Goal: Task Accomplishment & Management: Use online tool/utility

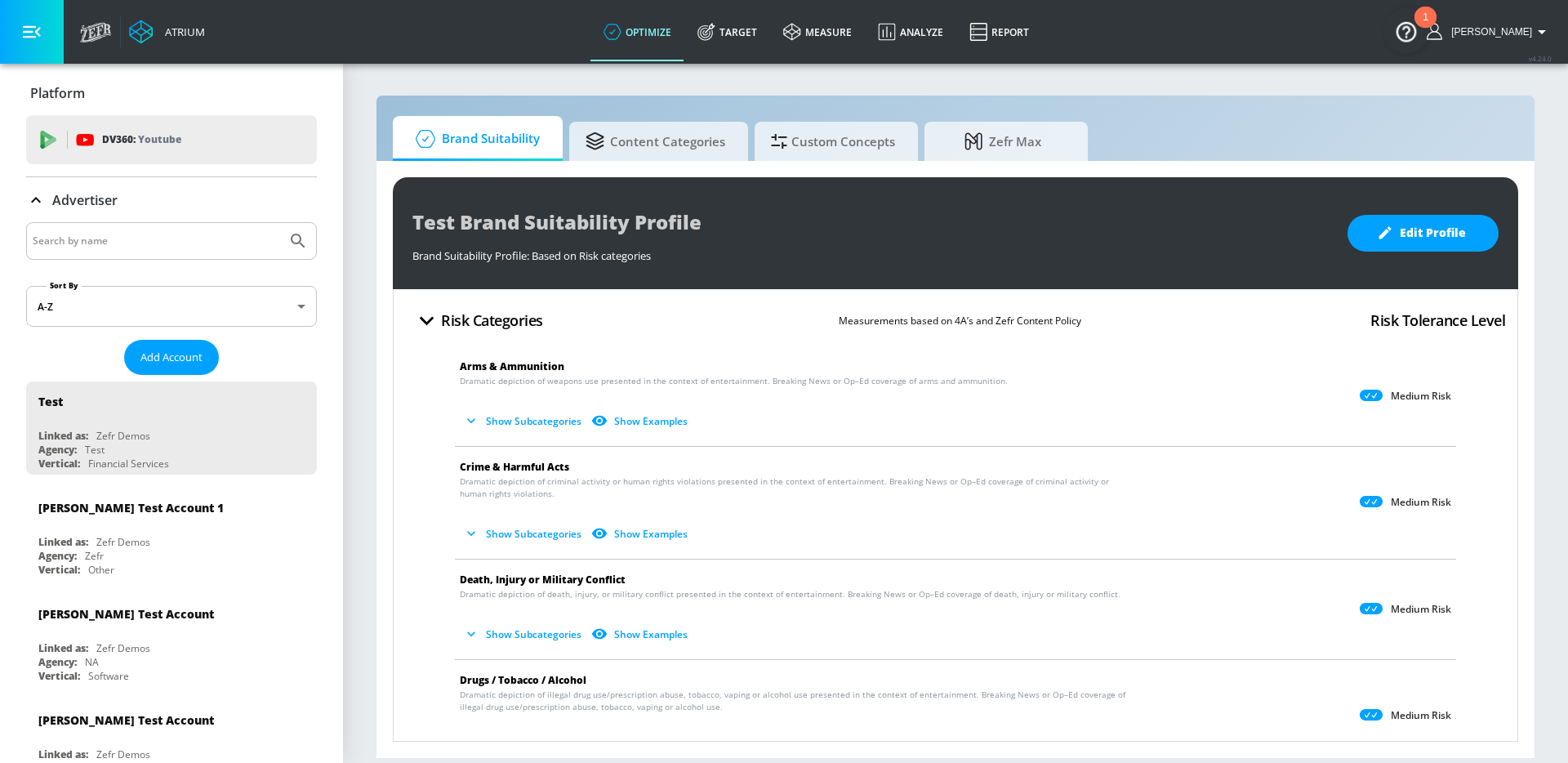
click at [51, 236] on input "Search by name" at bounding box center [157, 241] width 247 height 21
type input "casey"
click at [280, 223] on button "Submit Search" at bounding box center [298, 240] width 36 height 36
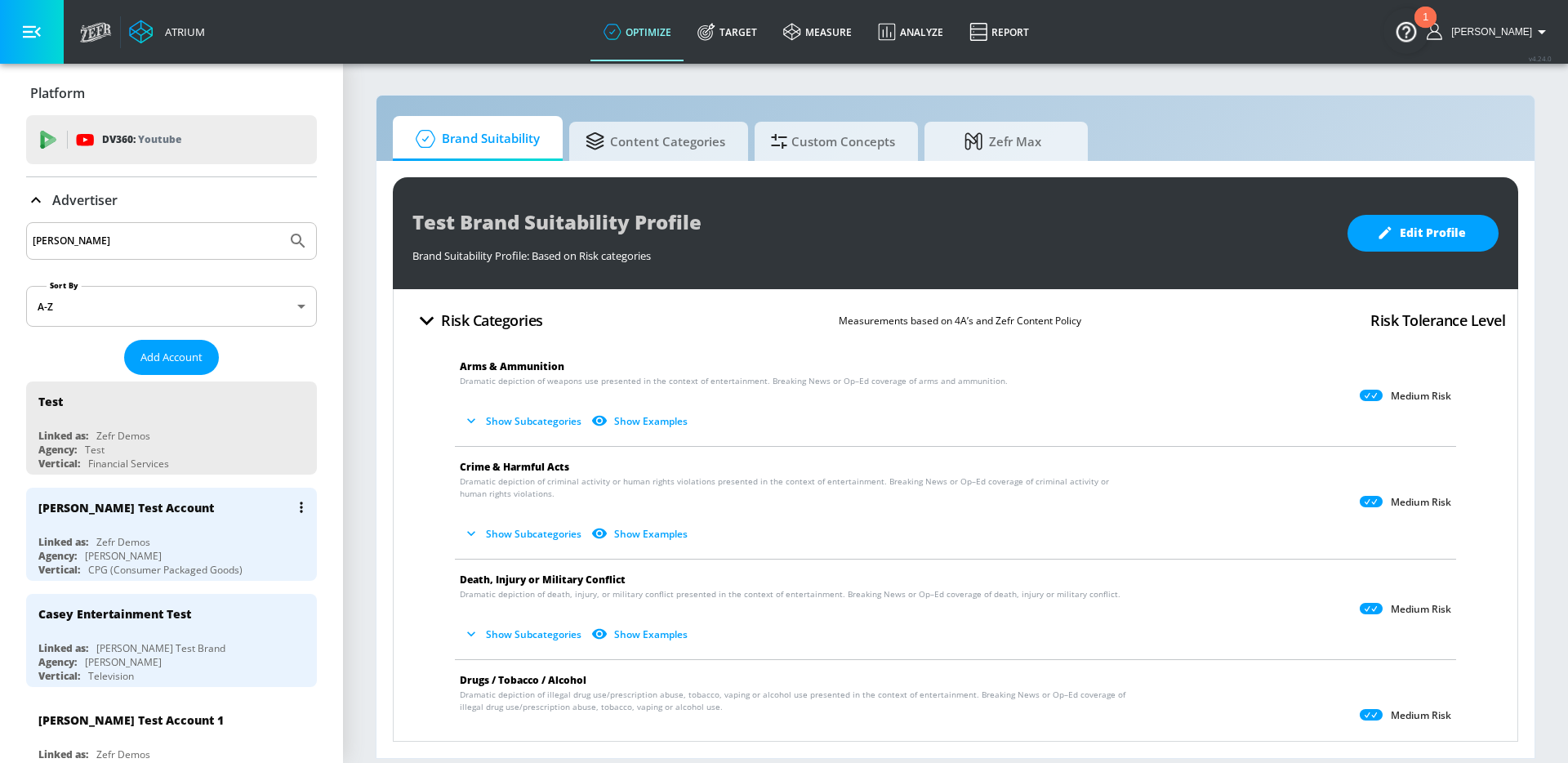
click at [205, 539] on div "Linked as: Zefr Demos" at bounding box center [175, 542] width 274 height 14
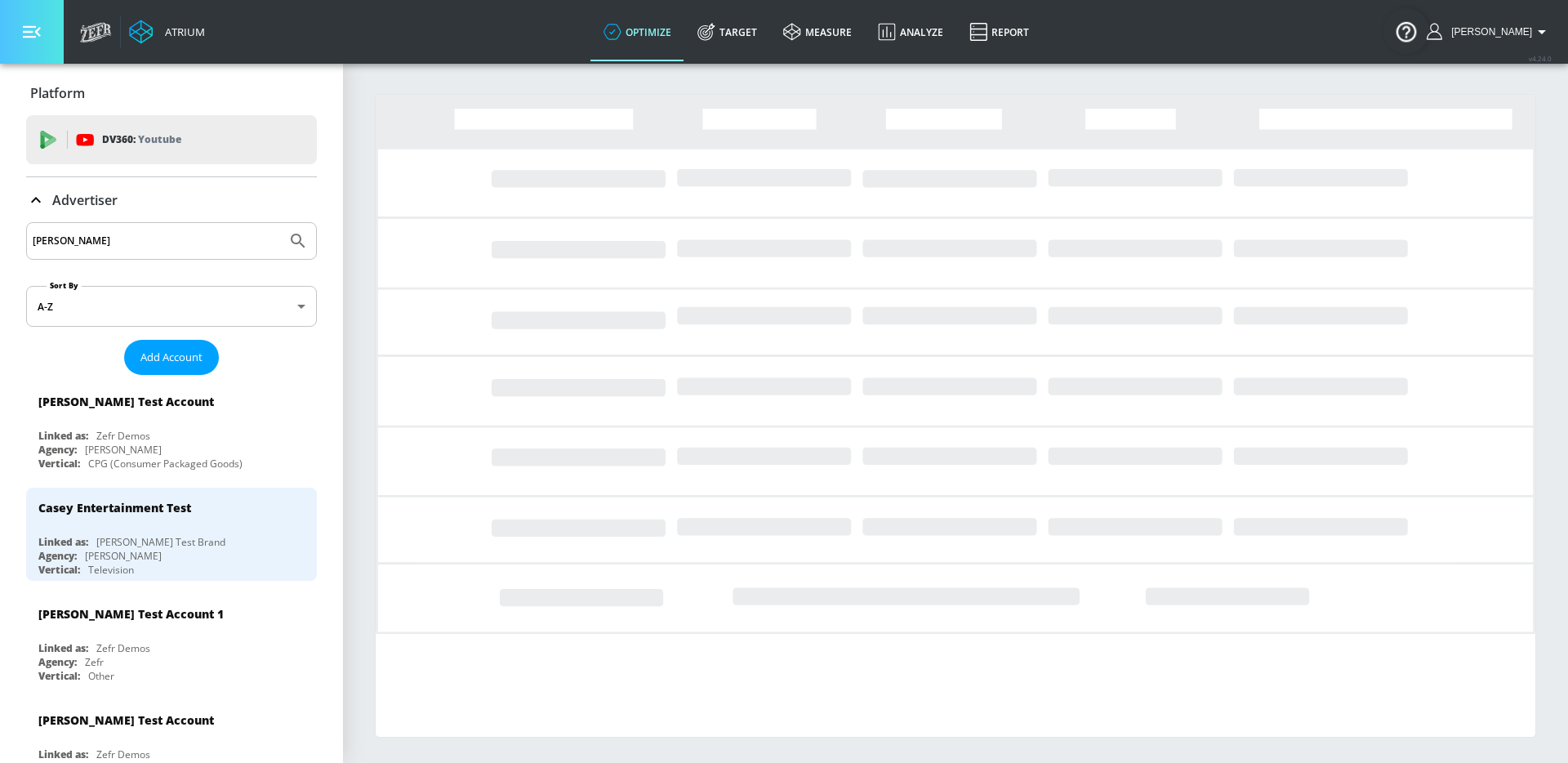
click at [38, 32] on icon "button" at bounding box center [31, 31] width 18 height 18
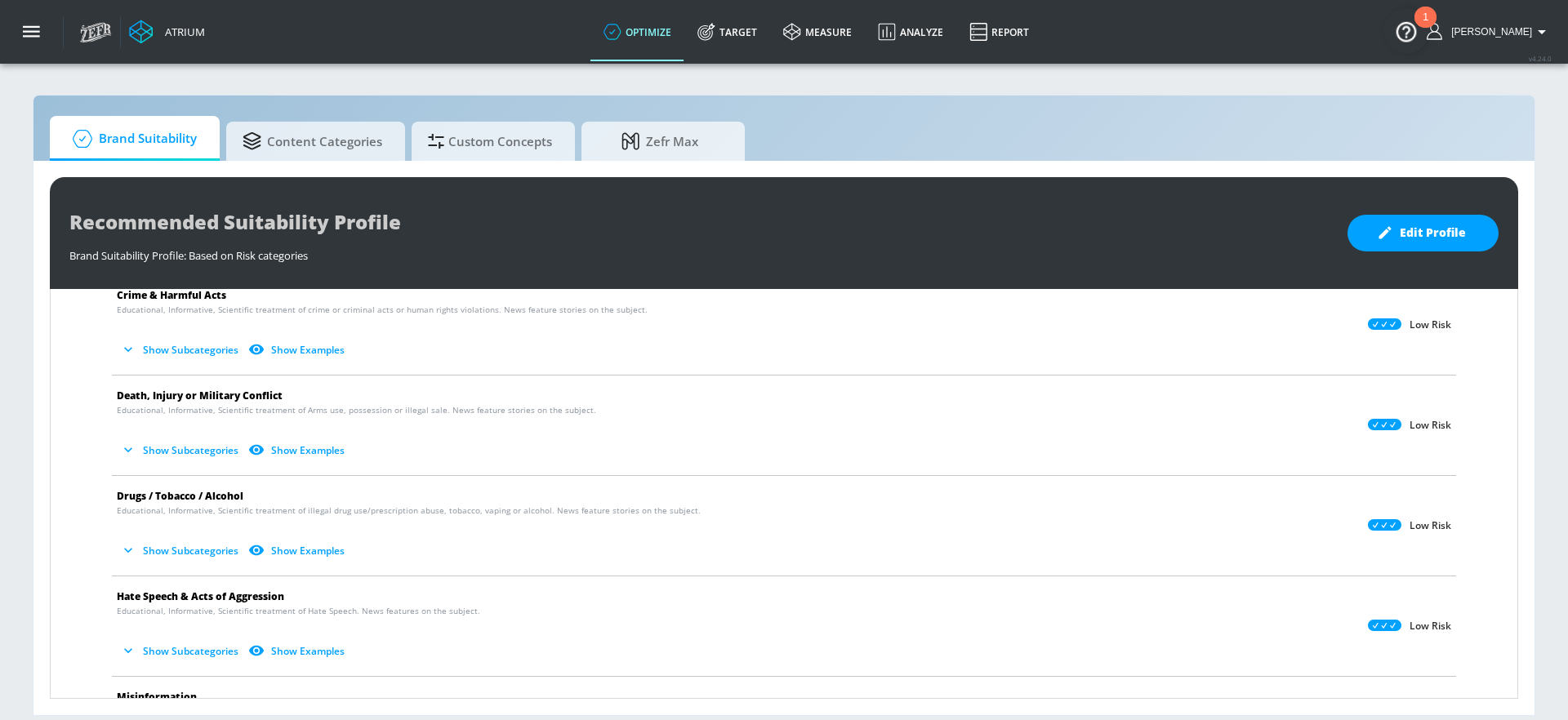
scroll to position [185, 0]
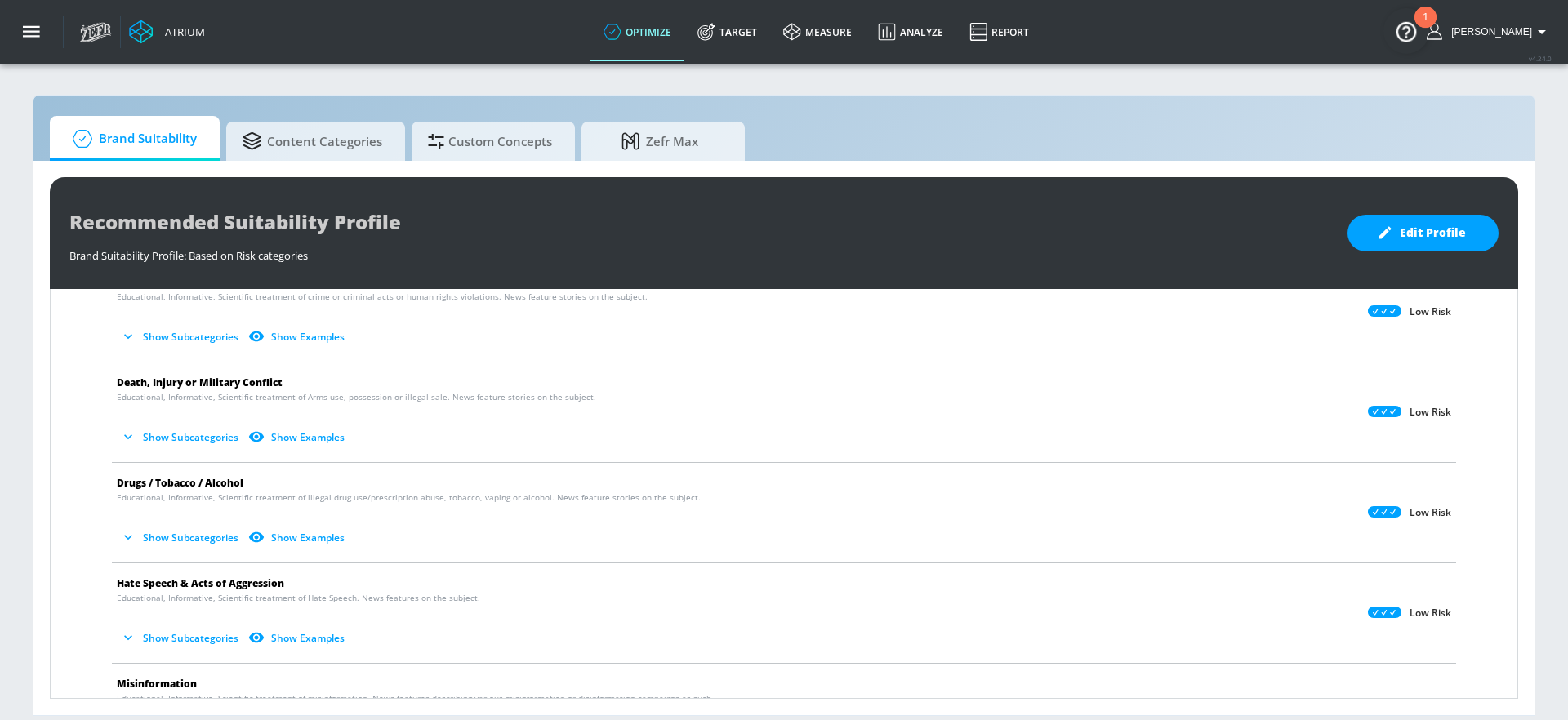
click at [126, 533] on icon "button" at bounding box center [128, 537] width 17 height 17
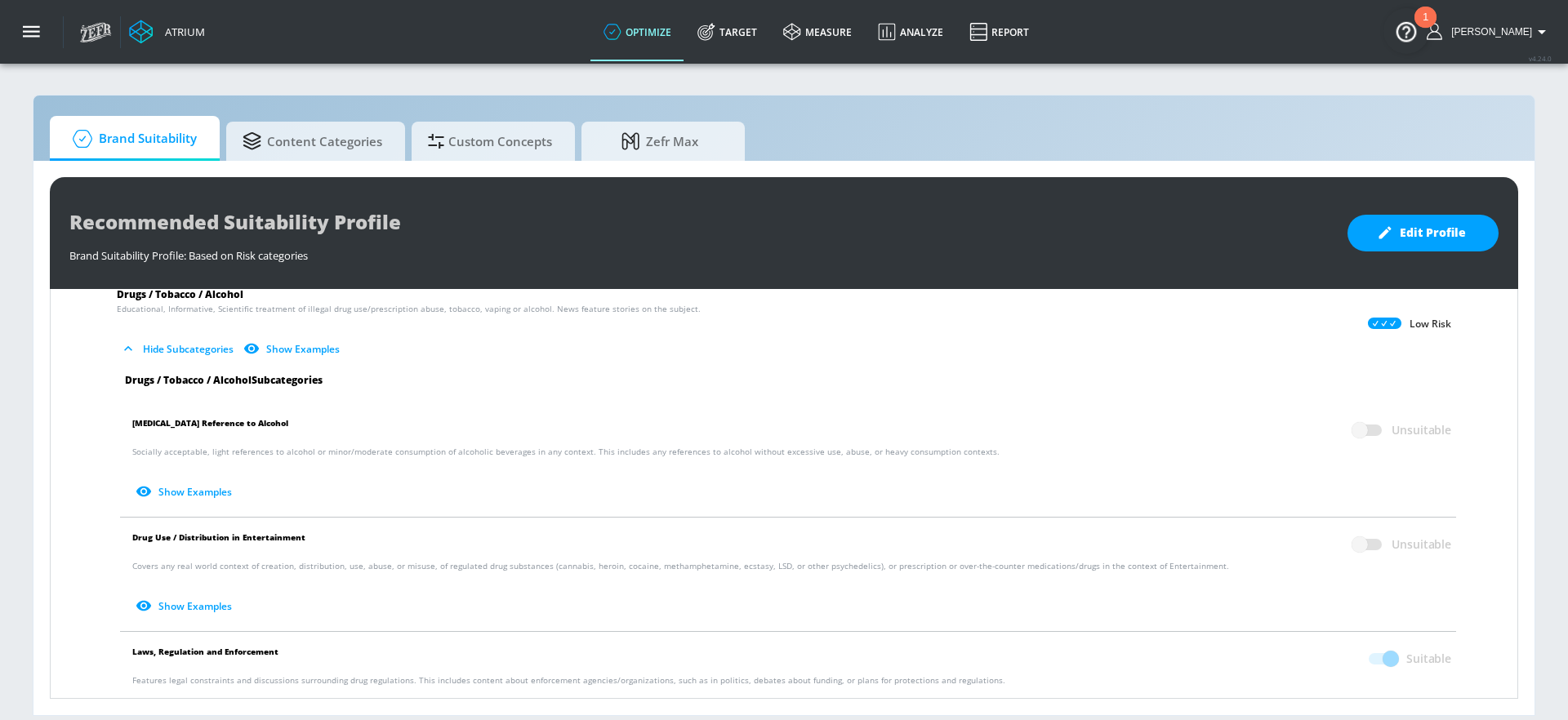
scroll to position [323, 0]
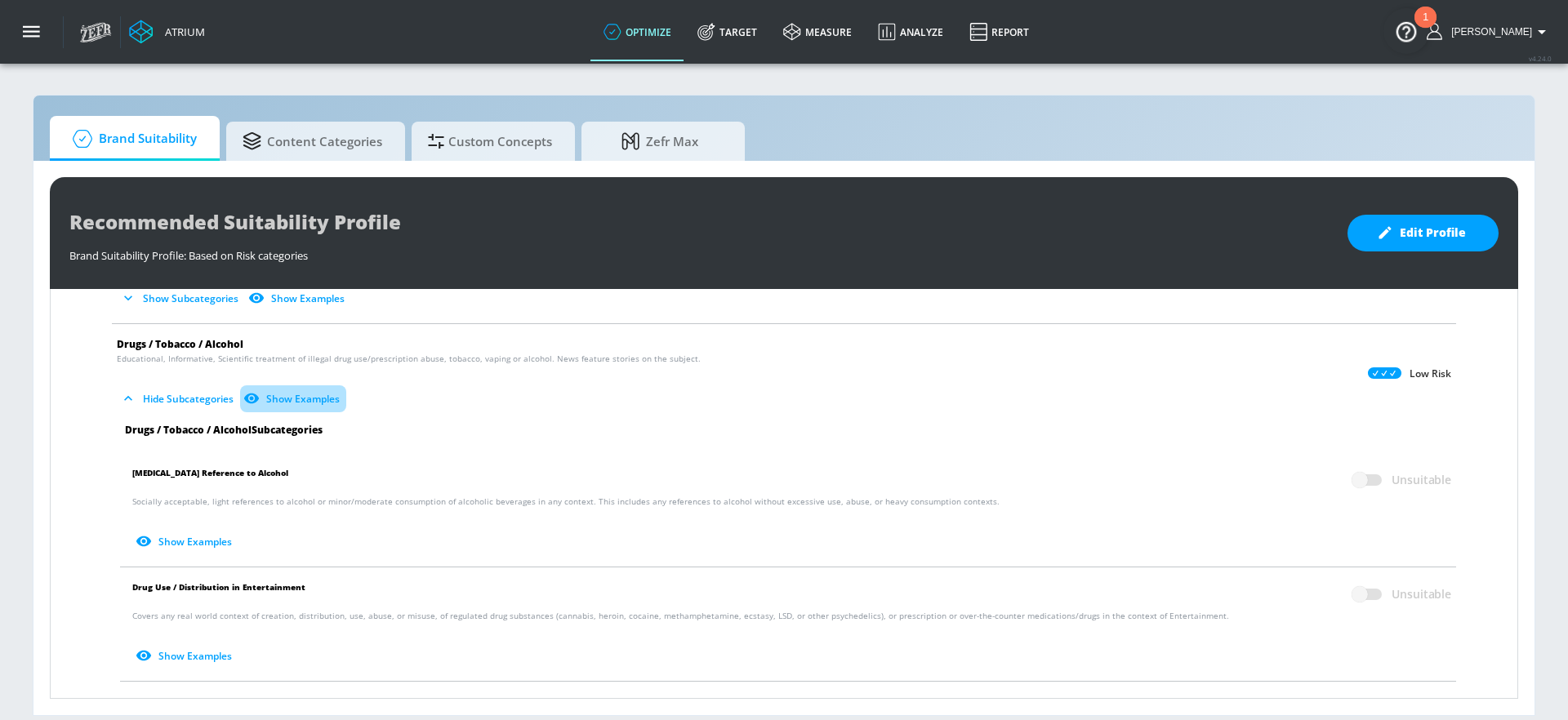
click at [293, 395] on button "Show Examples" at bounding box center [293, 399] width 106 height 27
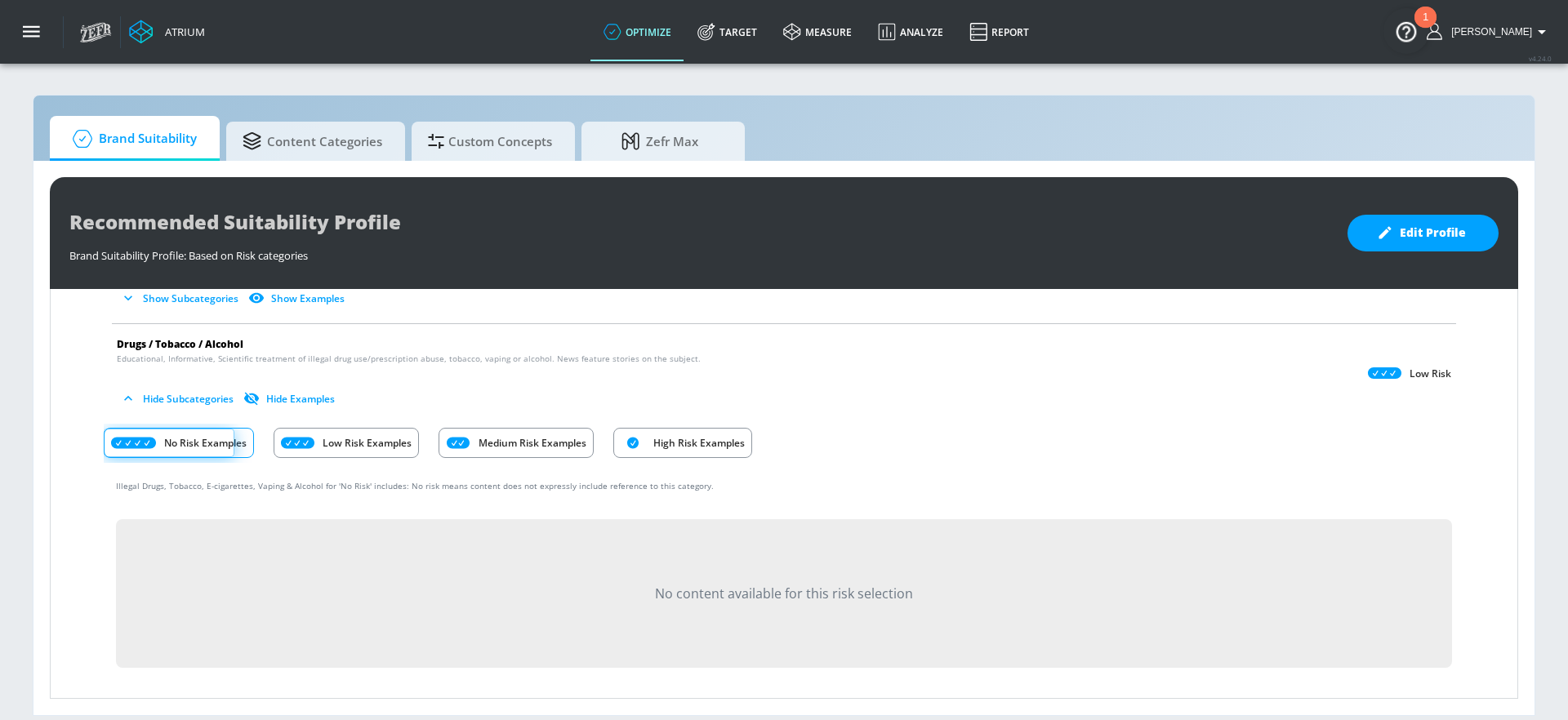
scroll to position [327, 0]
click at [388, 442] on p "Low Risk Examples" at bounding box center [367, 439] width 89 height 17
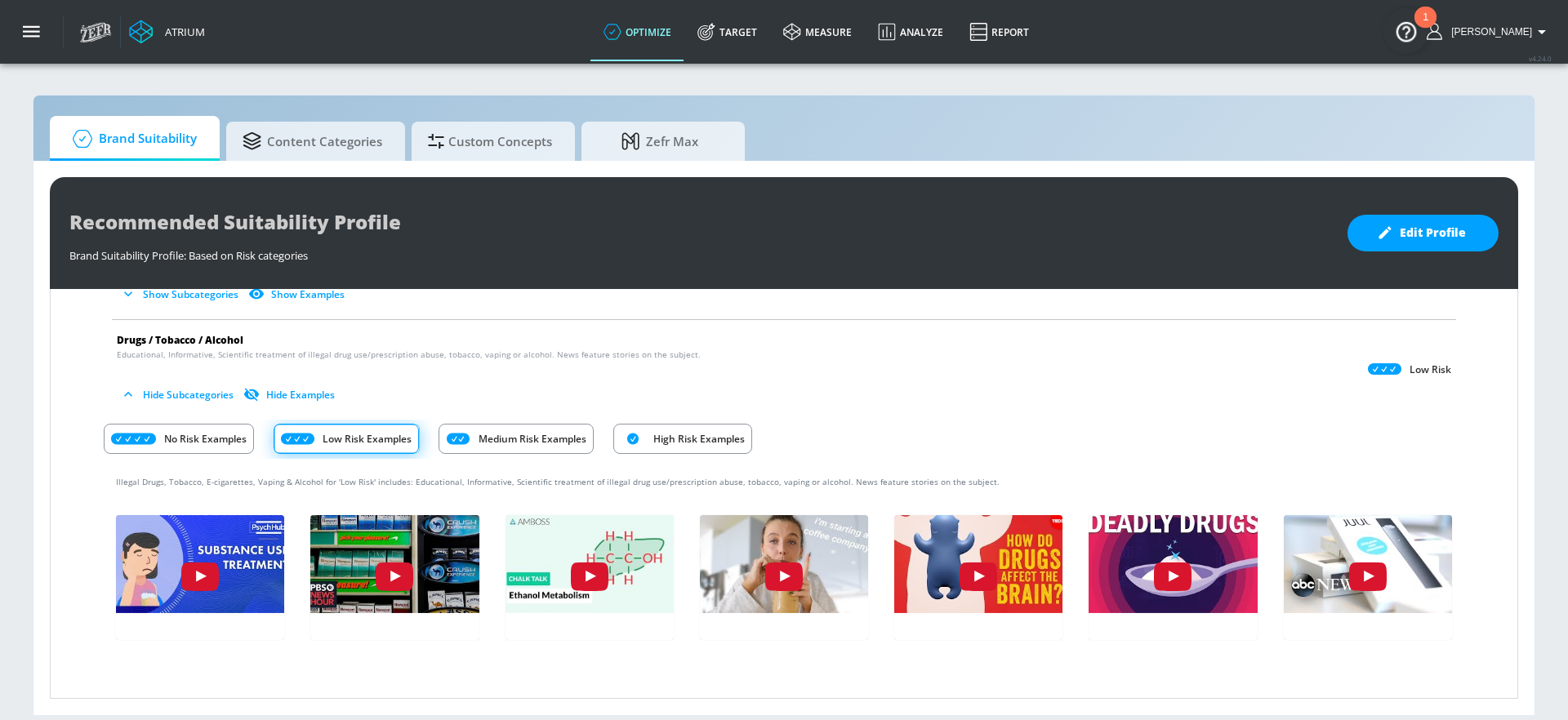
click at [541, 443] on p "Medium Risk Examples" at bounding box center [533, 439] width 108 height 17
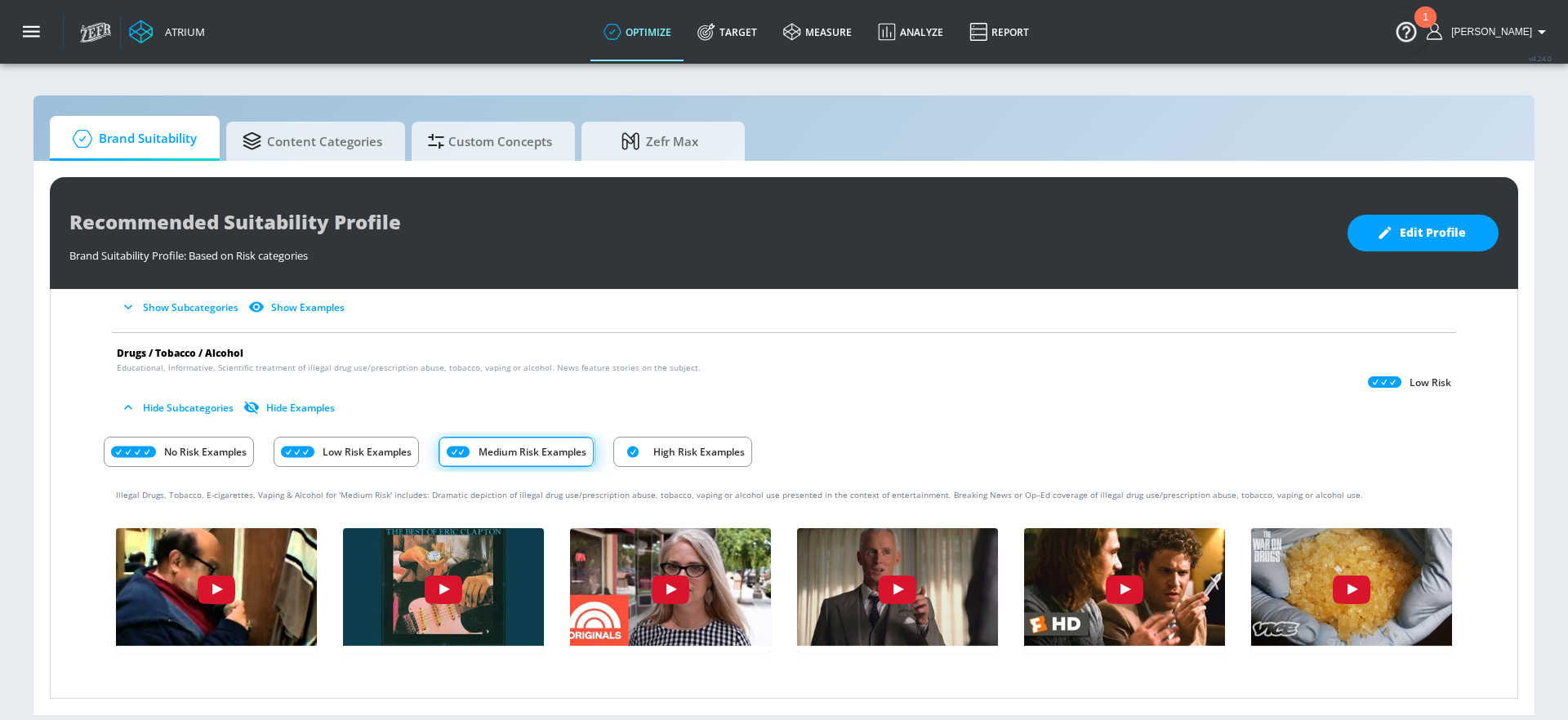
scroll to position [313, 0]
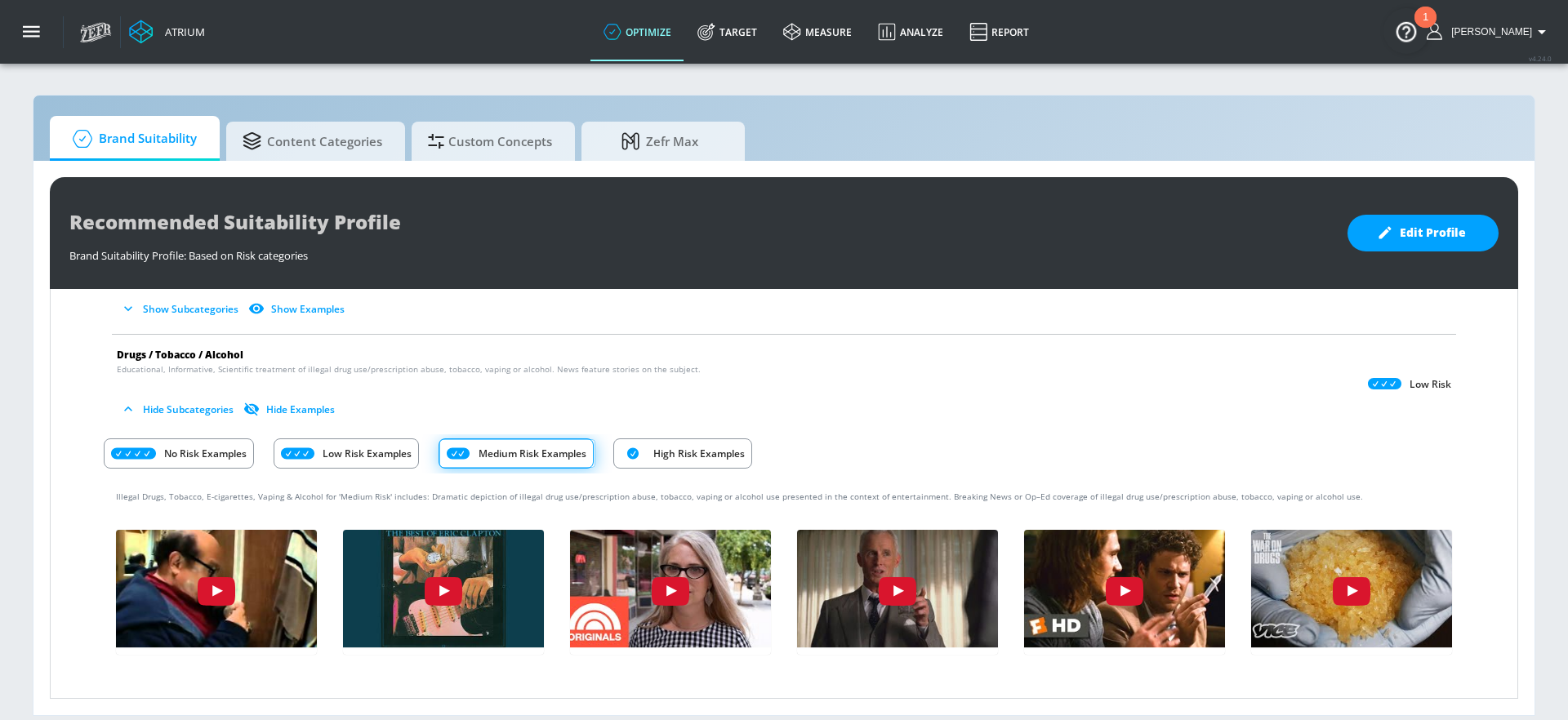
click at [678, 455] on p "High Risk Examples" at bounding box center [698, 454] width 91 height 17
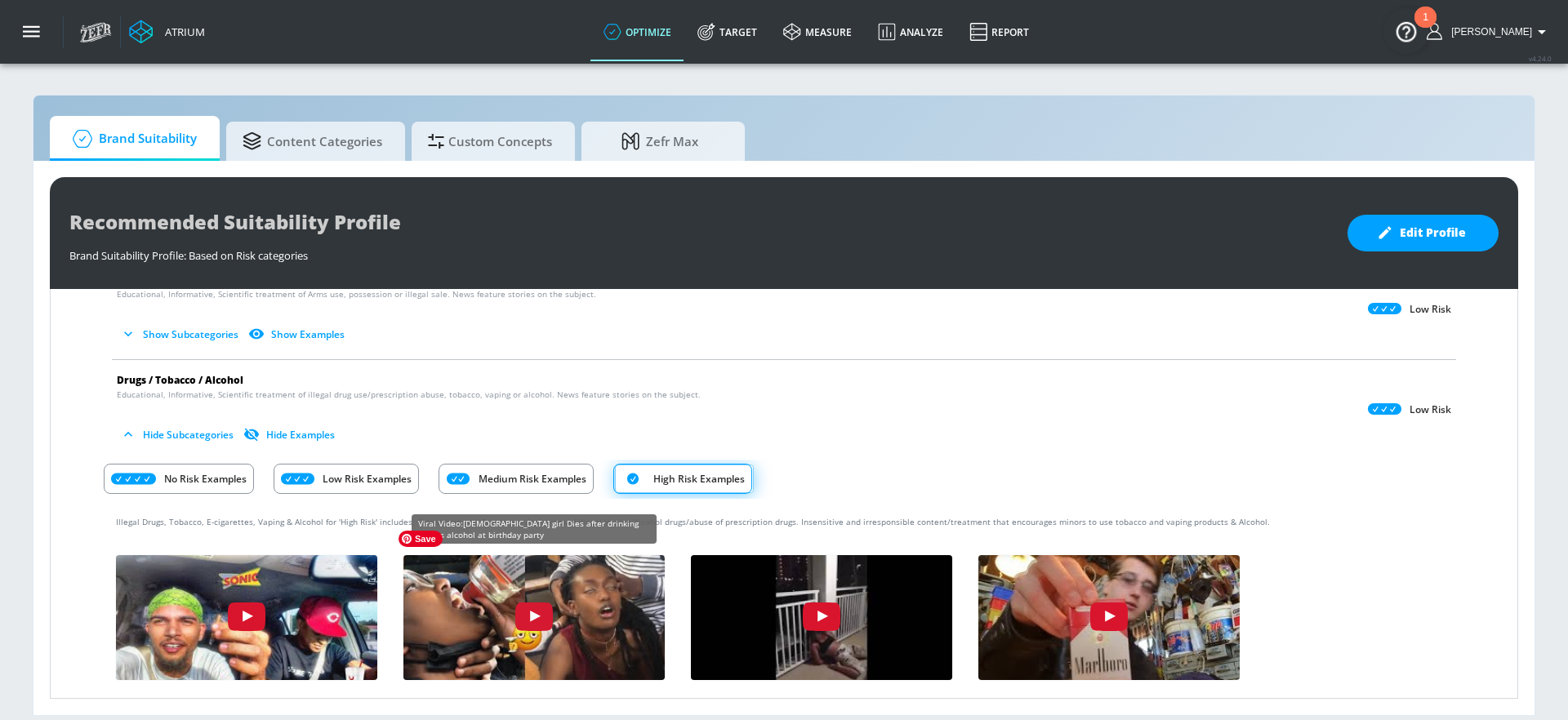
scroll to position [288, 0]
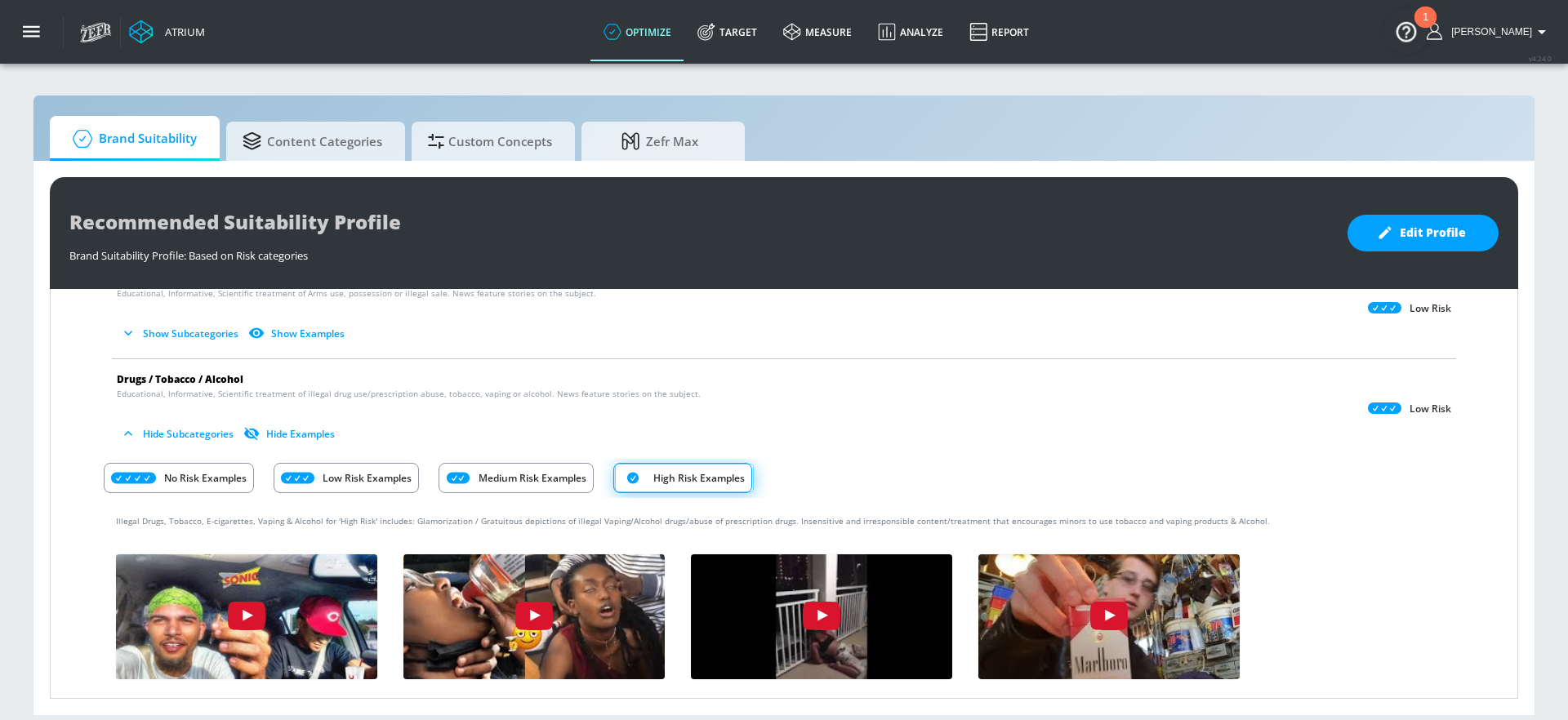
click at [534, 486] on p "Medium Risk Examples" at bounding box center [533, 478] width 108 height 17
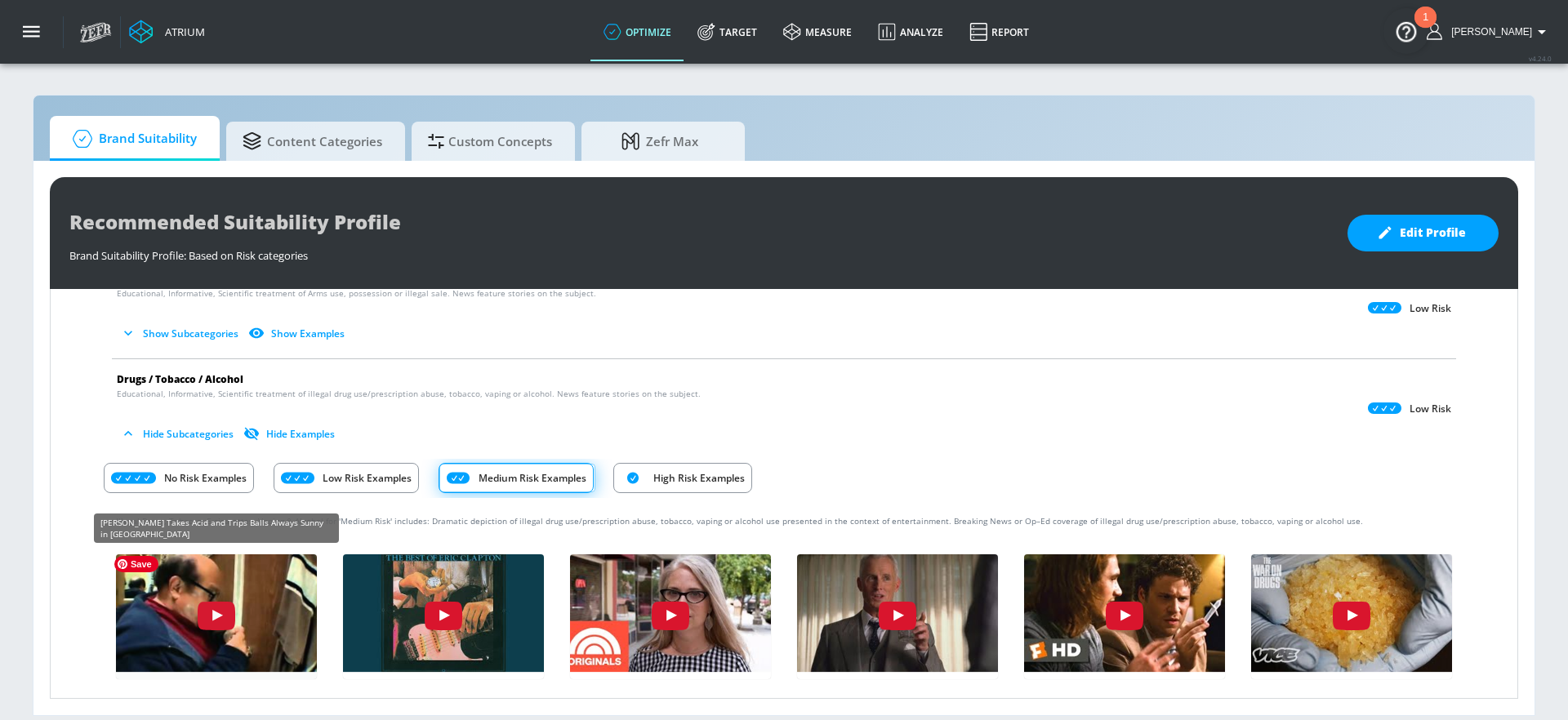
click at [255, 640] on img "1aZoieVR51c" at bounding box center [217, 609] width 221 height 124
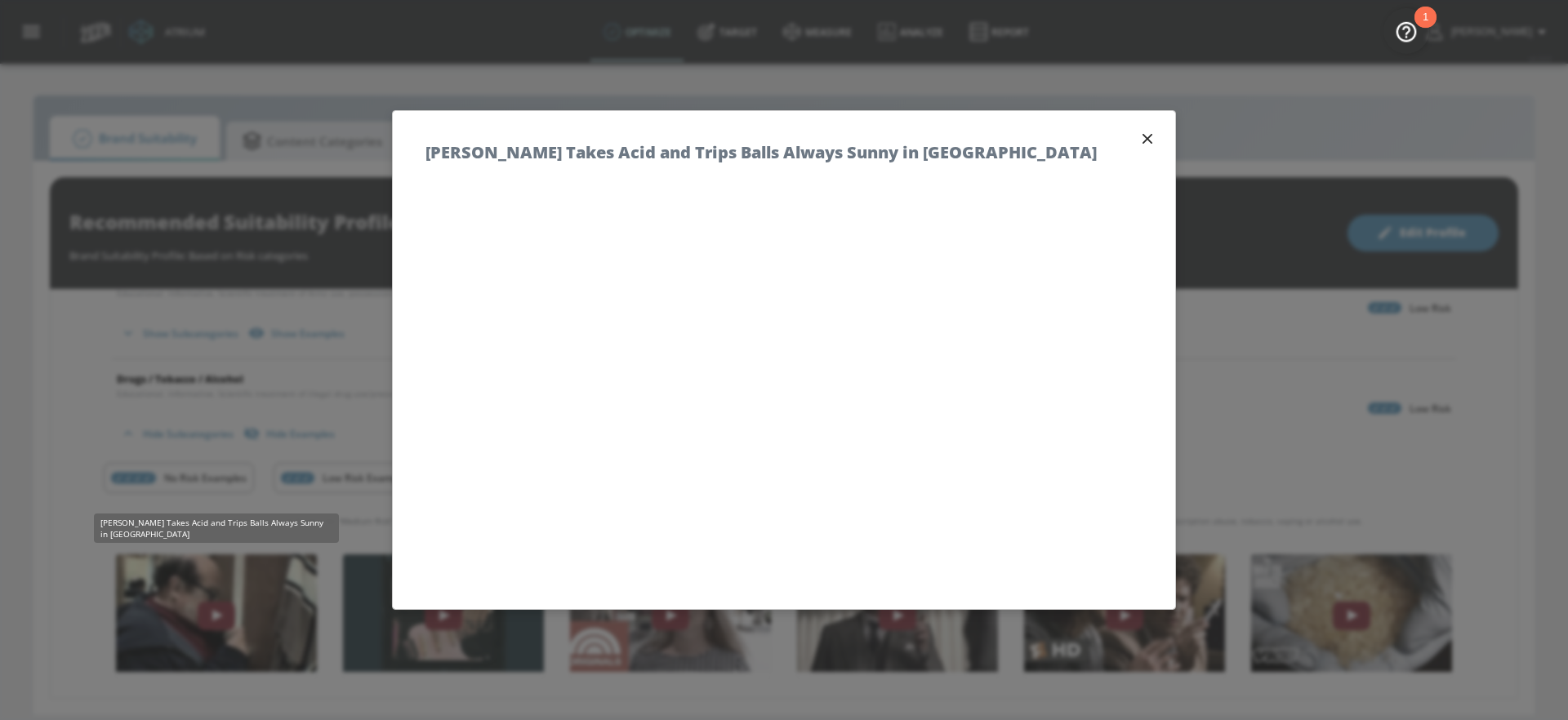
click at [1144, 142] on icon "button" at bounding box center [1147, 138] width 10 height 10
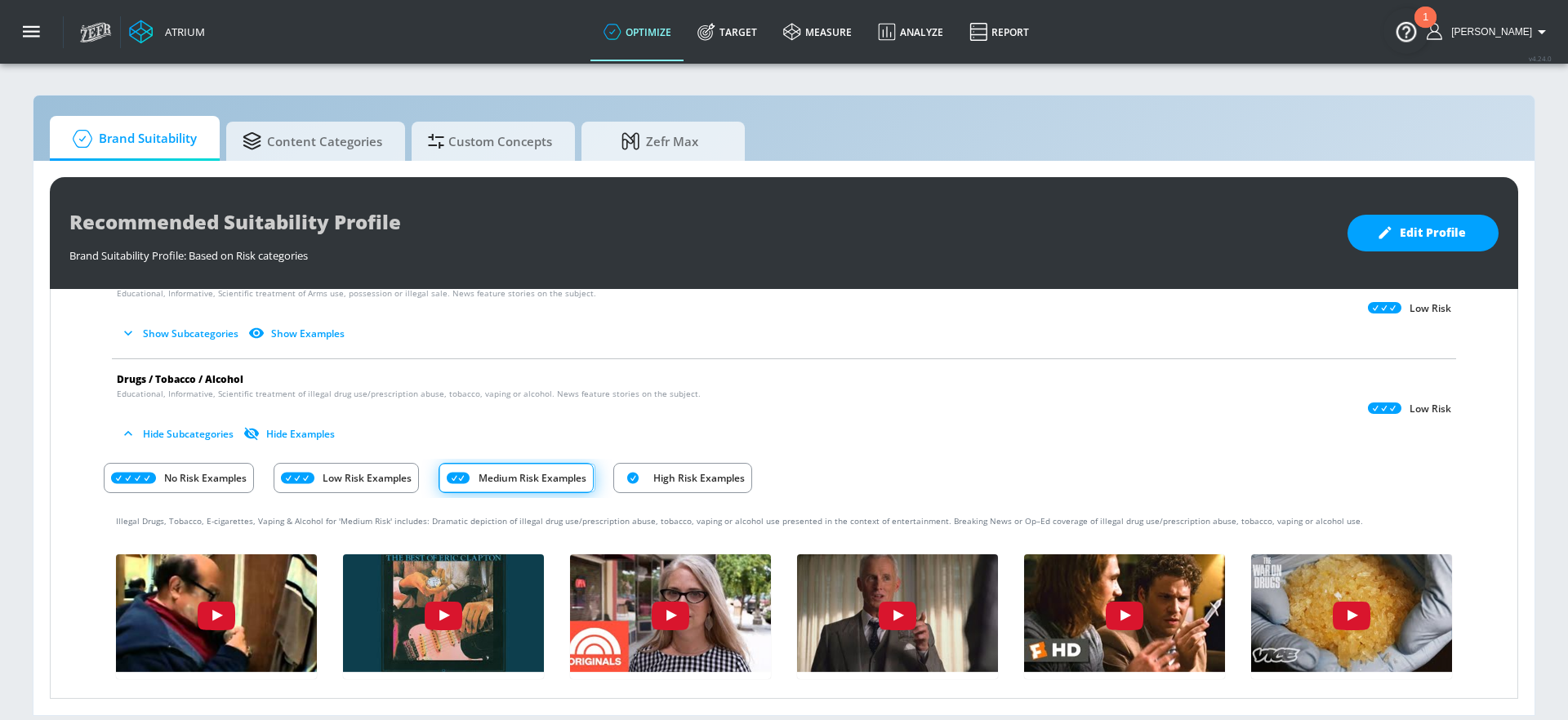
click at [350, 500] on div "Illegal Drugs, Tobacco, E-cigarettes, Vaping & Alcohol for 'Medium Risk' includ…" at bounding box center [784, 660] width 1361 height 325
click at [354, 476] on p "Low Risk Examples" at bounding box center [367, 478] width 89 height 17
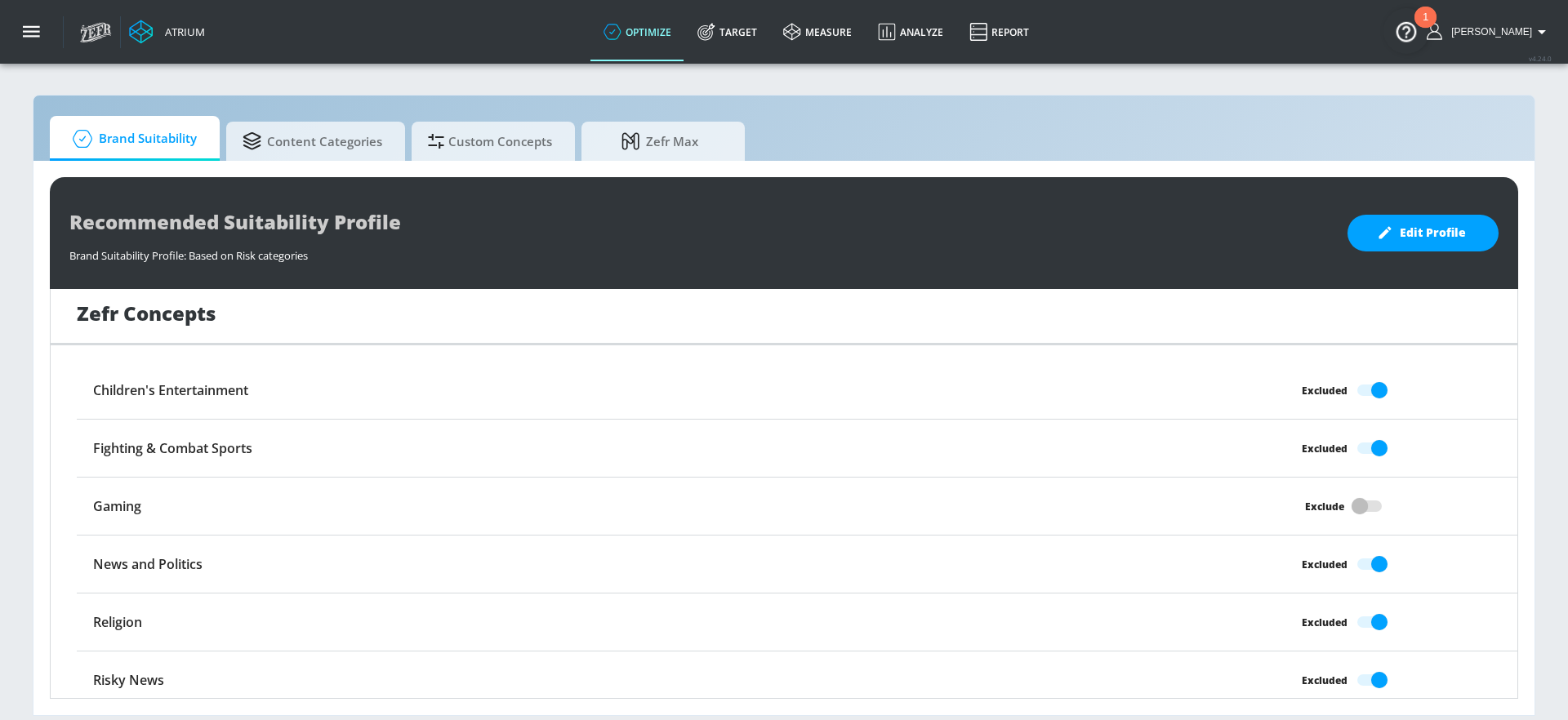
scroll to position [2040, 0]
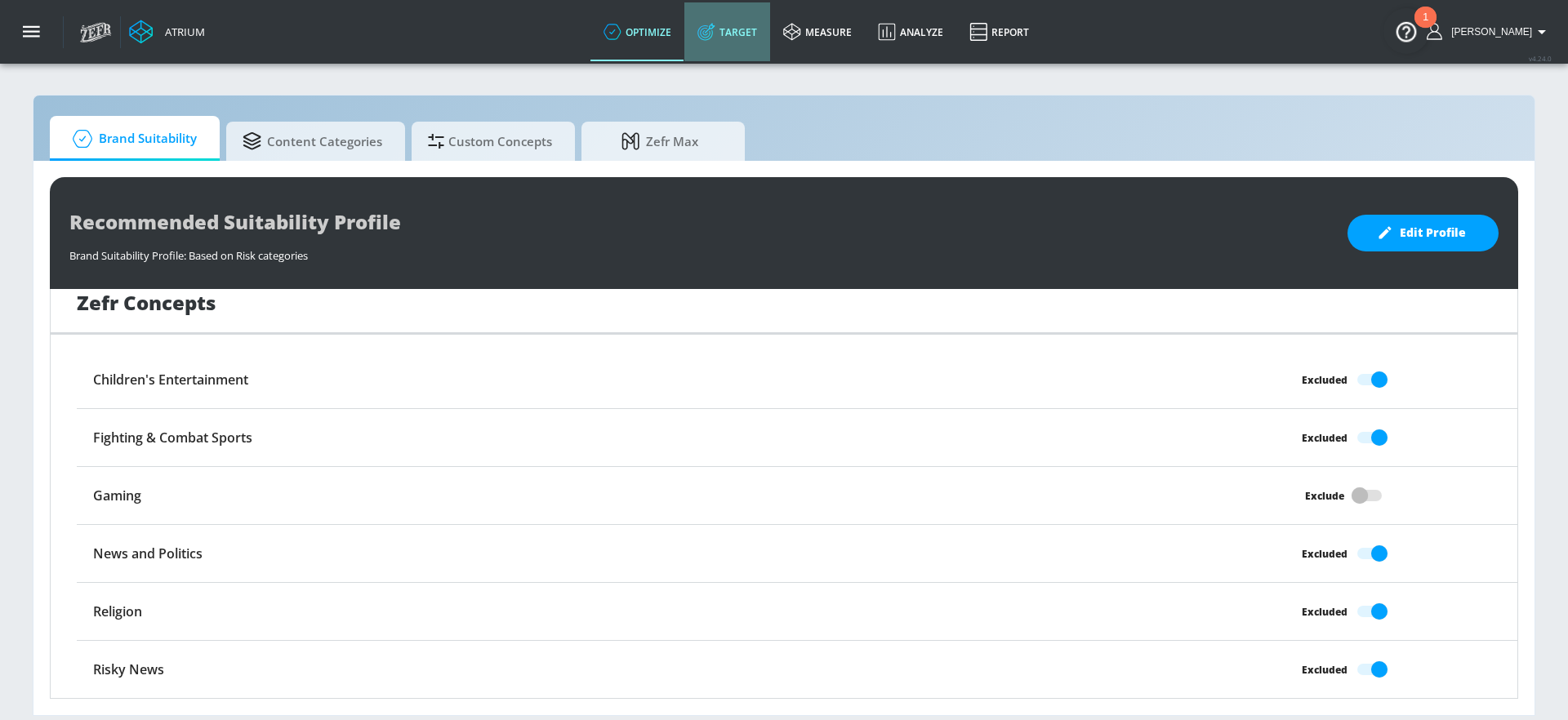
click at [765, 30] on link "Target" at bounding box center [727, 32] width 85 height 59
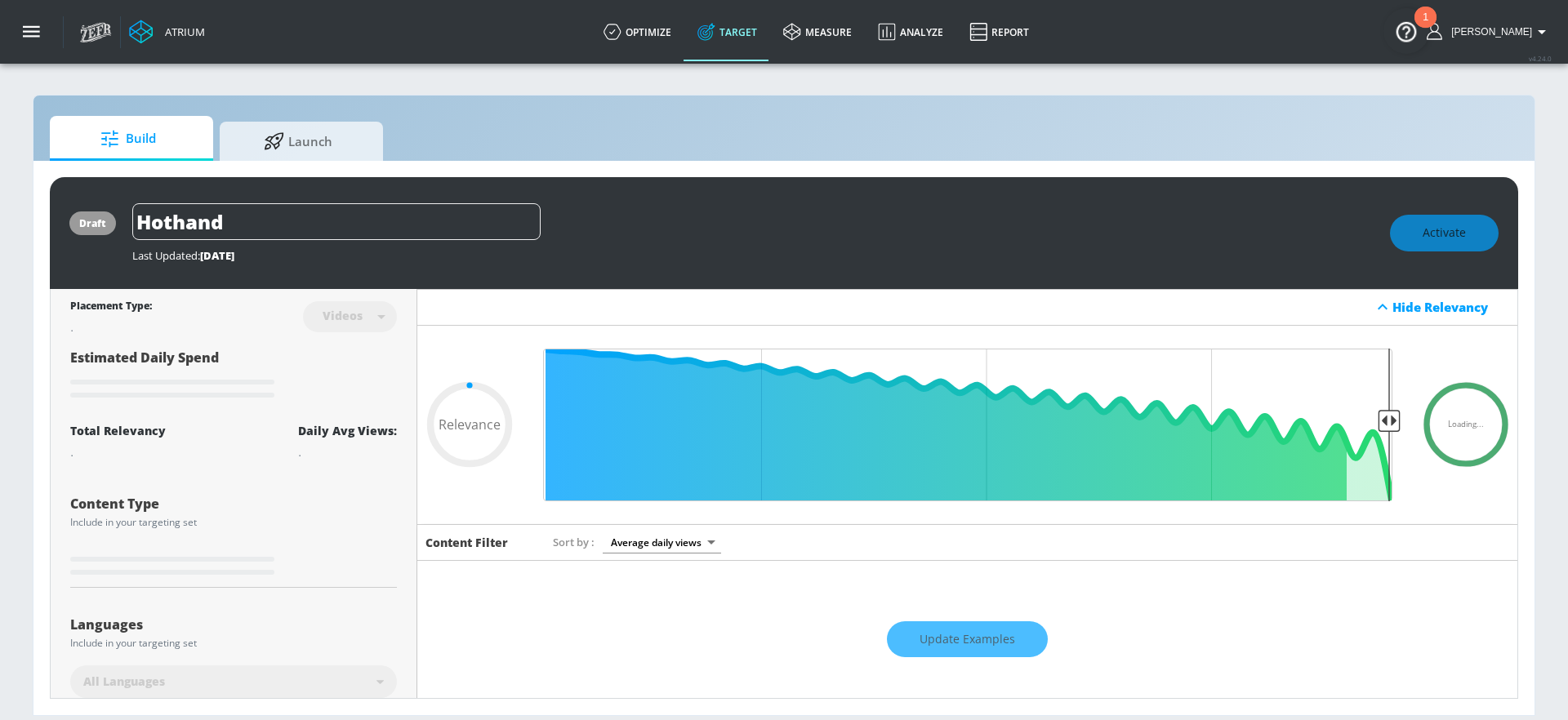
type input "0.05"
click at [19, 28] on button "button" at bounding box center [31, 31] width 64 height 64
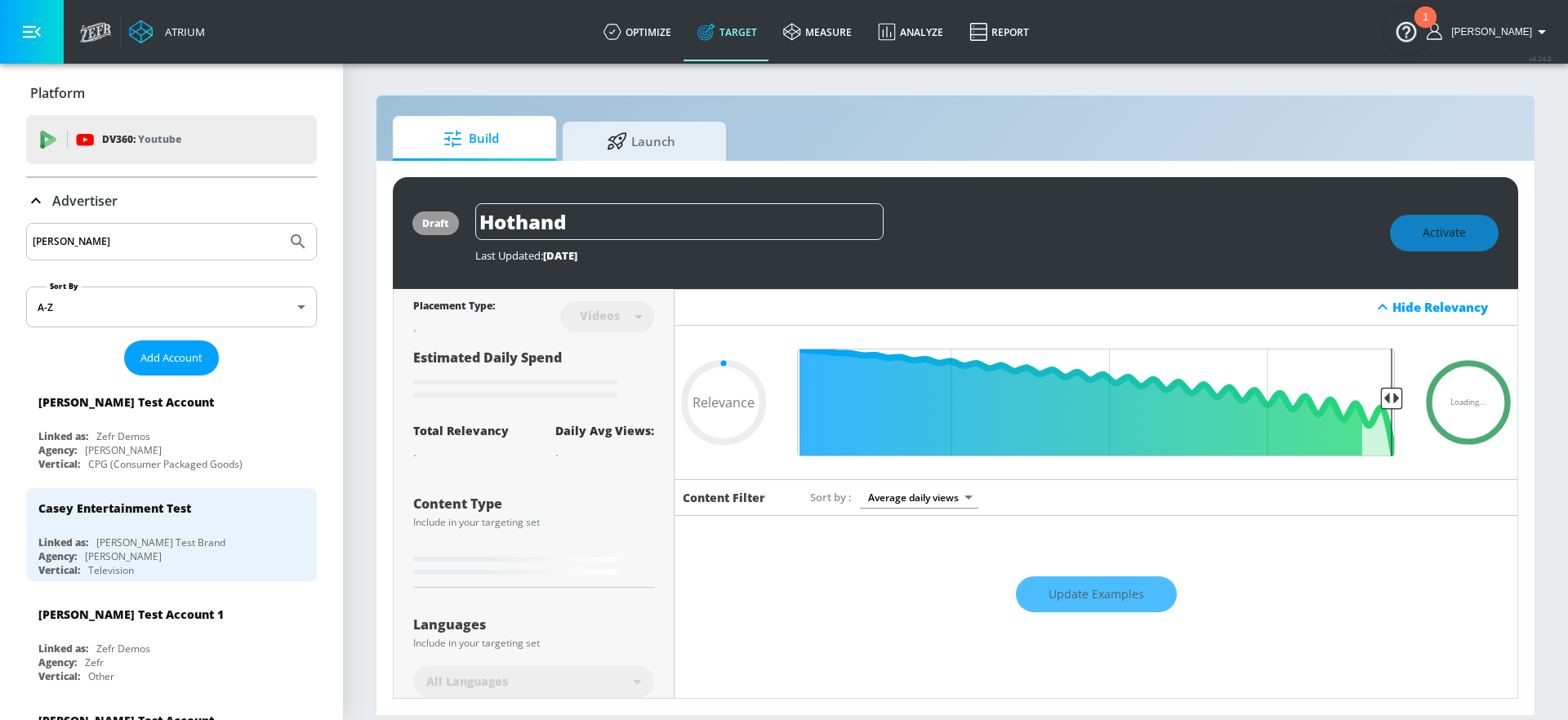
click at [37, 205] on icon at bounding box center [36, 201] width 20 height 20
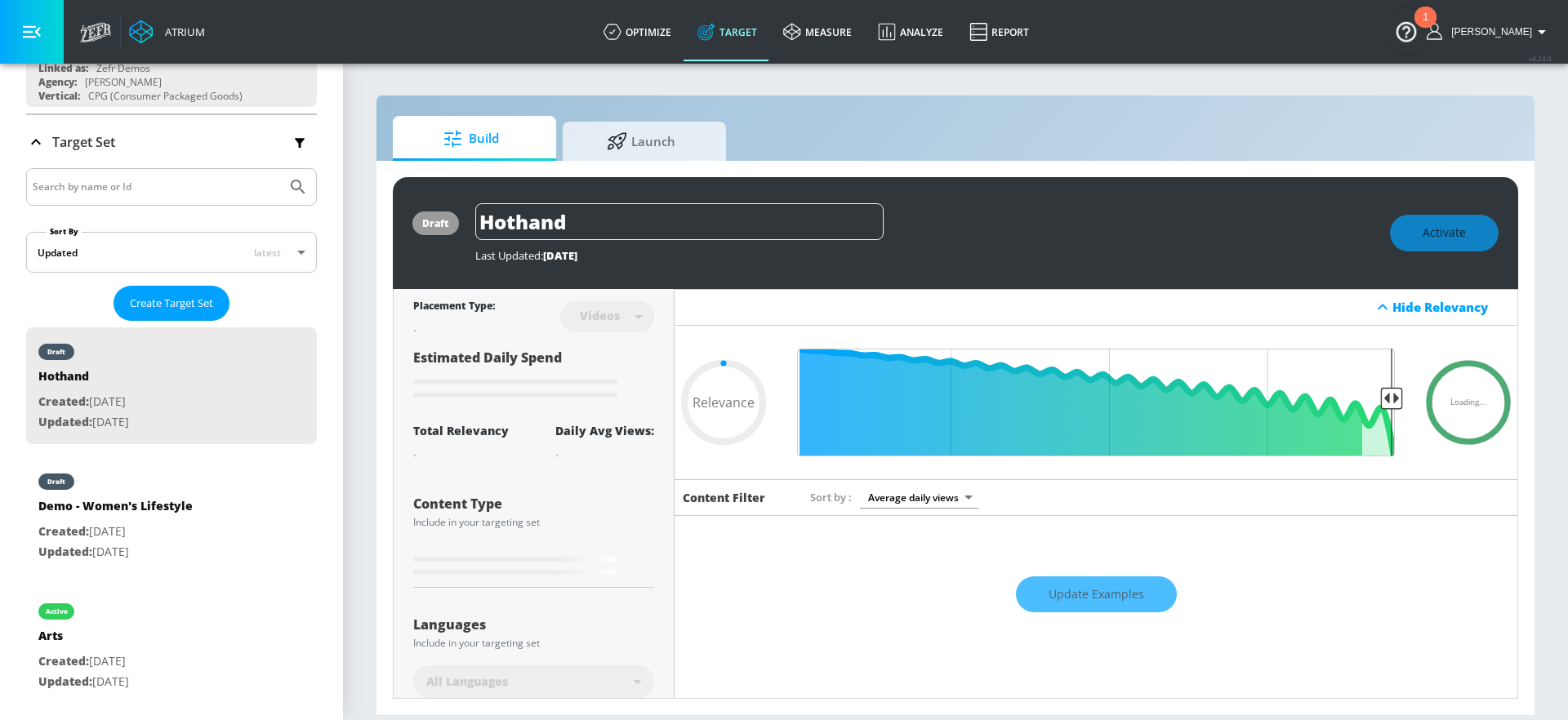
scroll to position [251, 0]
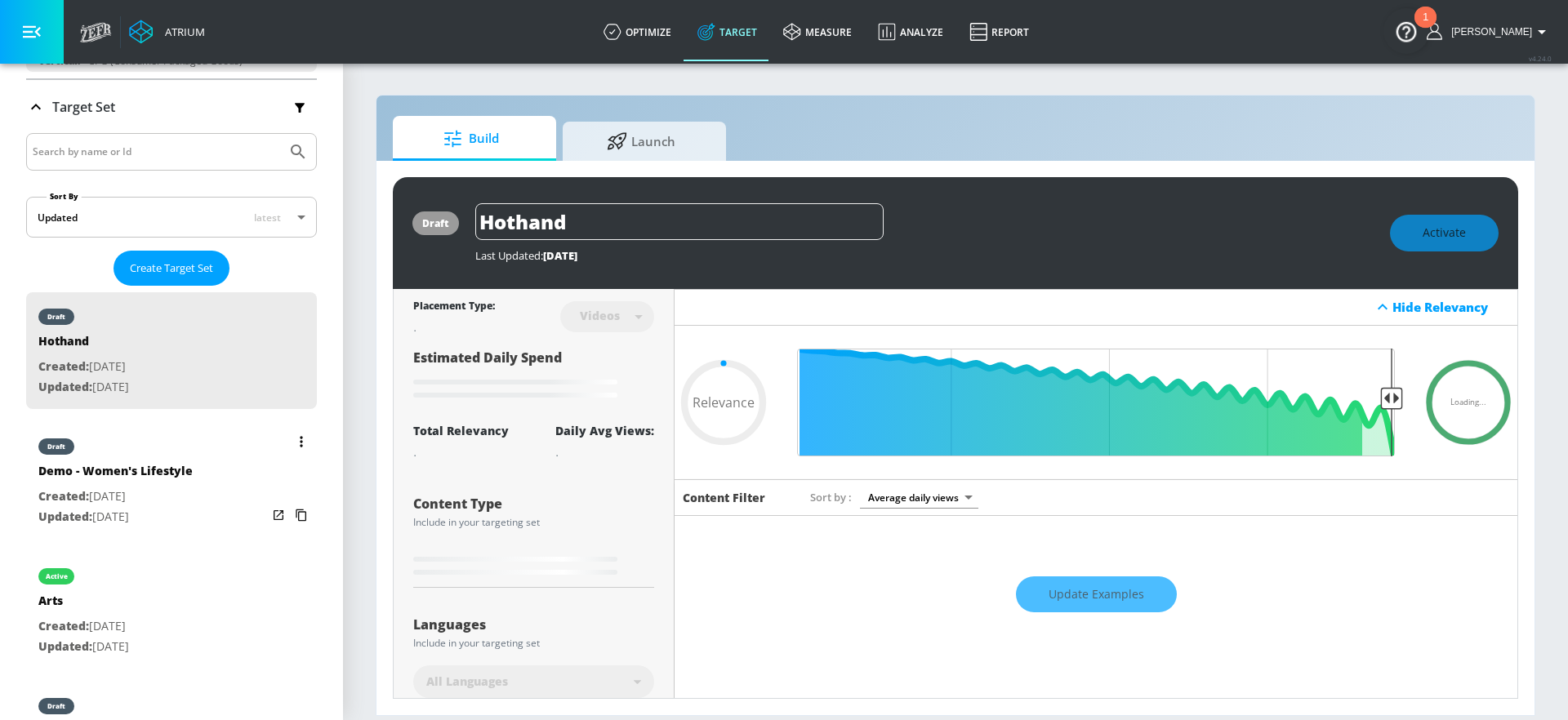
click at [197, 478] on div "draft Demo - Women's Lifestyle Created: Aug. 04, 2025 Updated: Sep. 04, 2025" at bounding box center [172, 481] width 291 height 117
type input "Demo - Women's Lifestyle"
type input "channels"
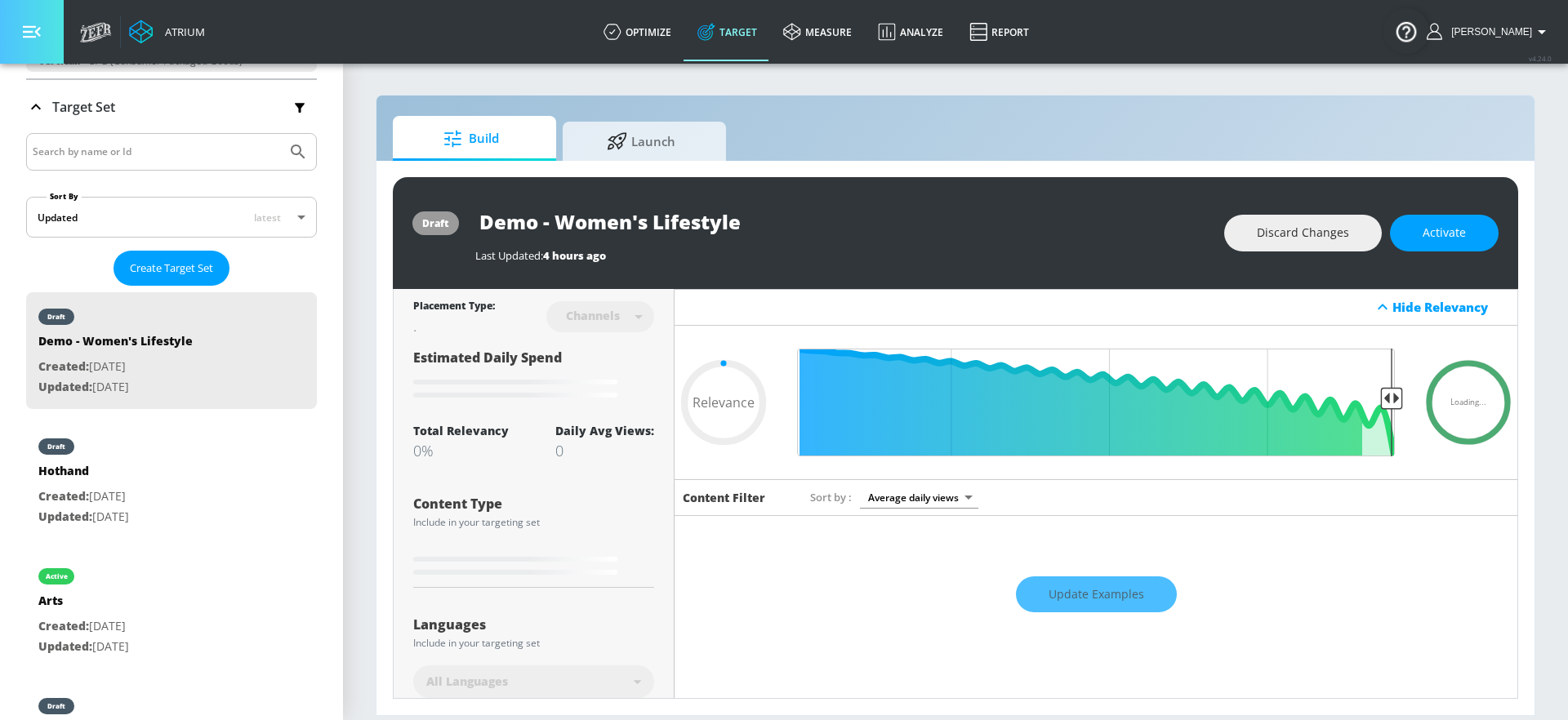
click at [36, 35] on icon "button" at bounding box center [31, 31] width 18 height 18
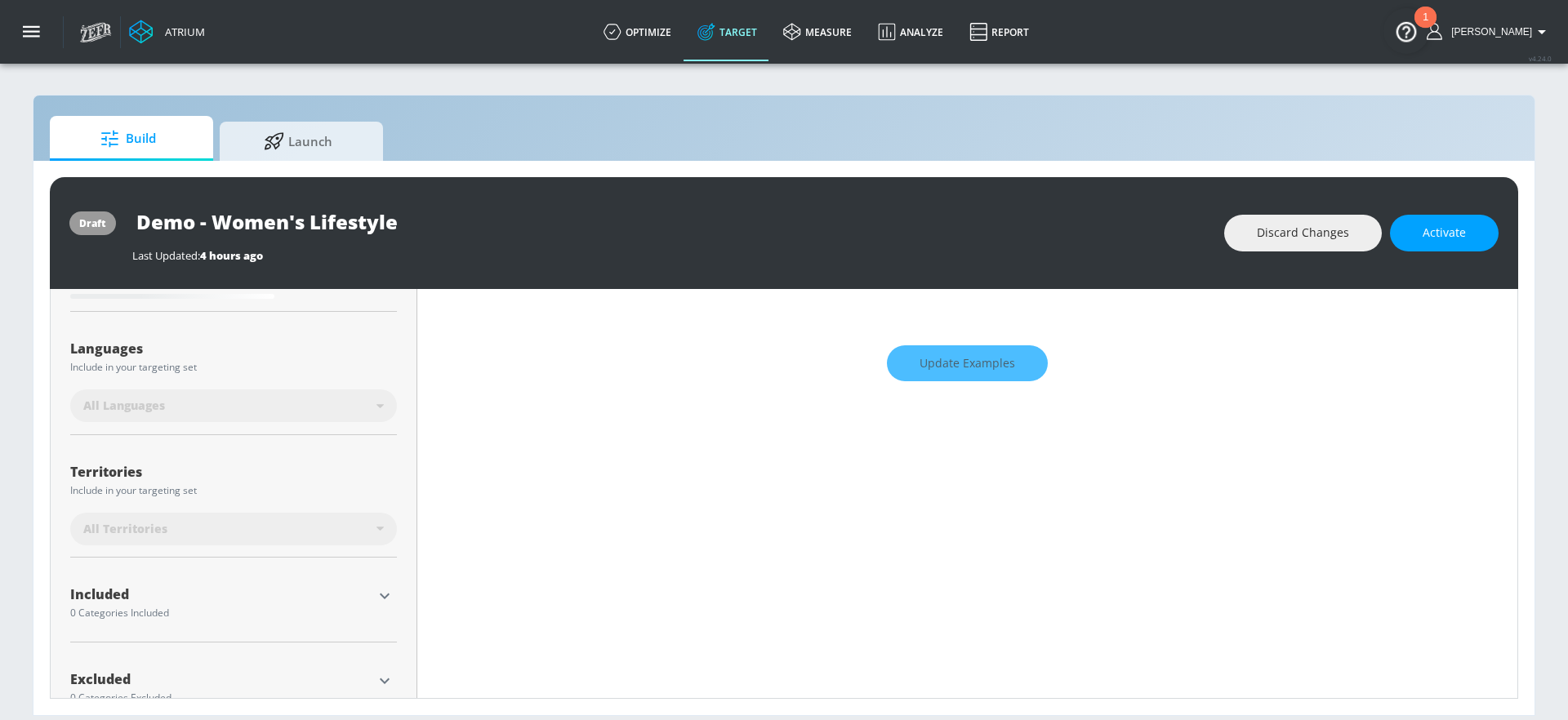
scroll to position [319, 0]
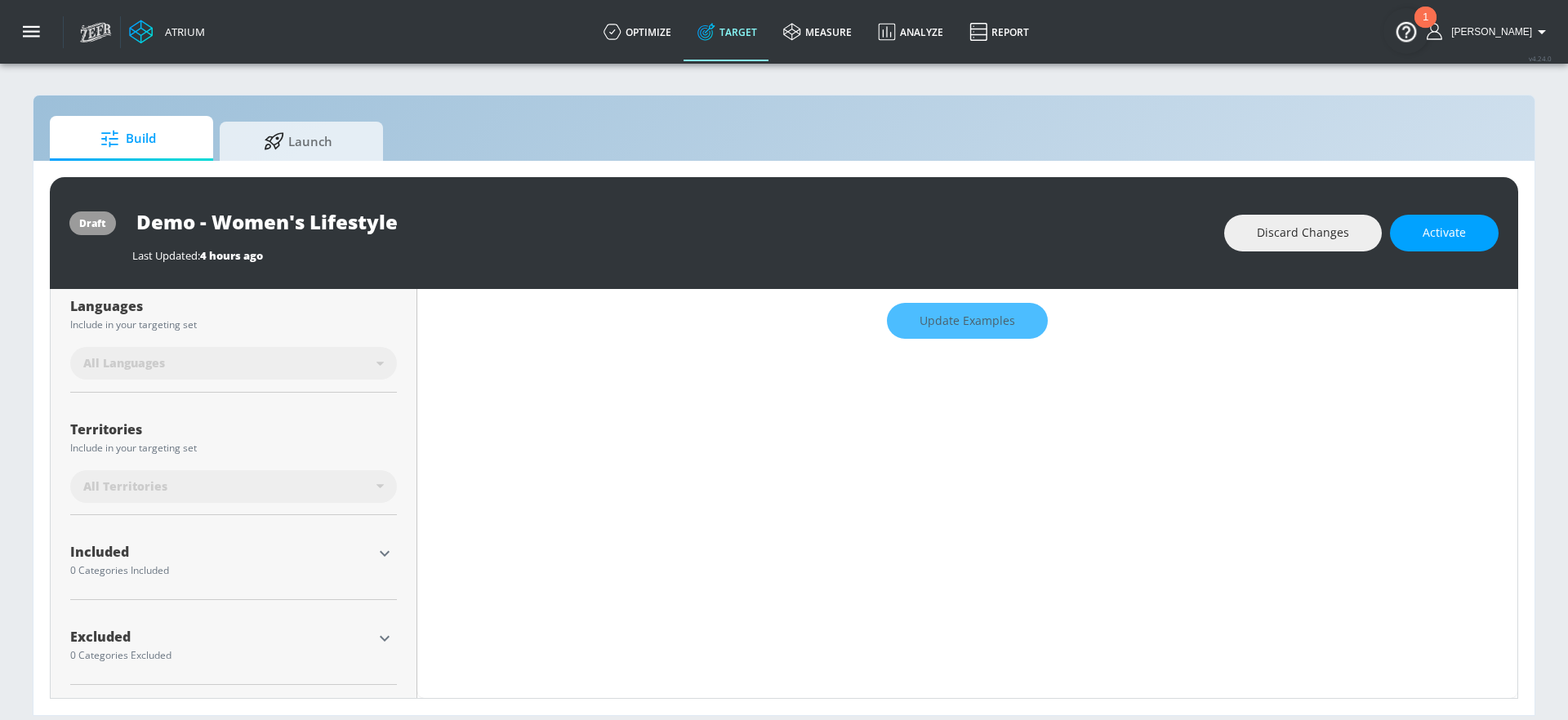
type input "0.5"
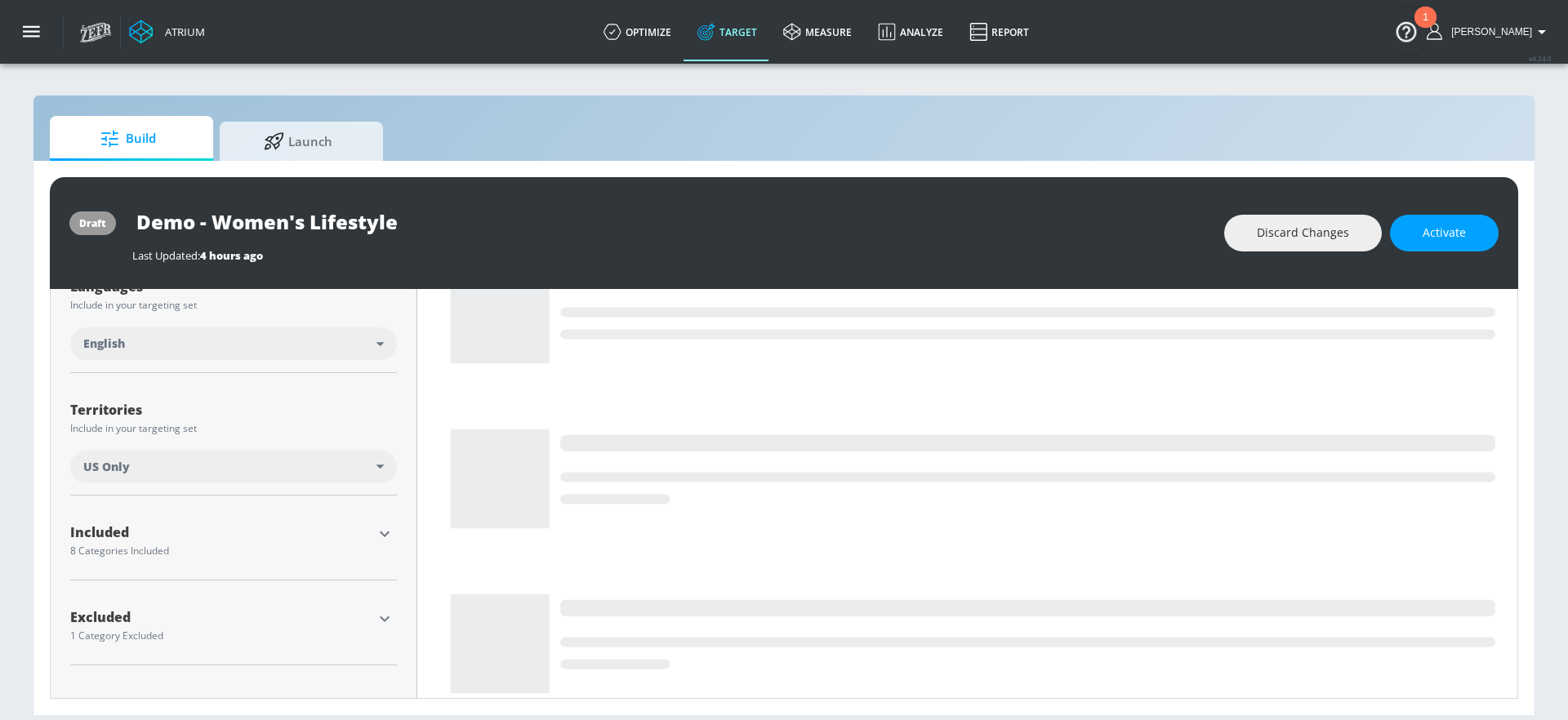
scroll to position [299, 0]
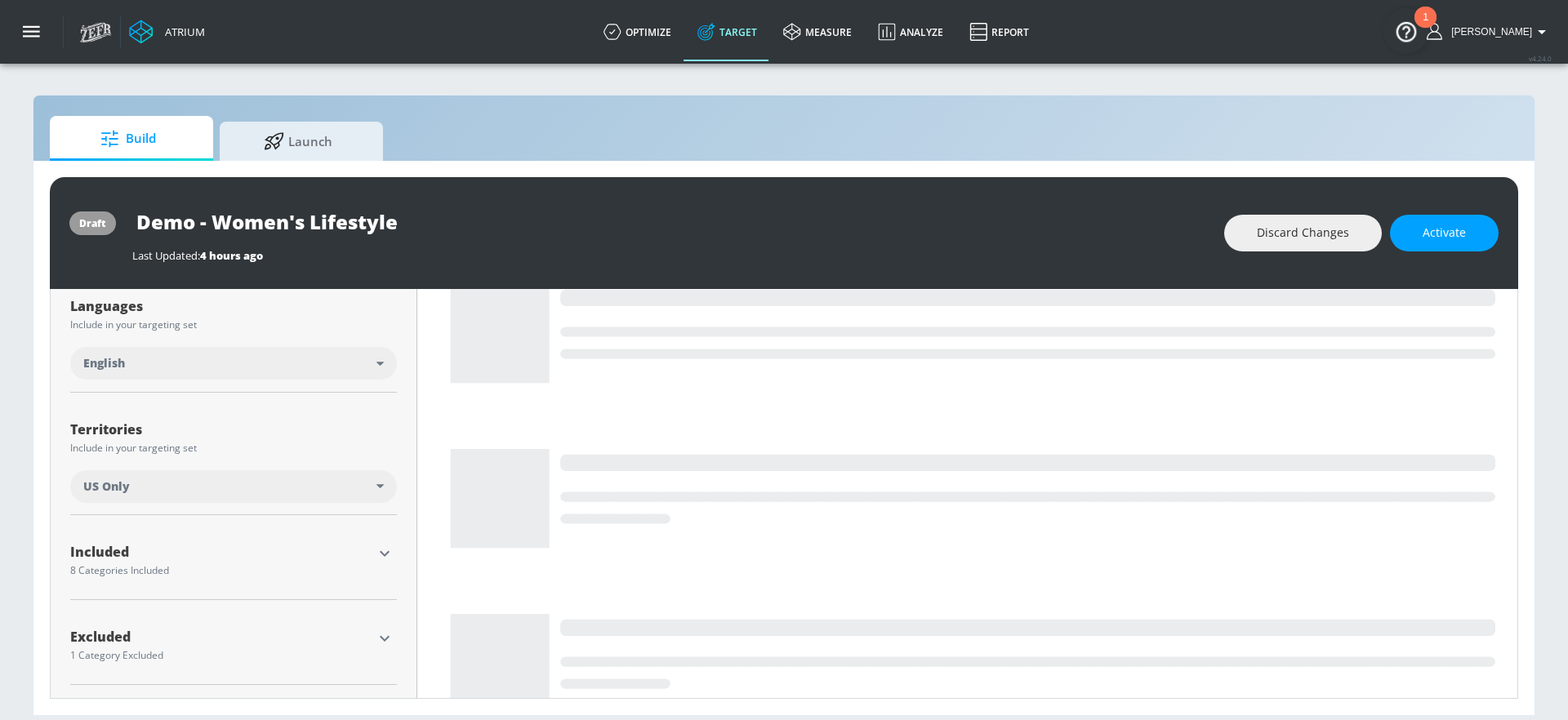
click at [387, 549] on icon "button" at bounding box center [385, 554] width 20 height 20
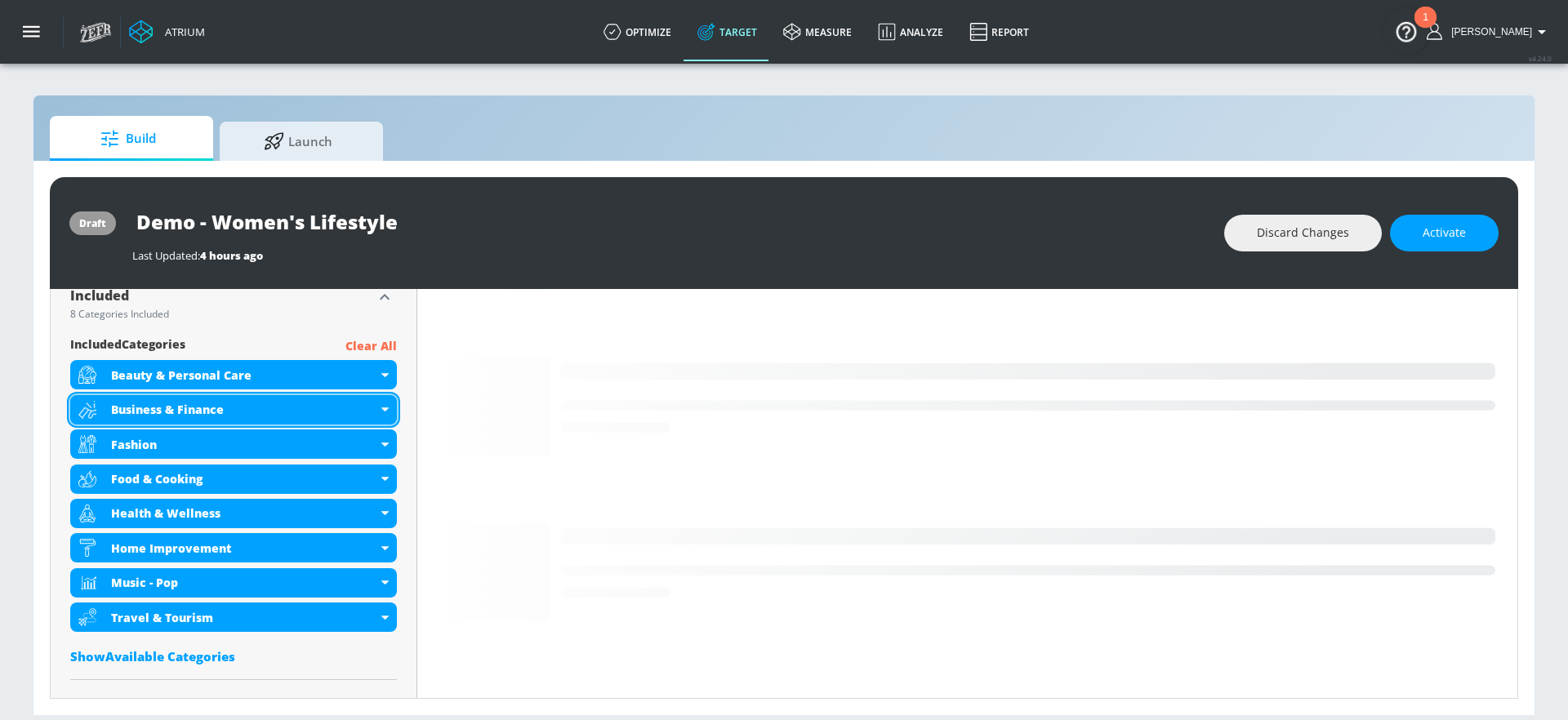
scroll to position [637, 0]
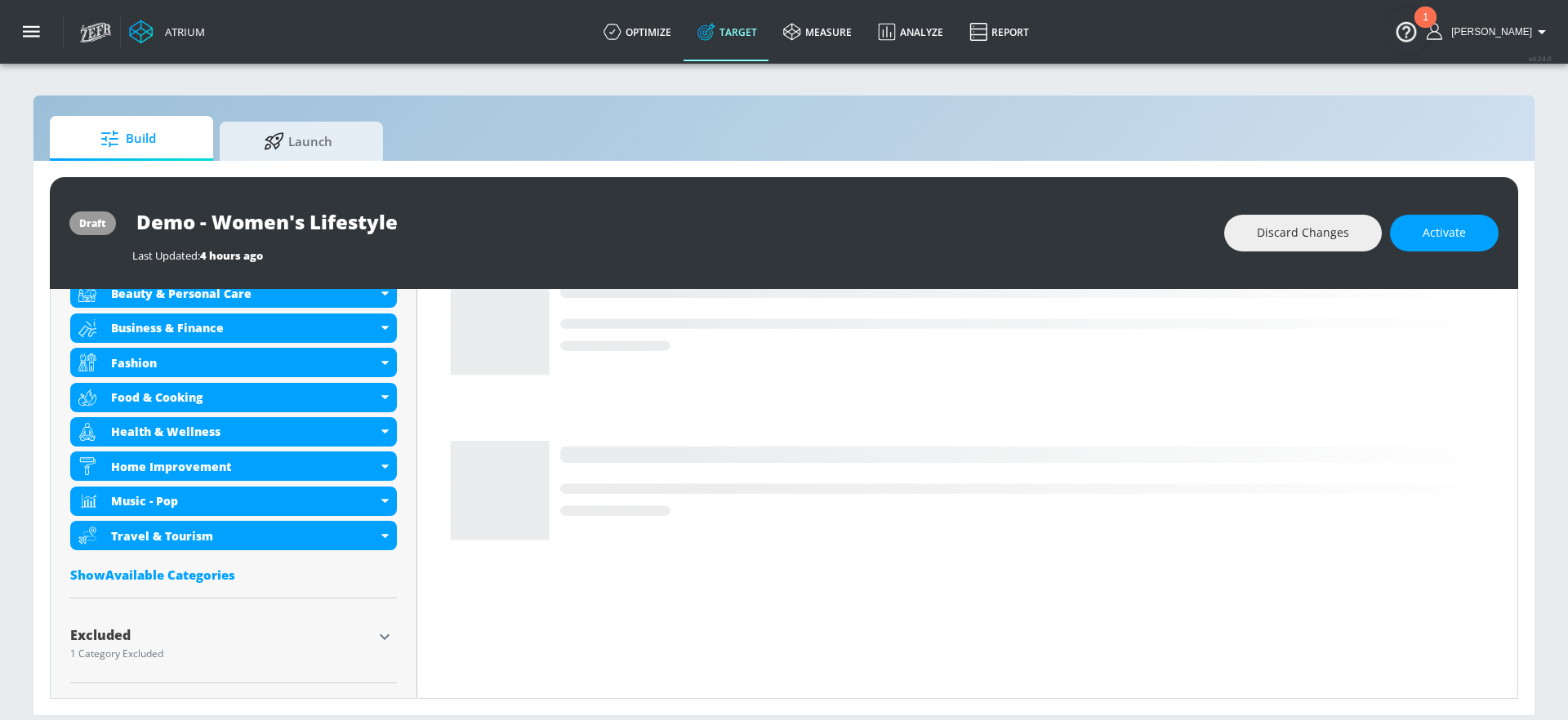
click at [384, 643] on icon "button" at bounding box center [385, 636] width 20 height 20
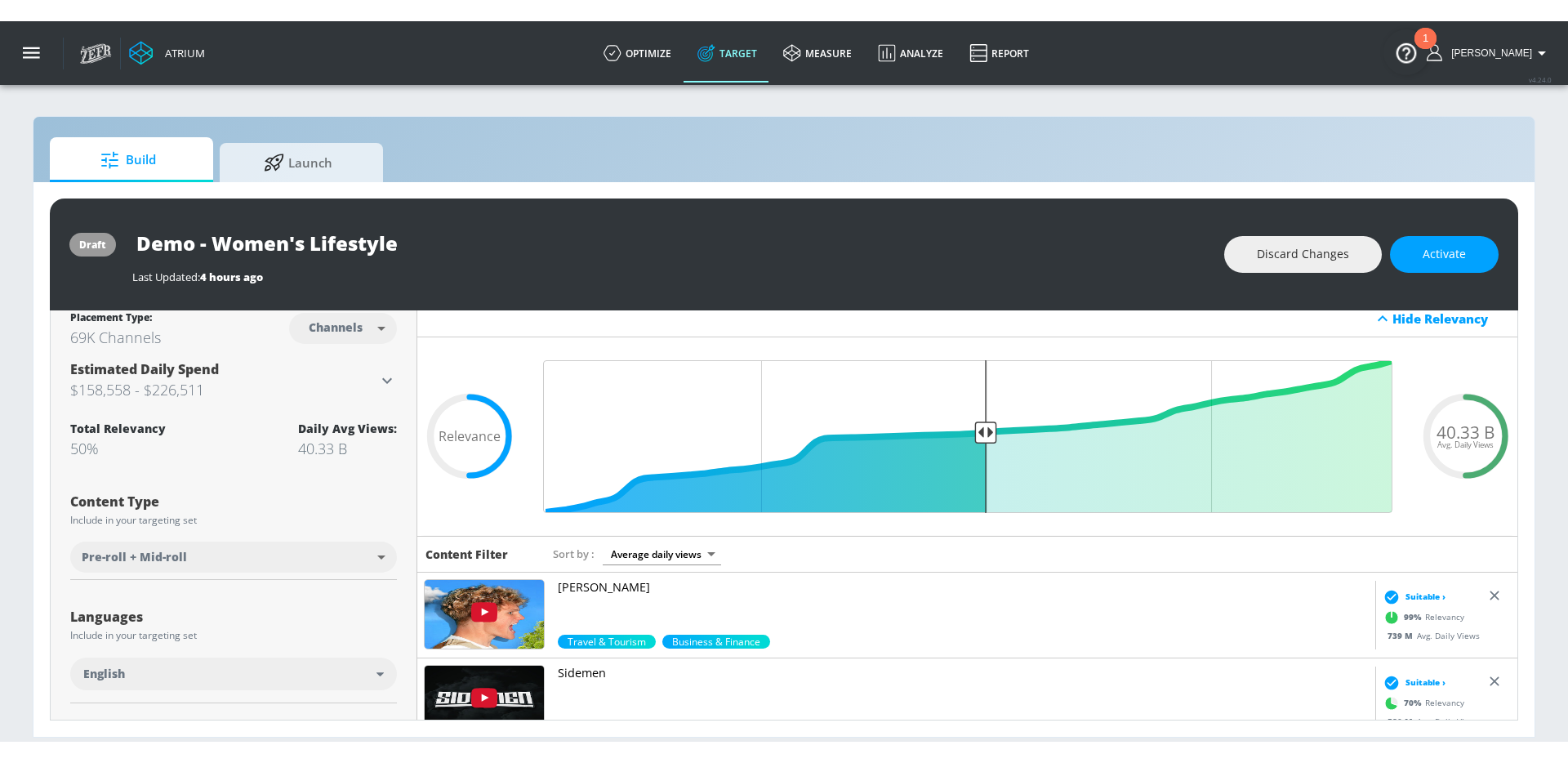
scroll to position [8, 0]
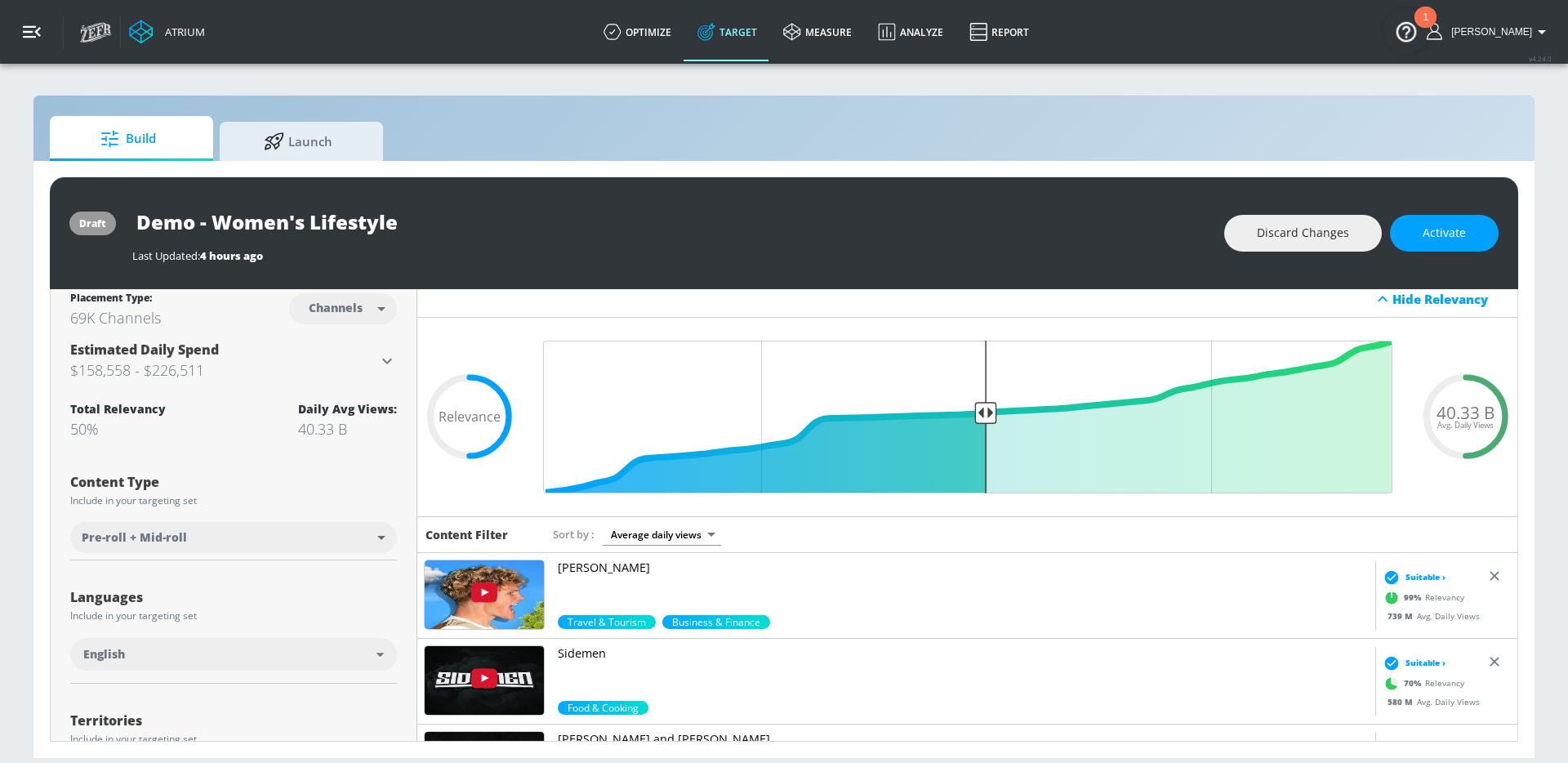
click at [27, 29] on icon "button" at bounding box center [31, 31] width 18 height 18
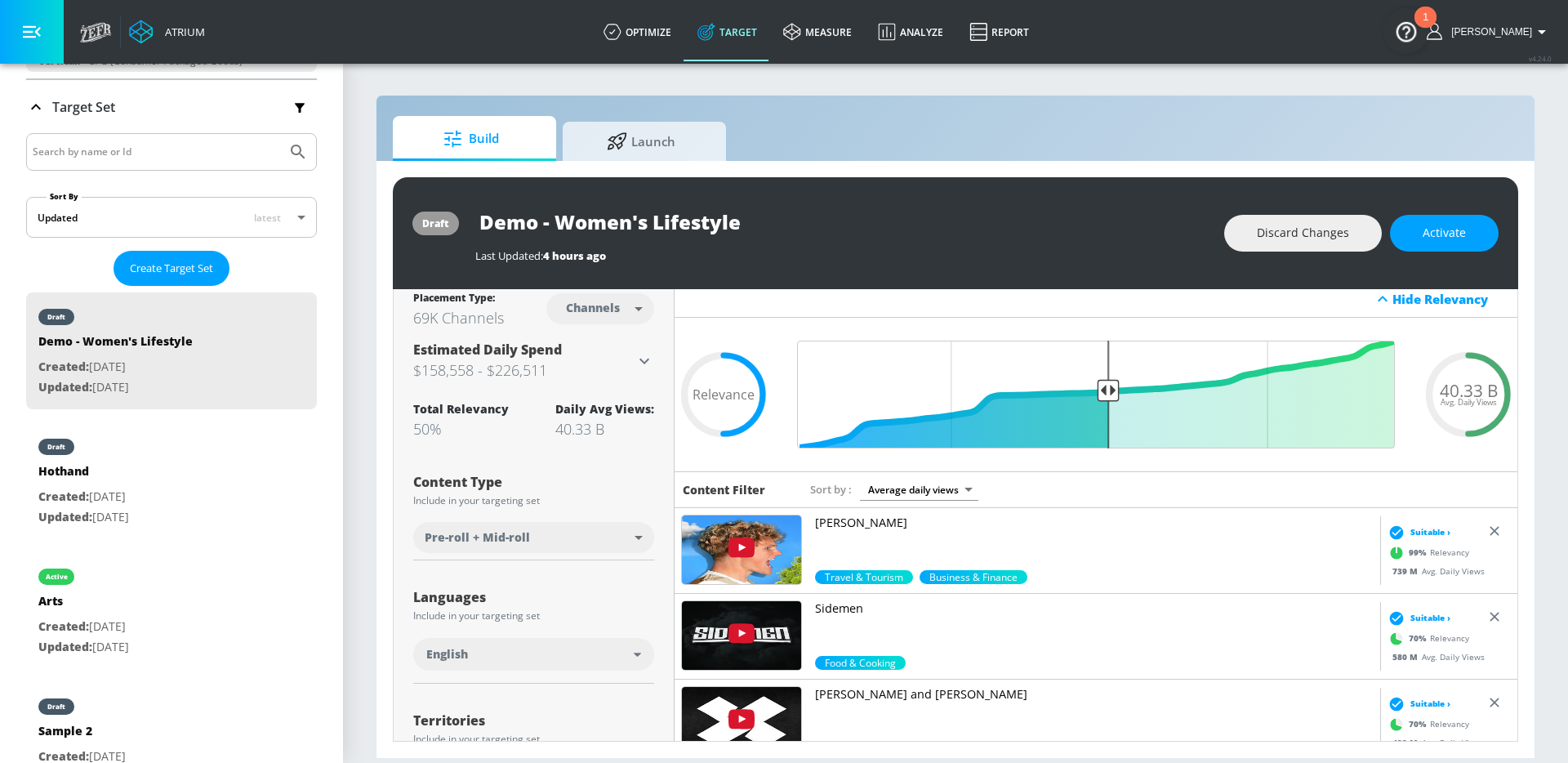
click at [105, 149] on input "Search by name or Id" at bounding box center [157, 152] width 247 height 21
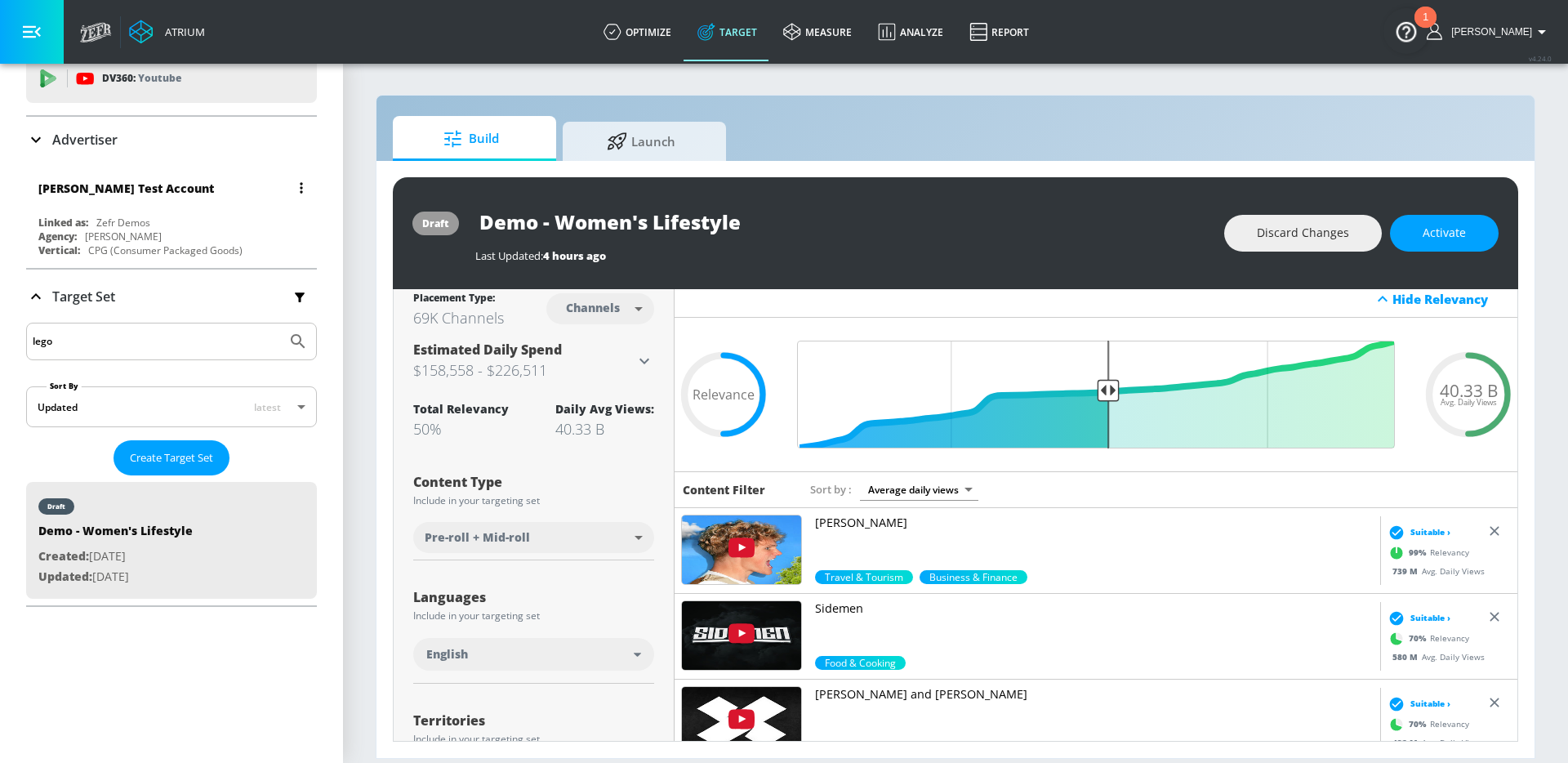
scroll to position [0, 0]
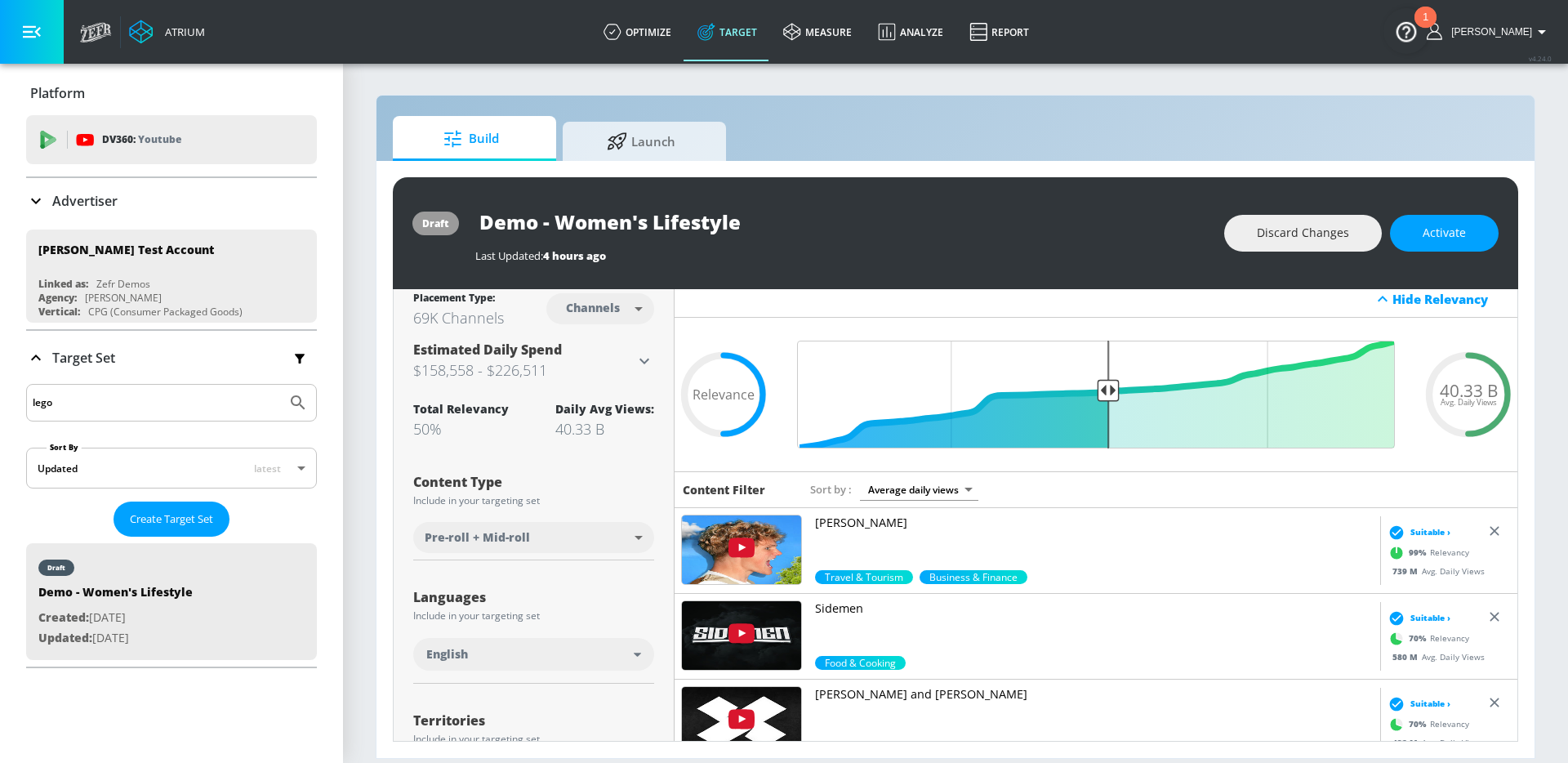
type input "lego"
drag, startPoint x: 93, startPoint y: 207, endPoint x: 98, endPoint y: 219, distance: 13.0
click at [93, 207] on p "Advertiser" at bounding box center [84, 200] width 65 height 18
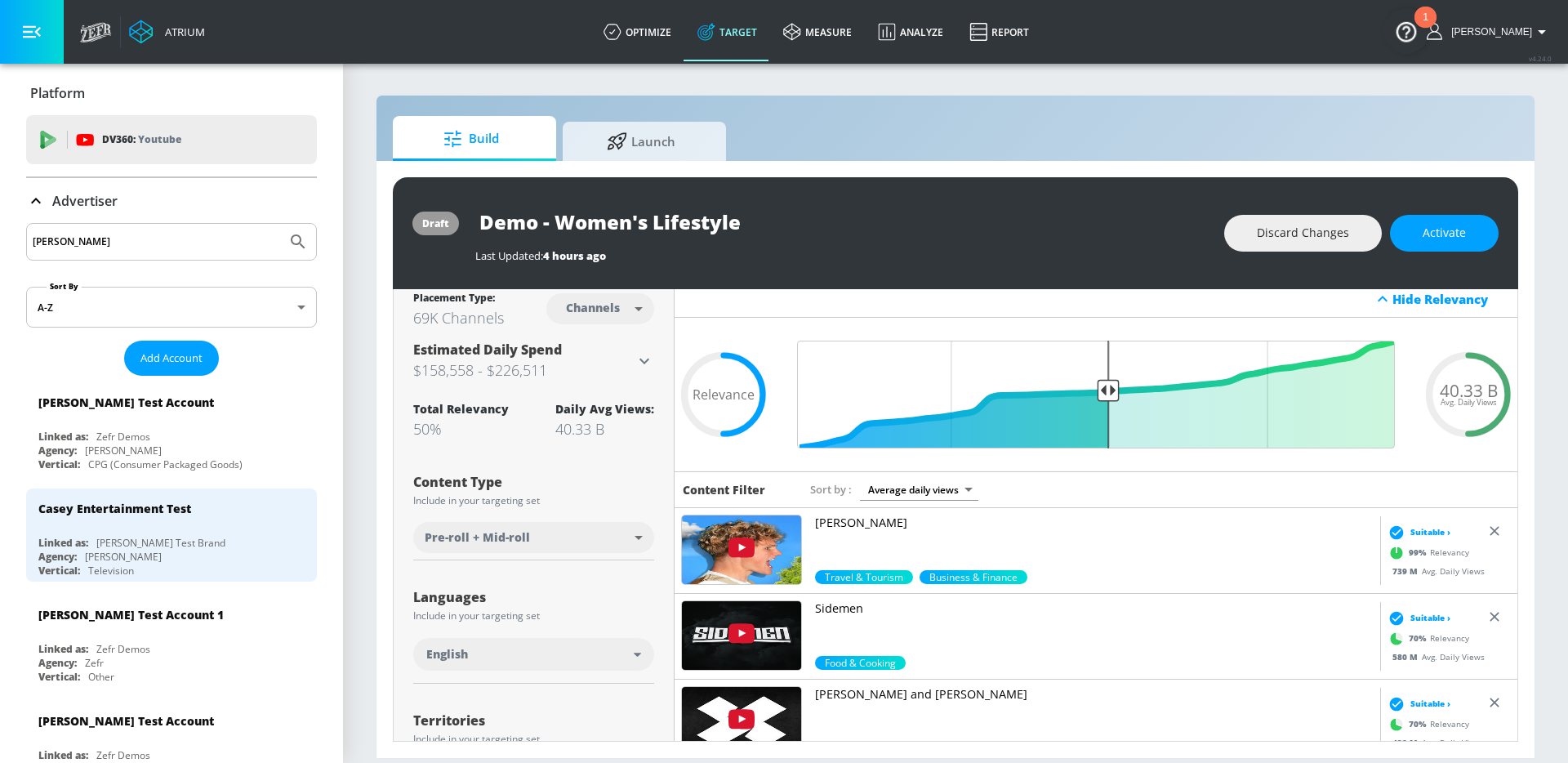
click at [103, 240] on input "casey" at bounding box center [157, 241] width 247 height 21
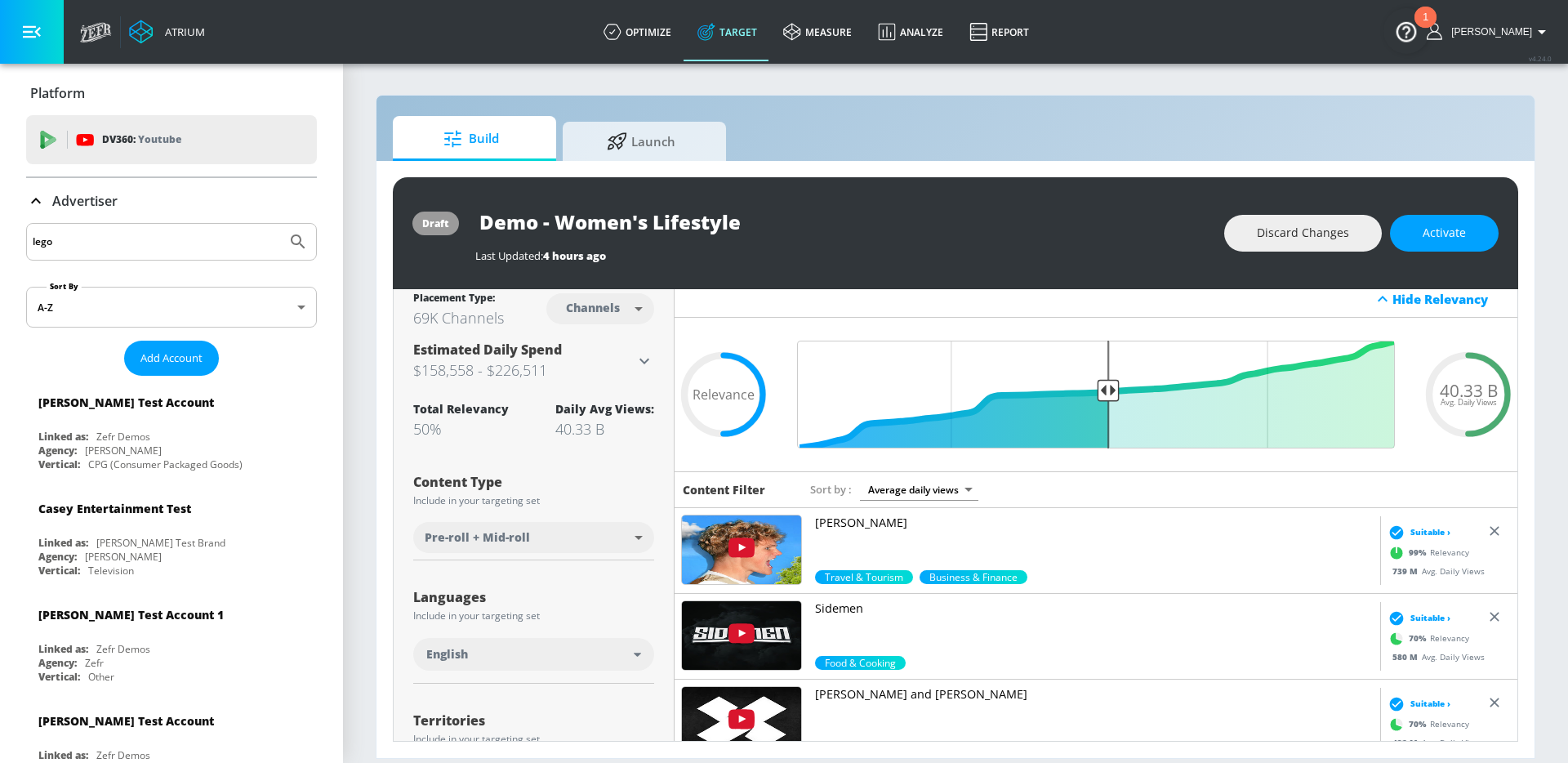
type input "lego"
click at [280, 224] on button "Submit Search" at bounding box center [298, 241] width 36 height 36
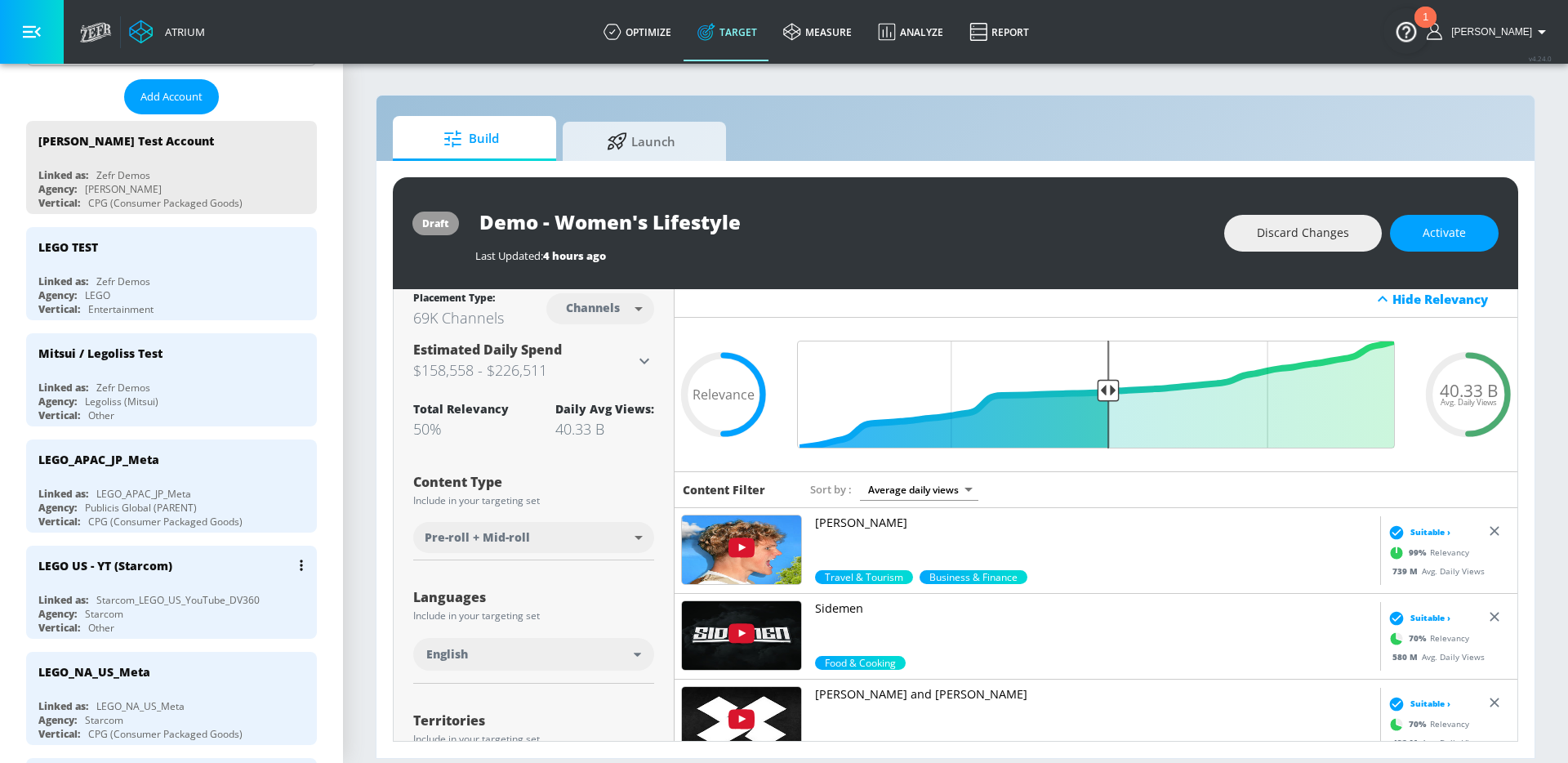
click at [200, 562] on div "LEGO US - YT (Starcom)" at bounding box center [175, 565] width 274 height 39
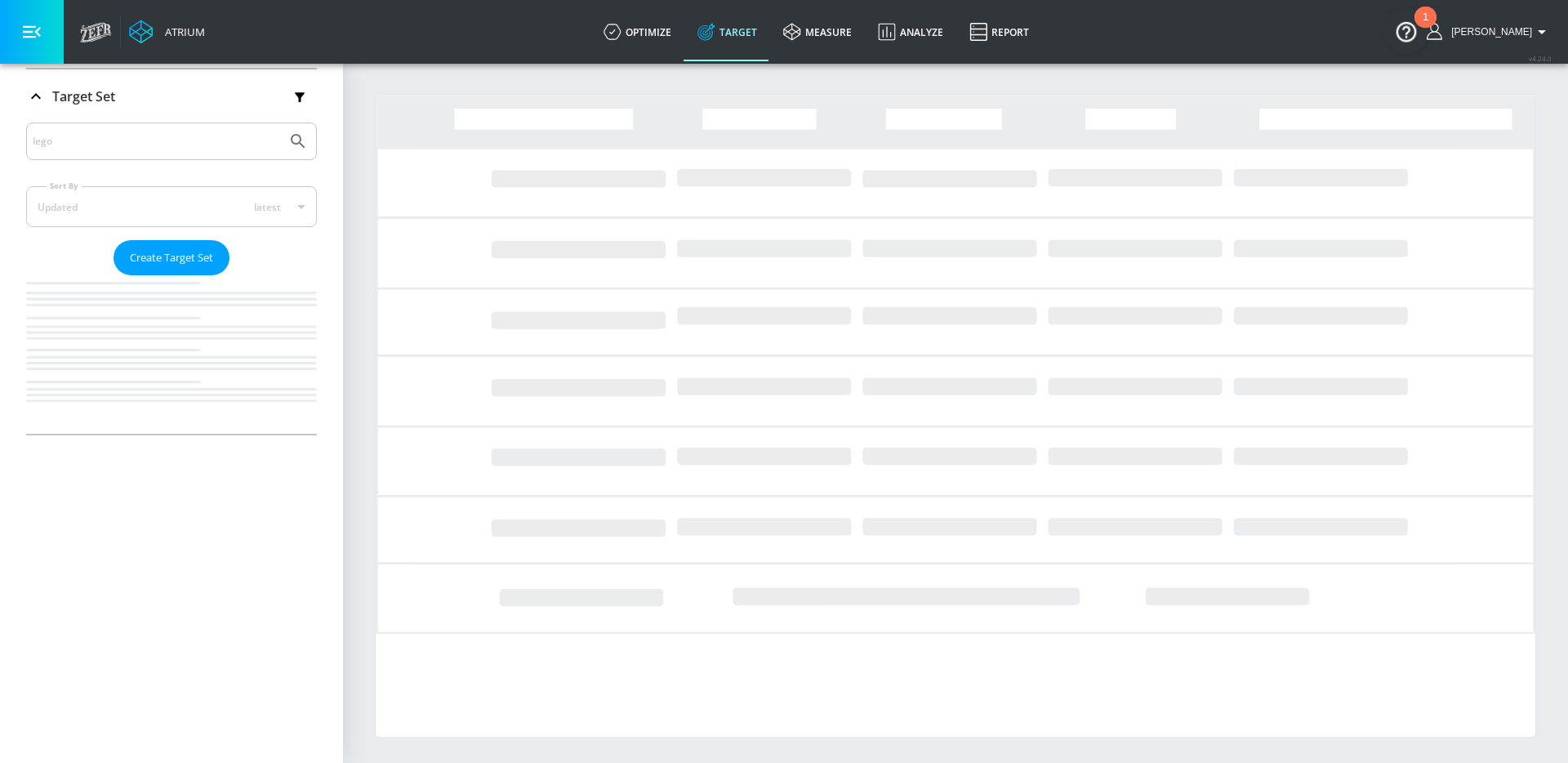
scroll to position [260, 0]
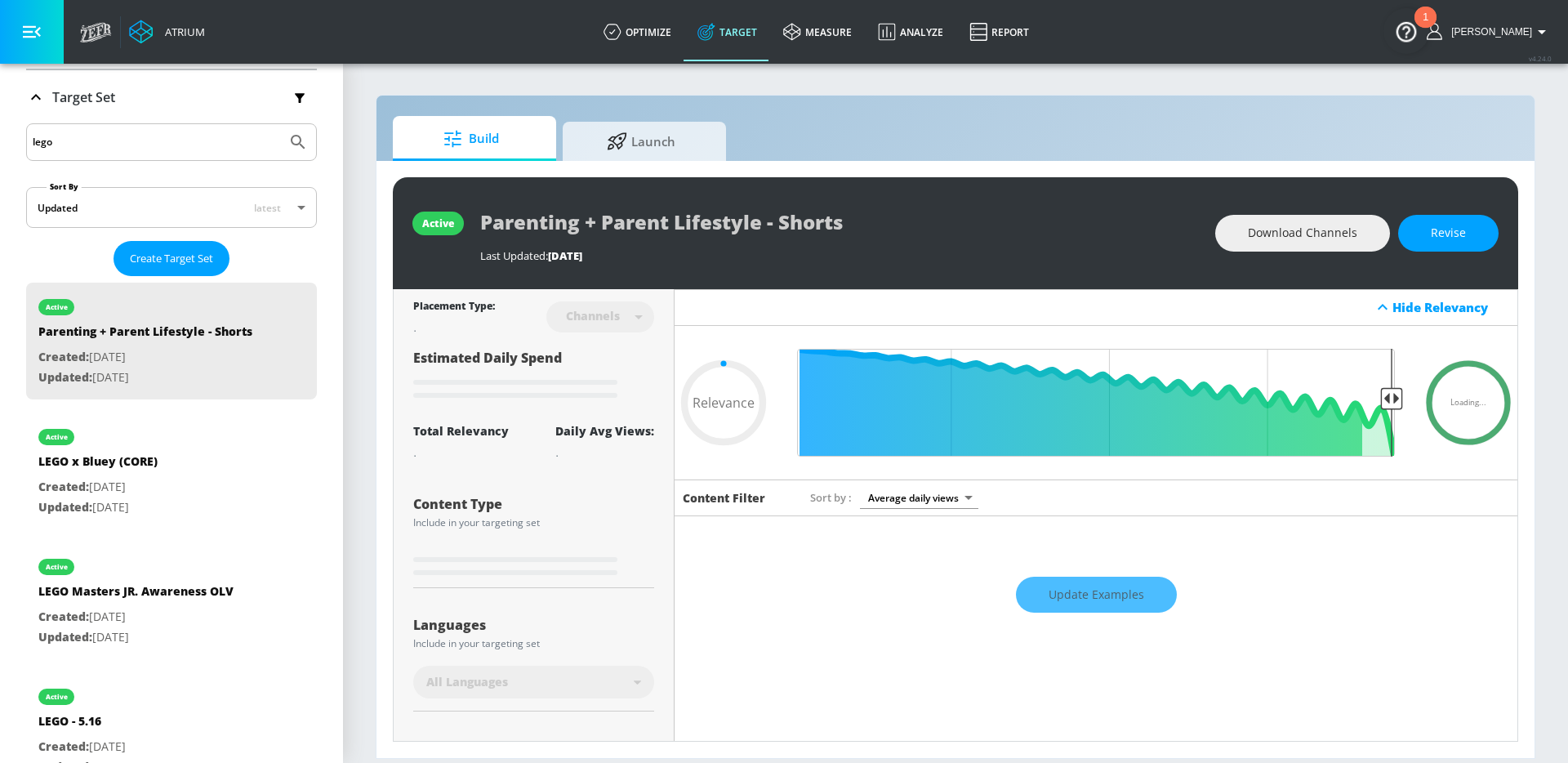
type input "0.05"
drag, startPoint x: 679, startPoint y: 24, endPoint x: 744, endPoint y: 89, distance: 91.9
click at [678, 24] on link "optimize" at bounding box center [637, 32] width 94 height 59
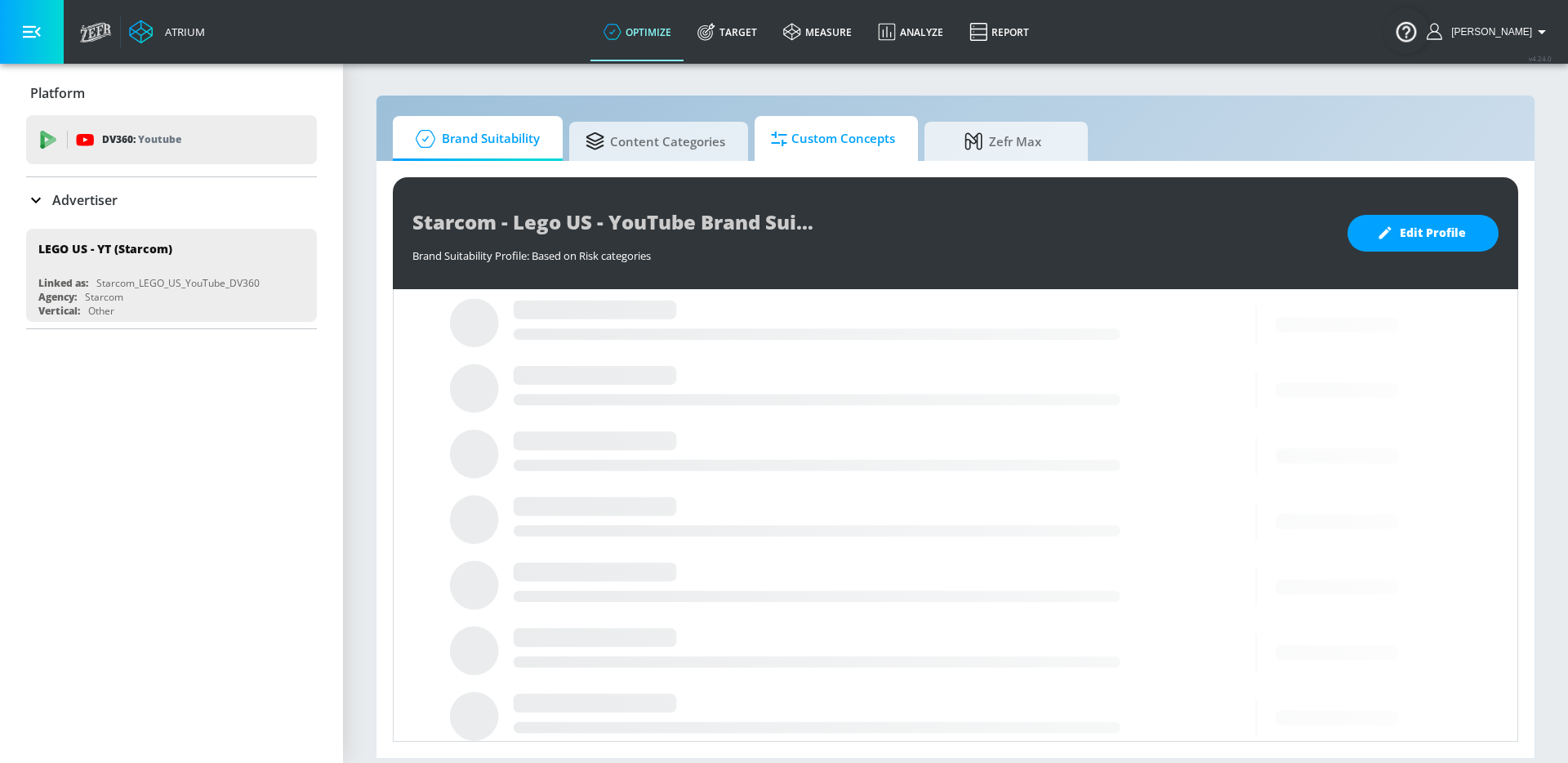
click at [808, 142] on span "Custom Concepts" at bounding box center [833, 138] width 124 height 39
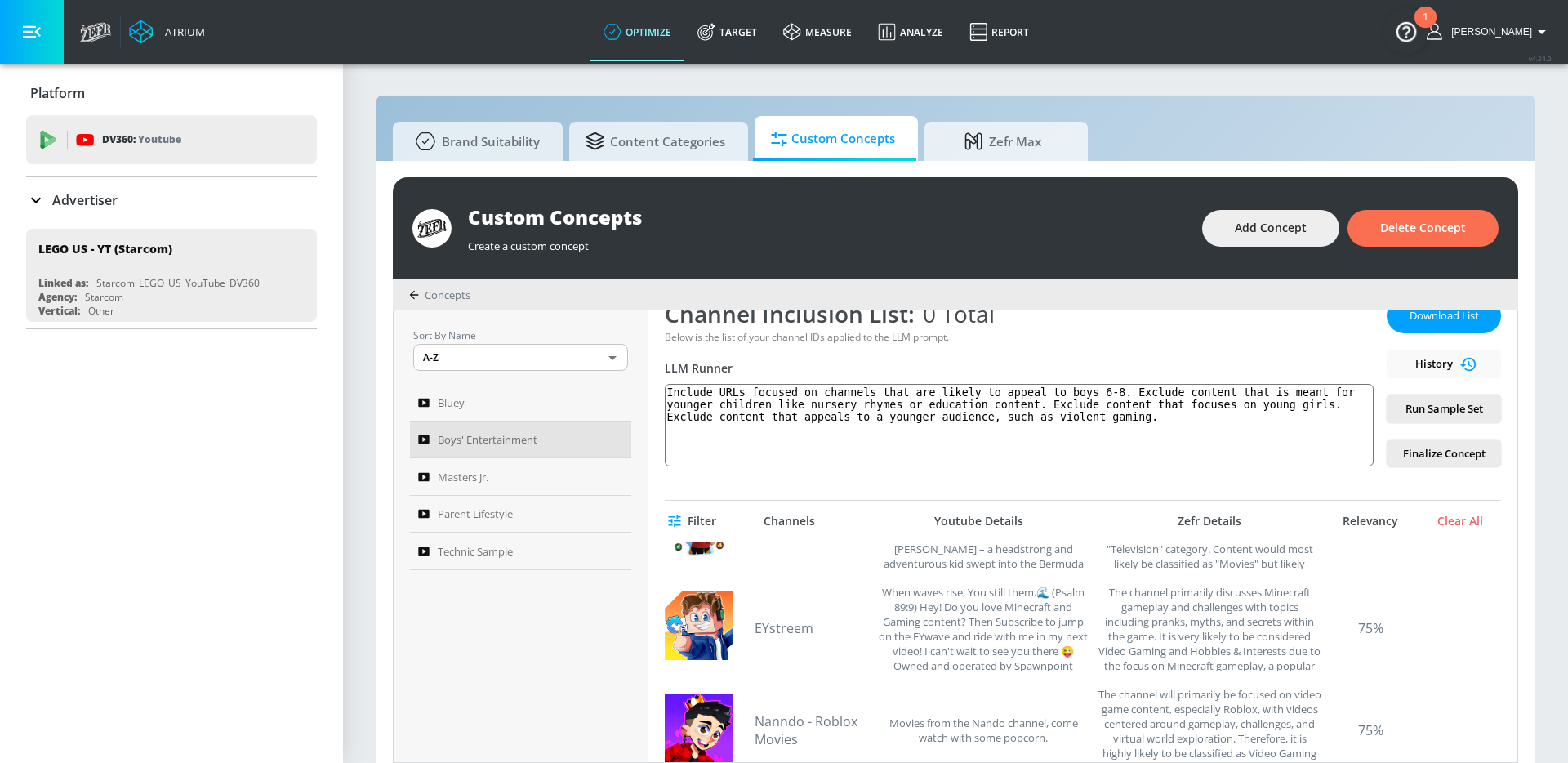
scroll to position [680, 0]
click at [533, 397] on div "Bluey" at bounding box center [509, 402] width 183 height 20
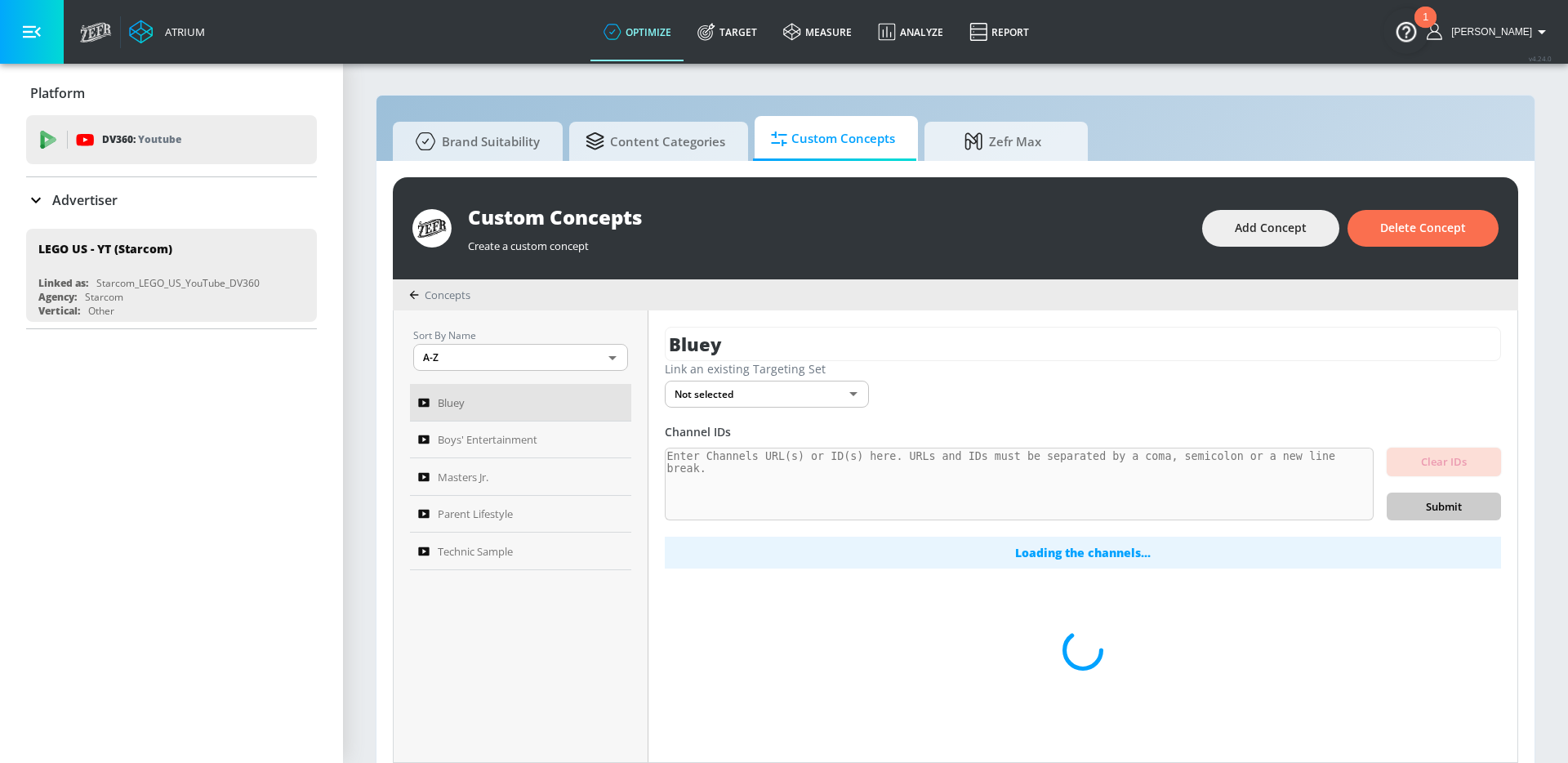
click at [50, 38] on button "button" at bounding box center [31, 31] width 64 height 64
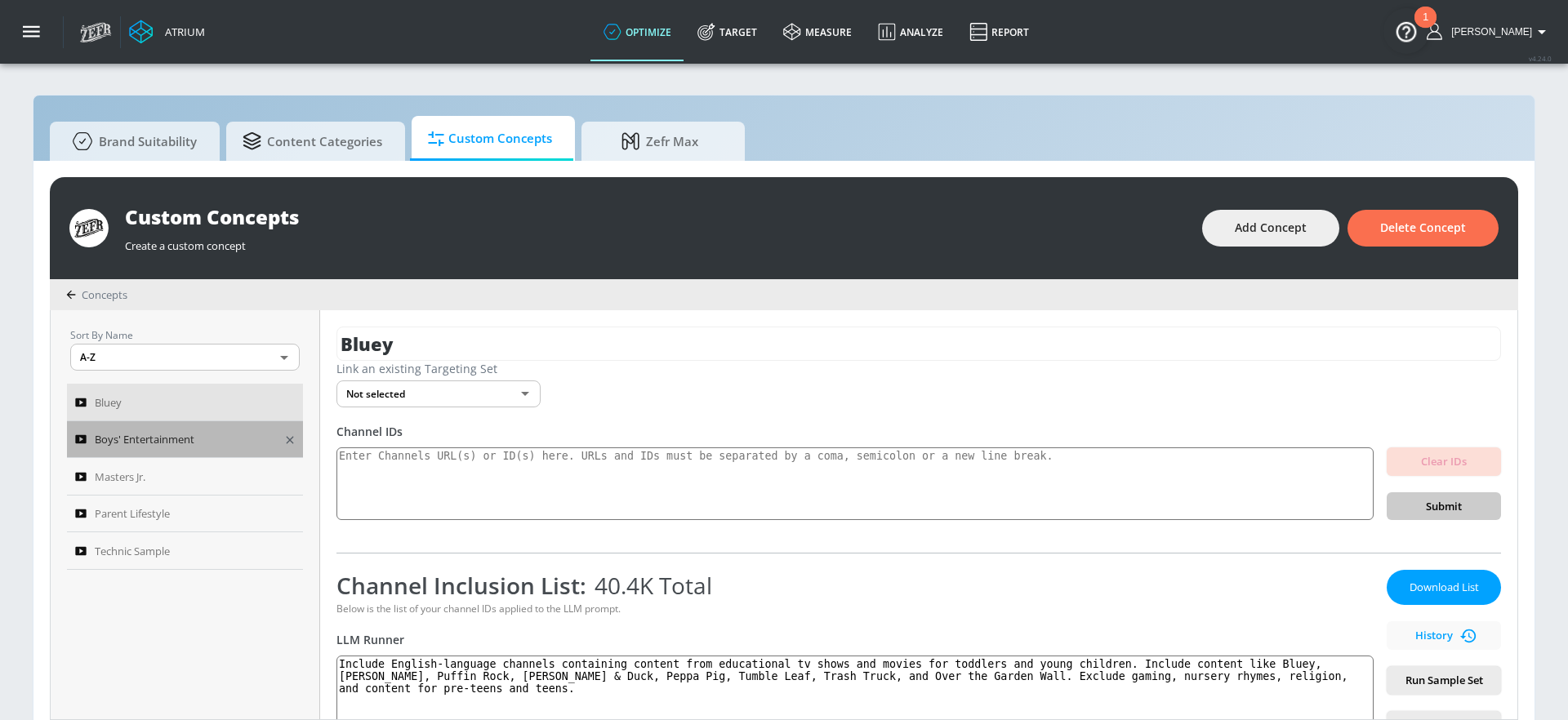
click at [147, 438] on span "Boys' Entertainment" at bounding box center [145, 439] width 99 height 20
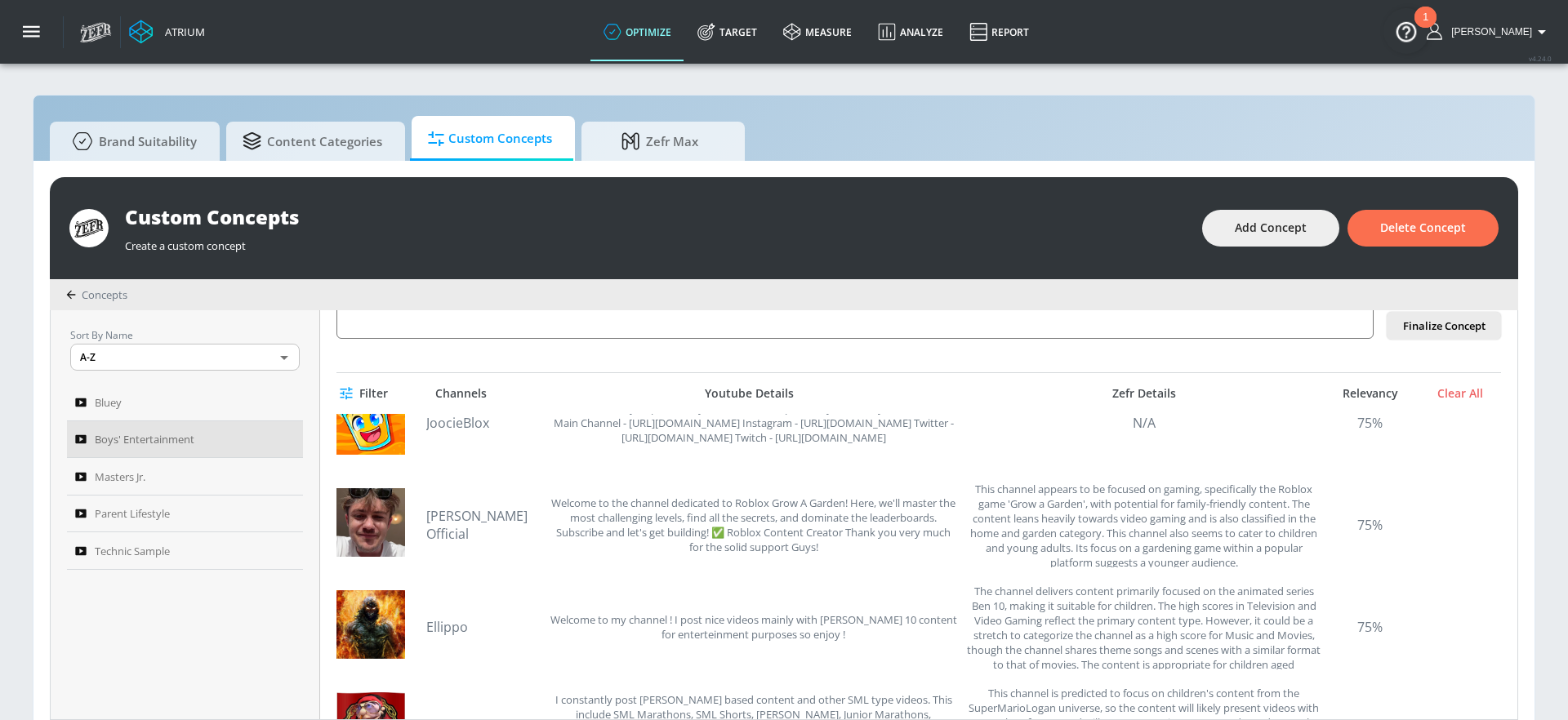
scroll to position [1167, 0]
click at [25, 34] on icon "button" at bounding box center [31, 31] width 18 height 18
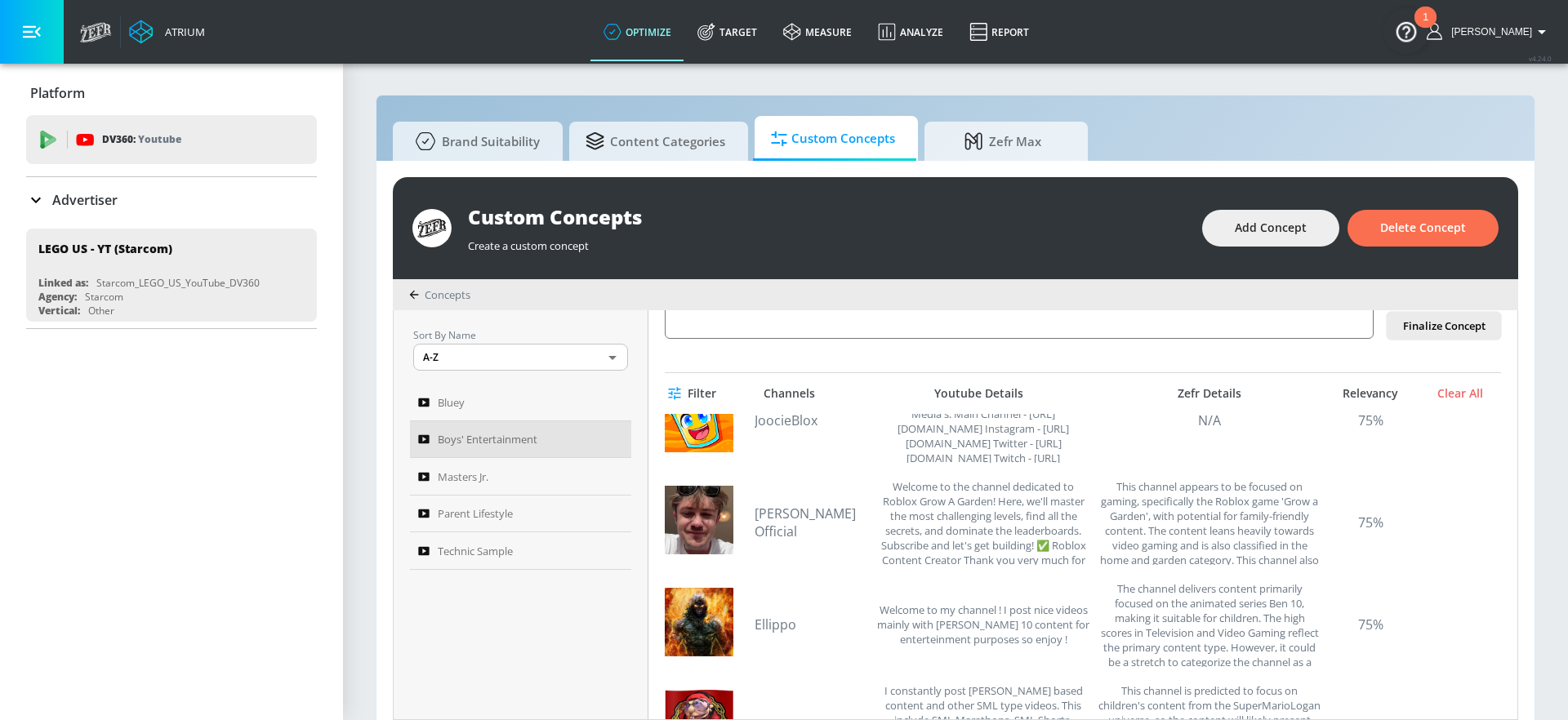
click at [80, 201] on p "Advertiser" at bounding box center [84, 200] width 65 height 18
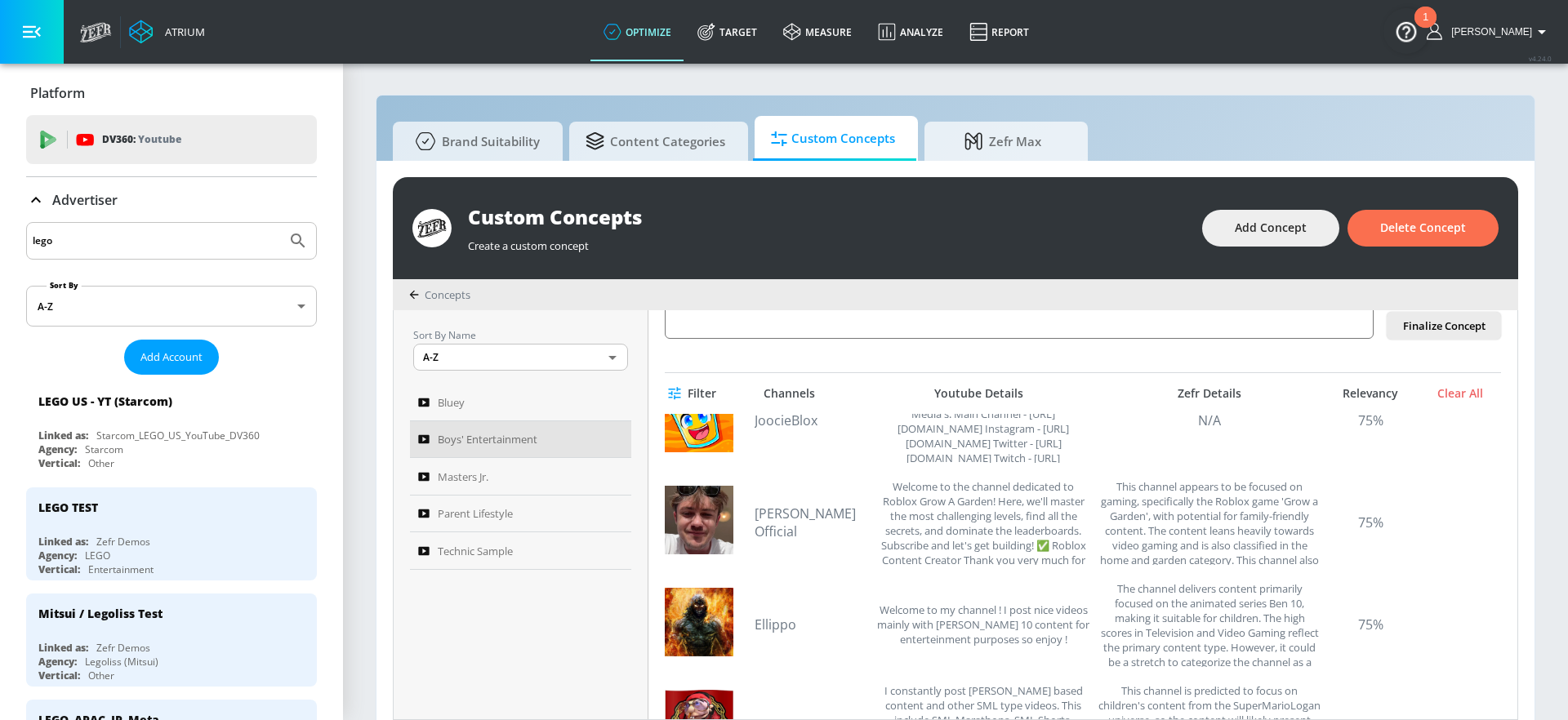
click at [107, 245] on input "lego" at bounding box center [157, 241] width 247 height 21
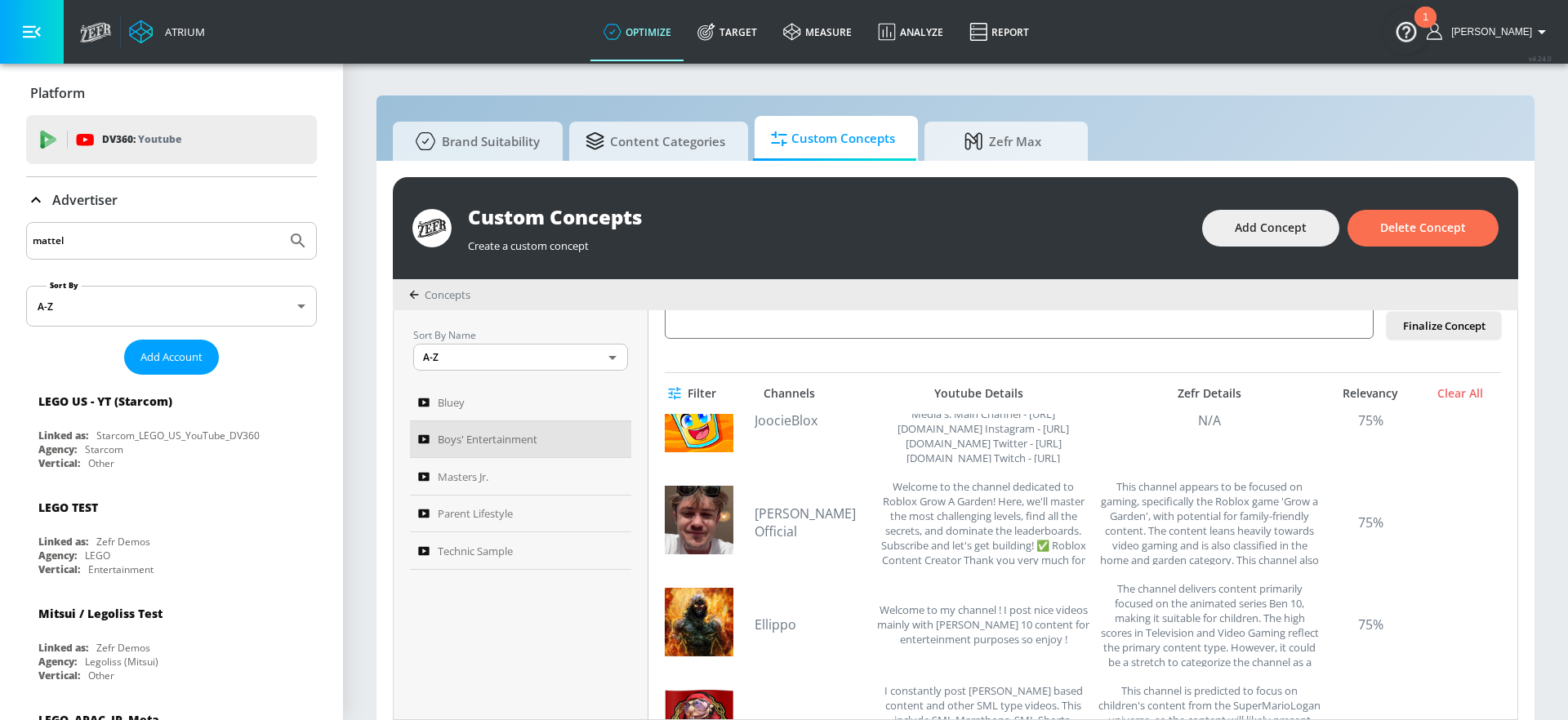
type input "mattel"
click at [280, 223] on button "Submit Search" at bounding box center [298, 240] width 36 height 36
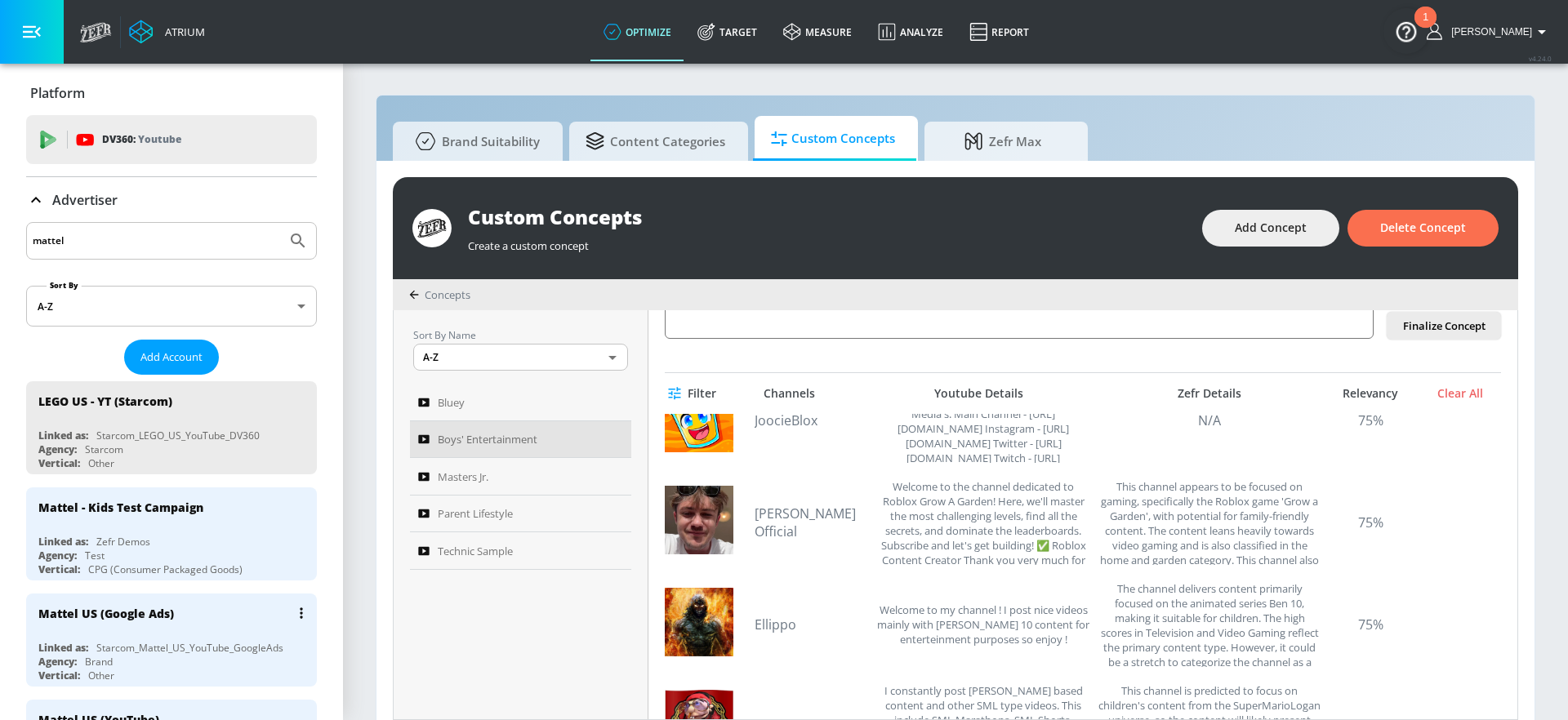
click at [270, 606] on div "Mattel US (Google Ads)" at bounding box center [175, 613] width 274 height 39
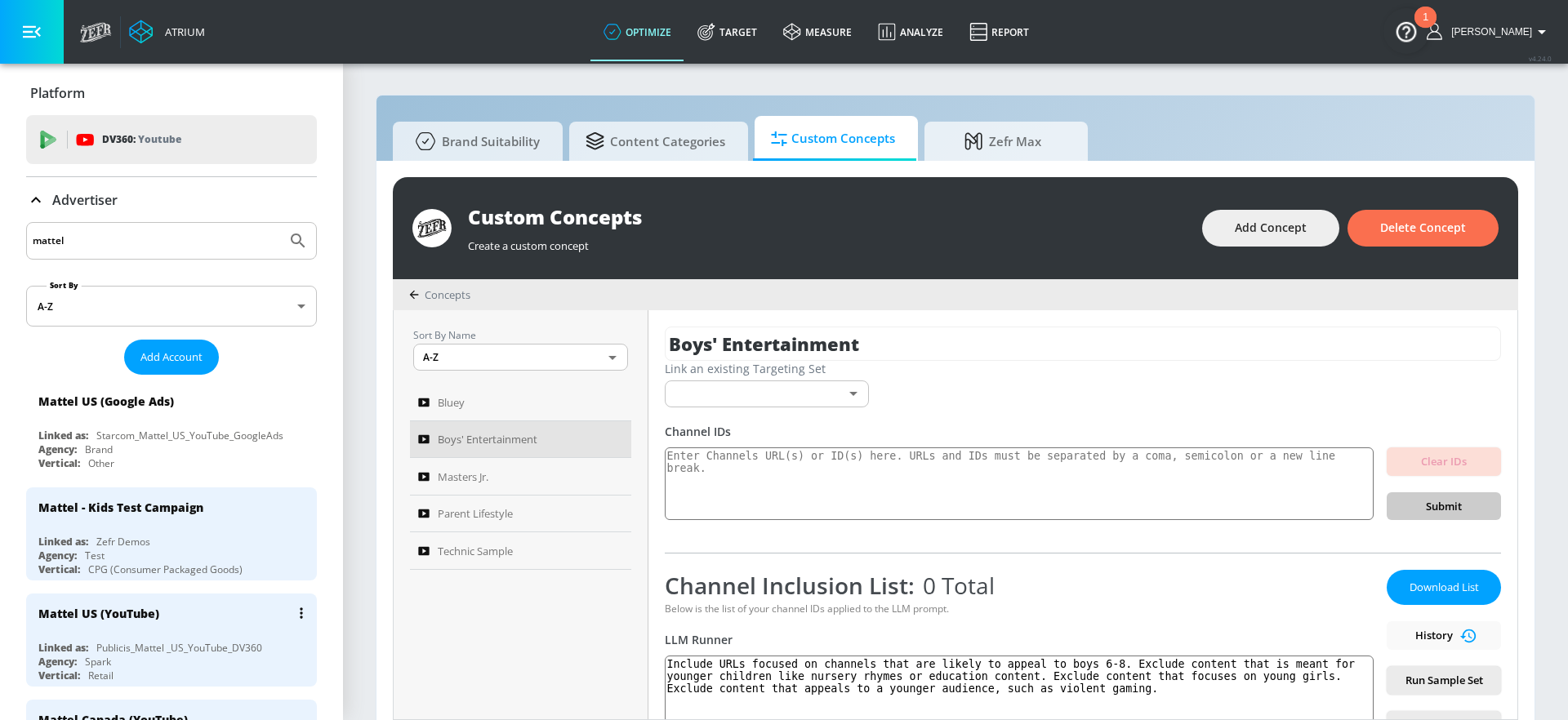
click at [242, 614] on div "Mattel US (YouTube)" at bounding box center [175, 613] width 274 height 39
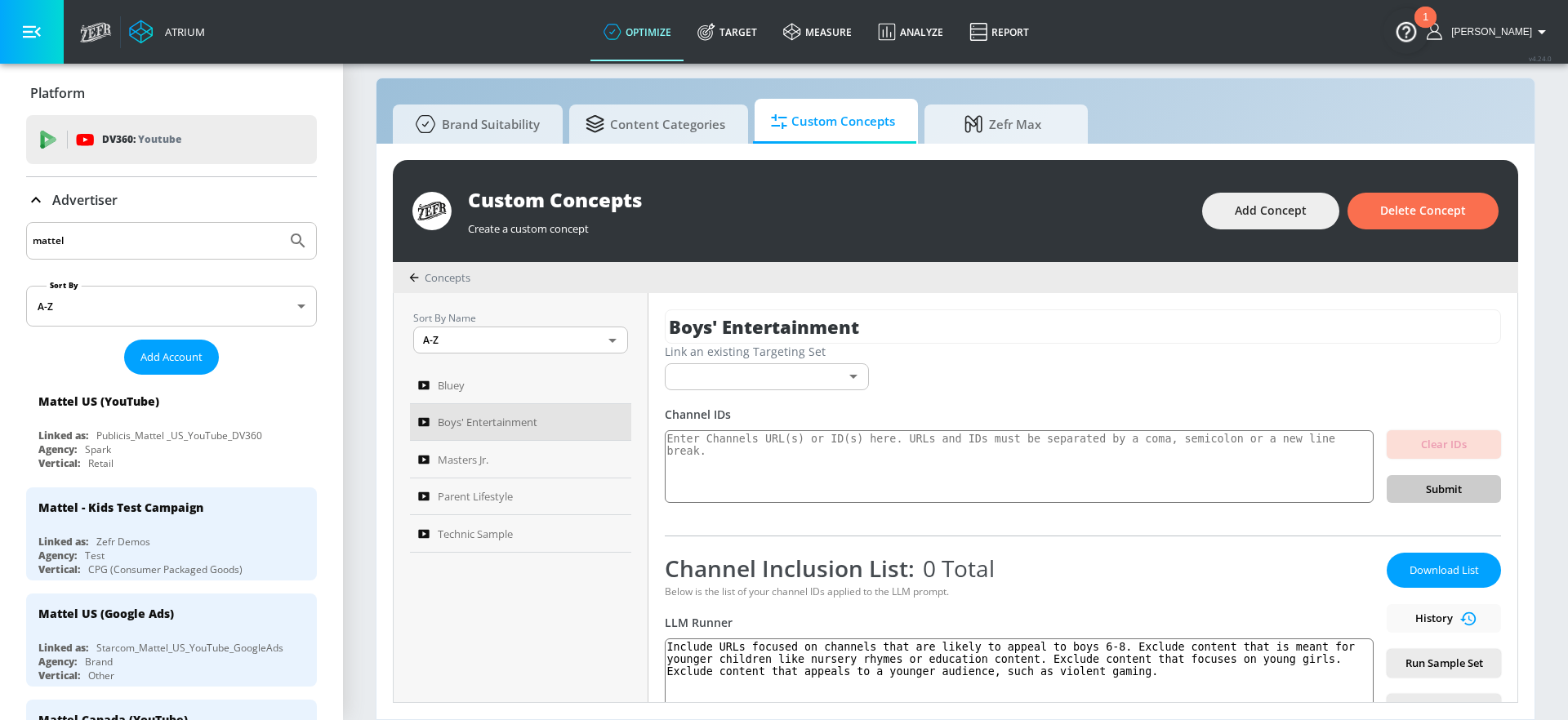
click at [221, 254] on div "mattel" at bounding box center [172, 240] width 291 height 37
click at [217, 241] on input "mattel" at bounding box center [157, 241] width 247 height 21
click at [218, 401] on div "Mattel US (YouTube)" at bounding box center [175, 400] width 274 height 39
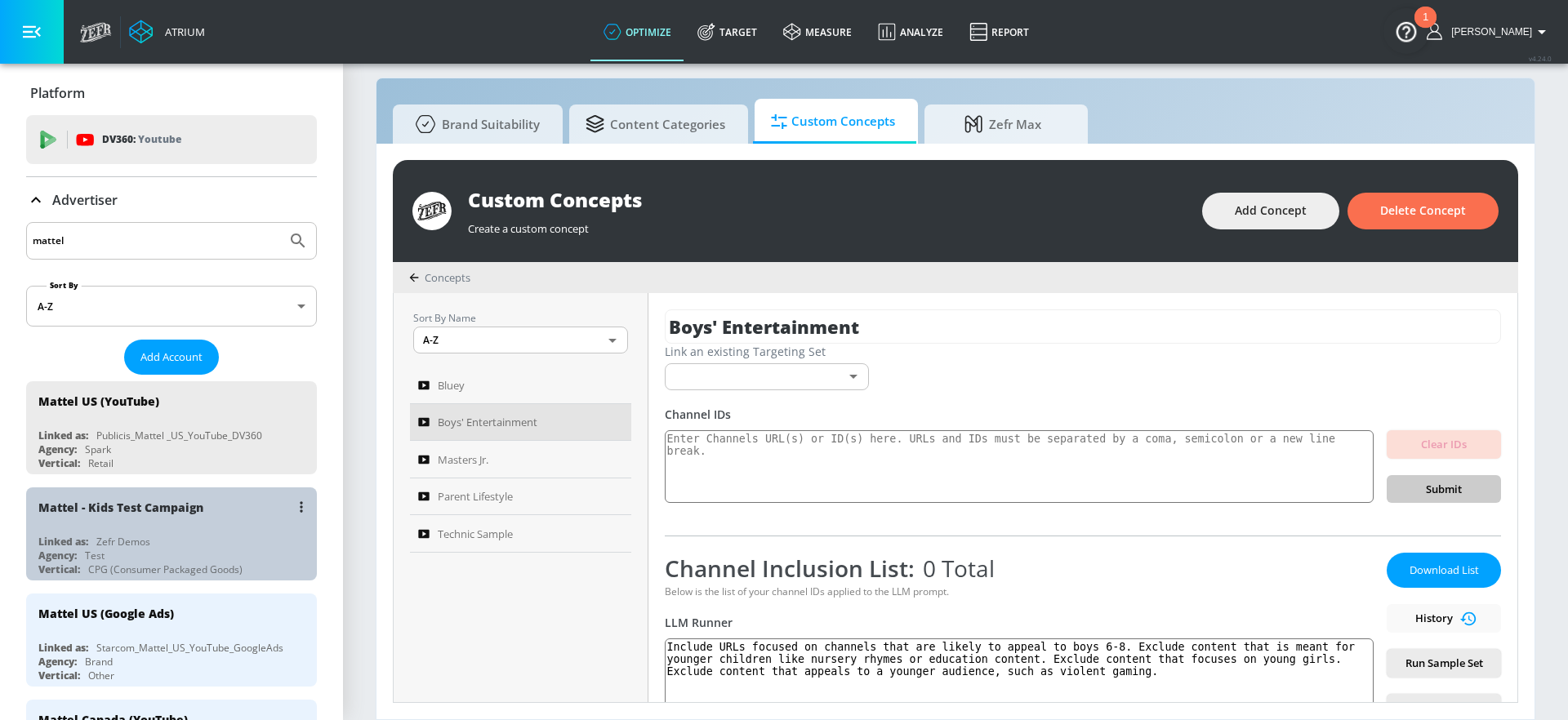
click at [225, 532] on div "Mattel - Kids Test Campaign Linked as: Zefr Demos Agency: Test Vertical: CPG (C…" at bounding box center [172, 534] width 291 height 93
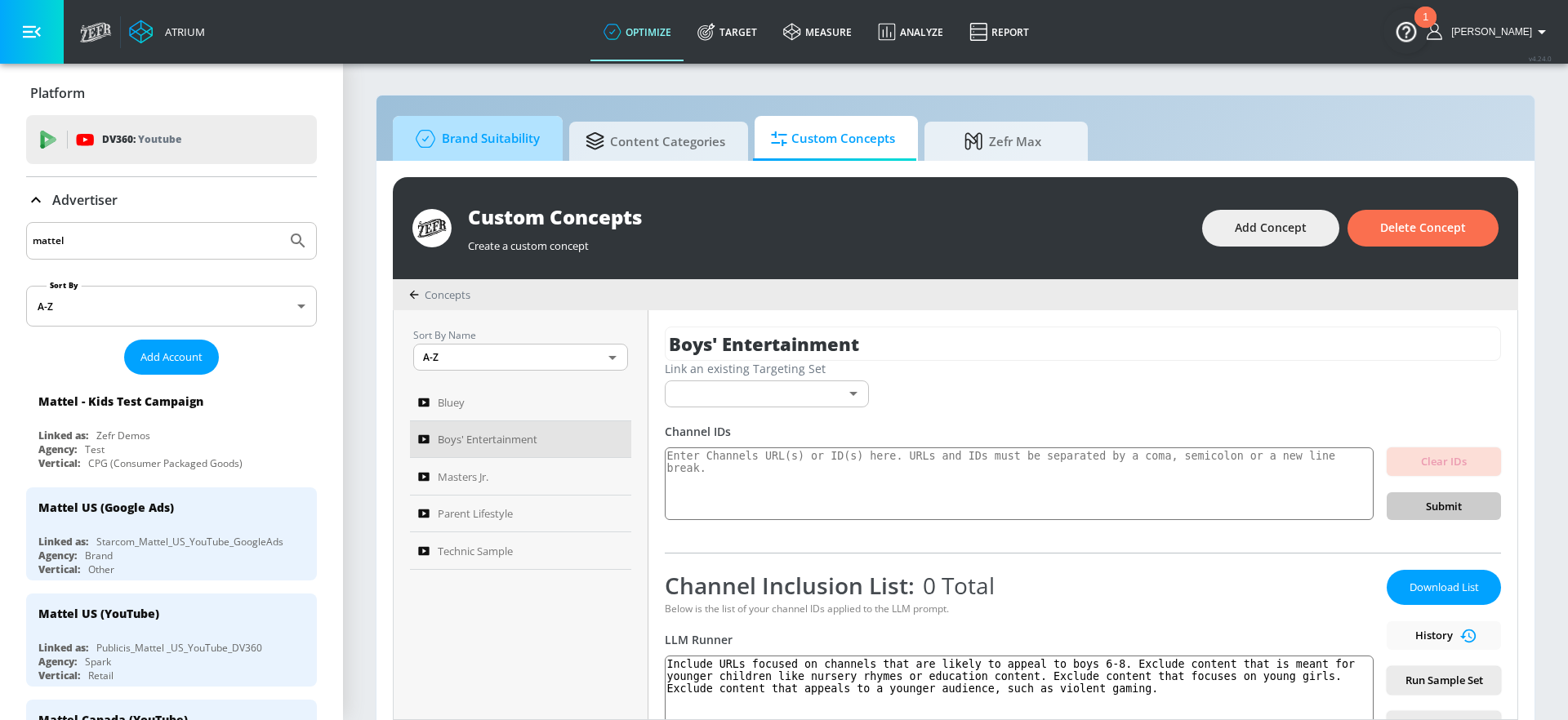
click at [525, 151] on span "Brand Suitability" at bounding box center [474, 138] width 131 height 39
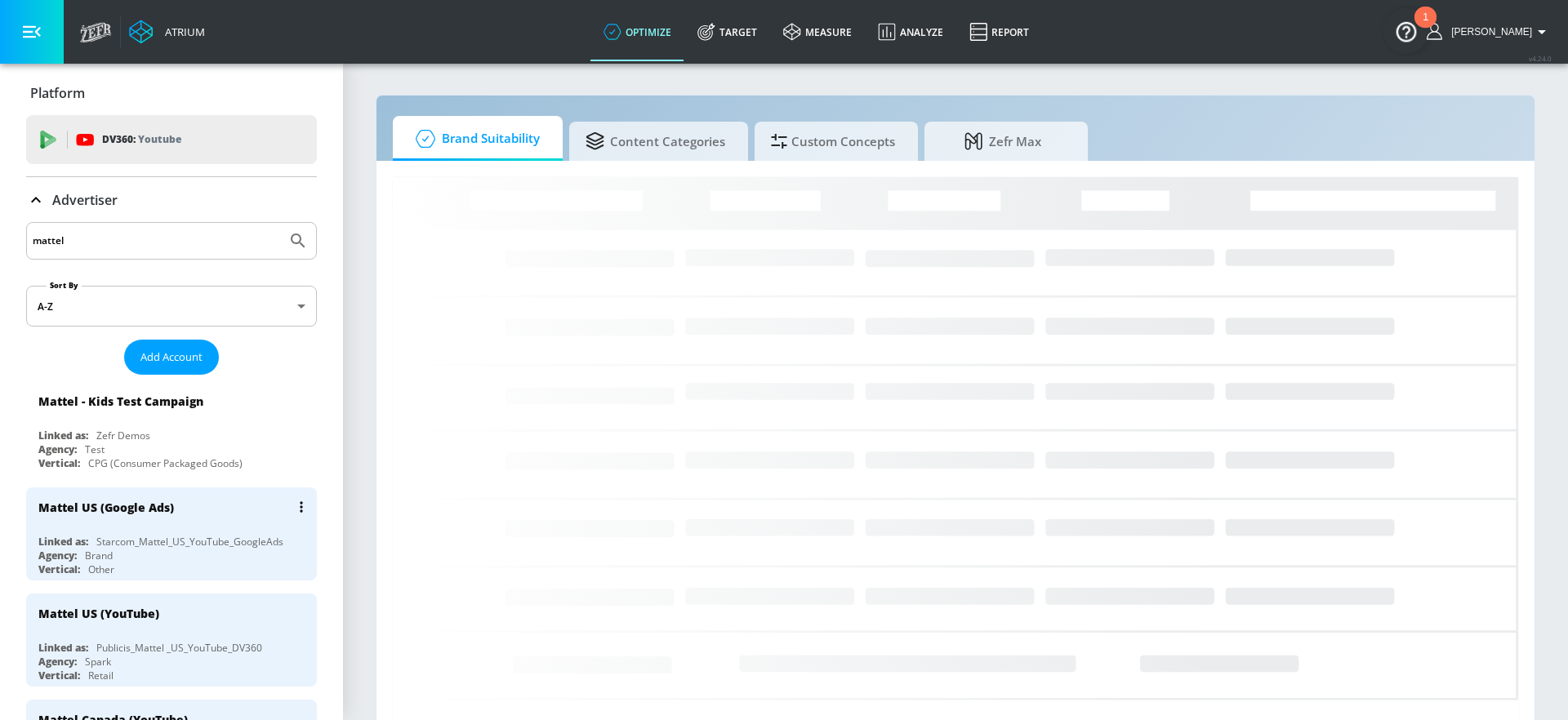
click at [213, 496] on div "Mattel US (Google Ads)" at bounding box center [175, 507] width 274 height 39
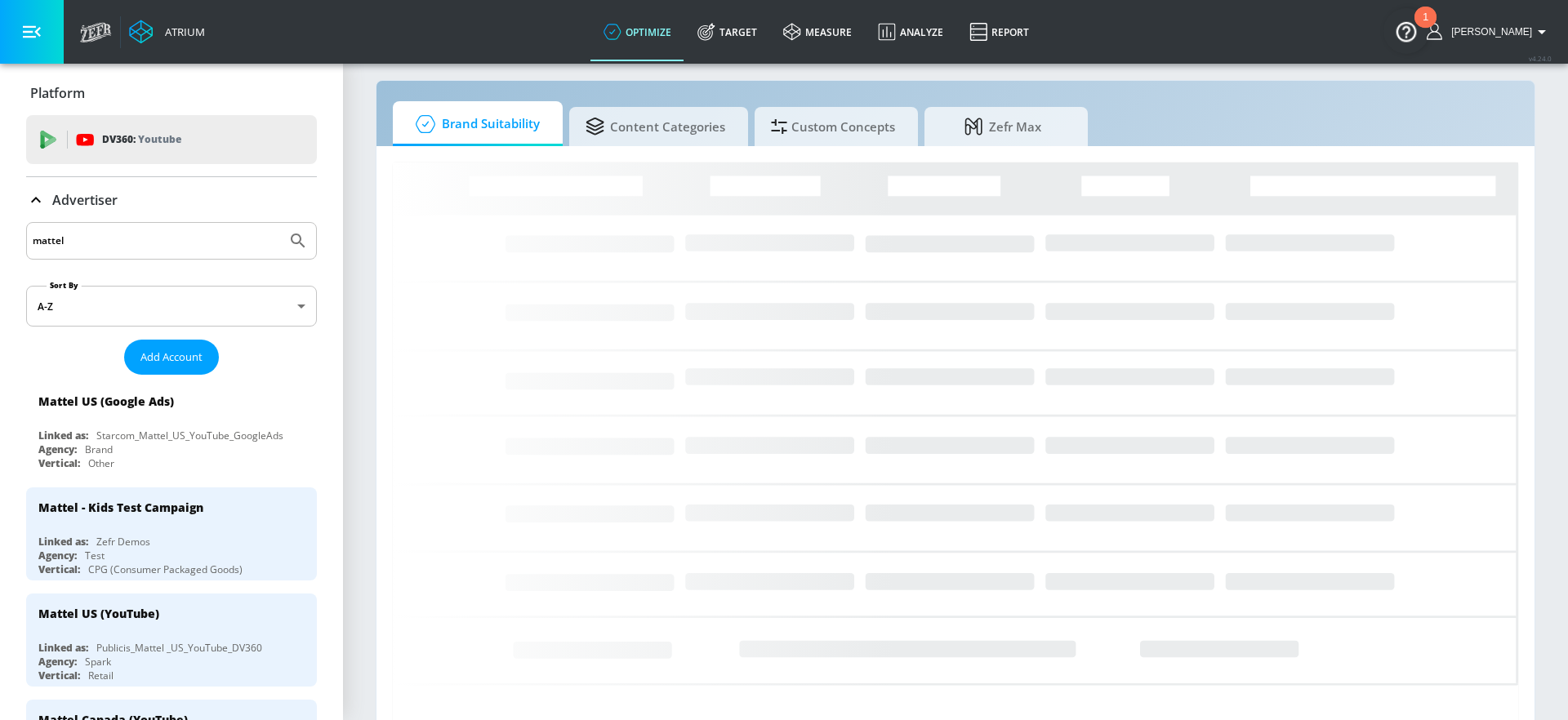
scroll to position [12, 0]
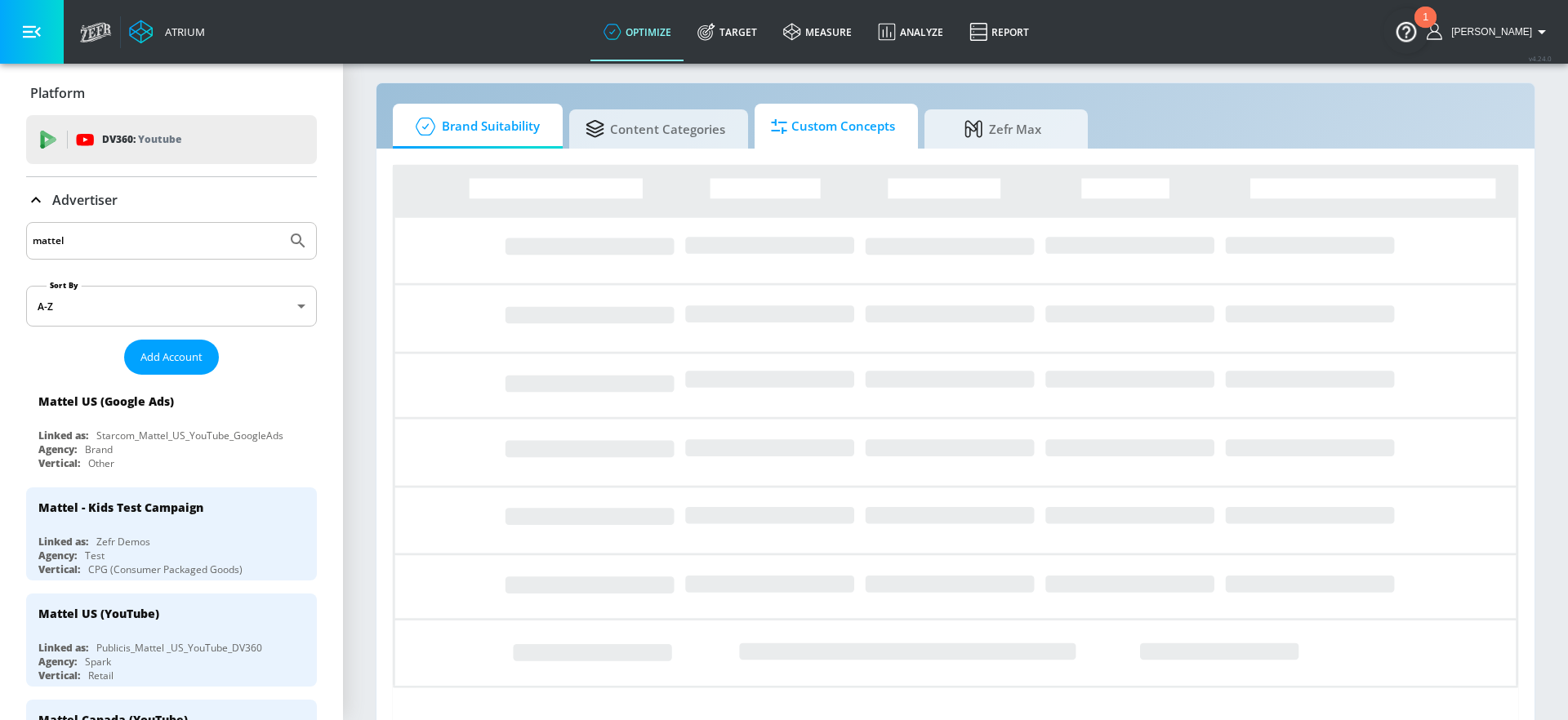
click at [786, 110] on span "Custom Concepts" at bounding box center [833, 126] width 124 height 39
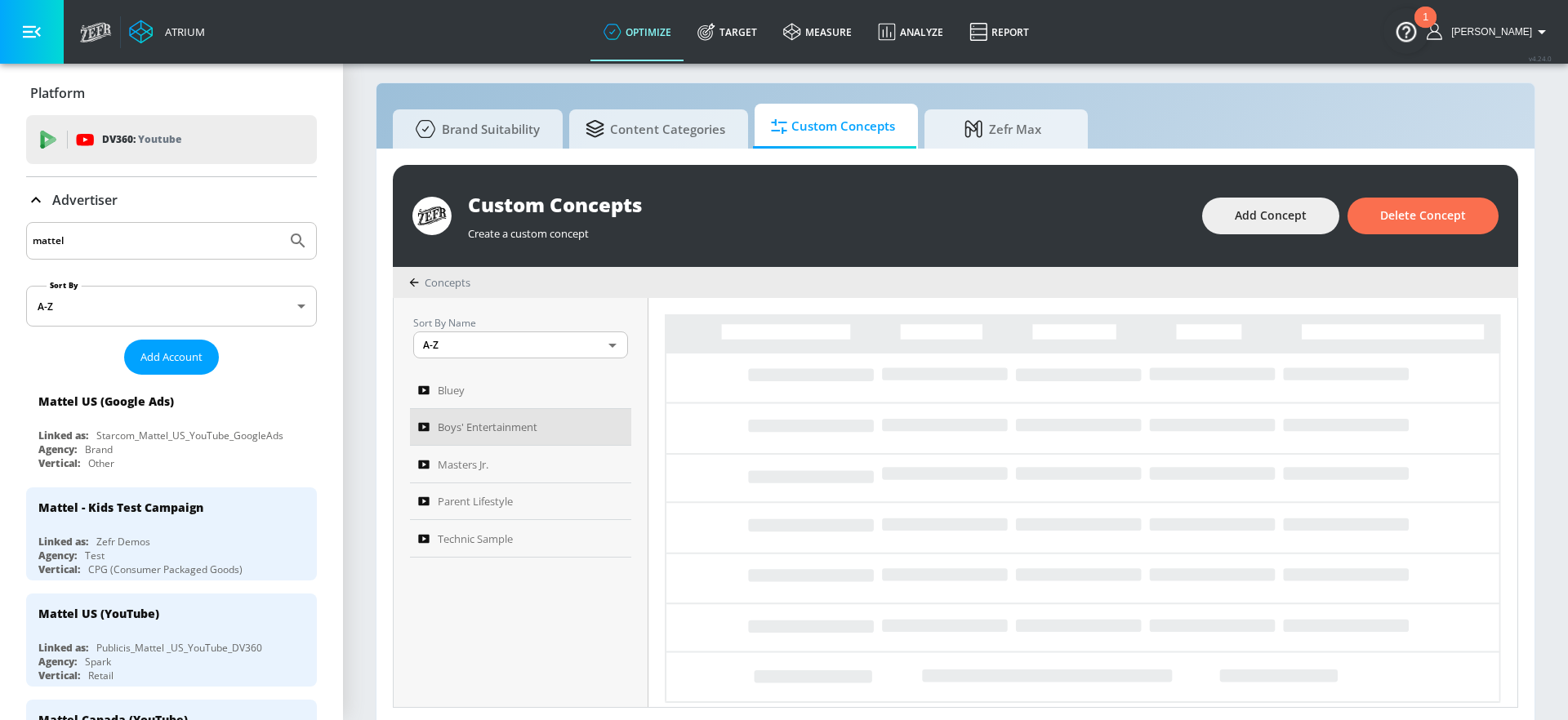
scroll to position [9, 0]
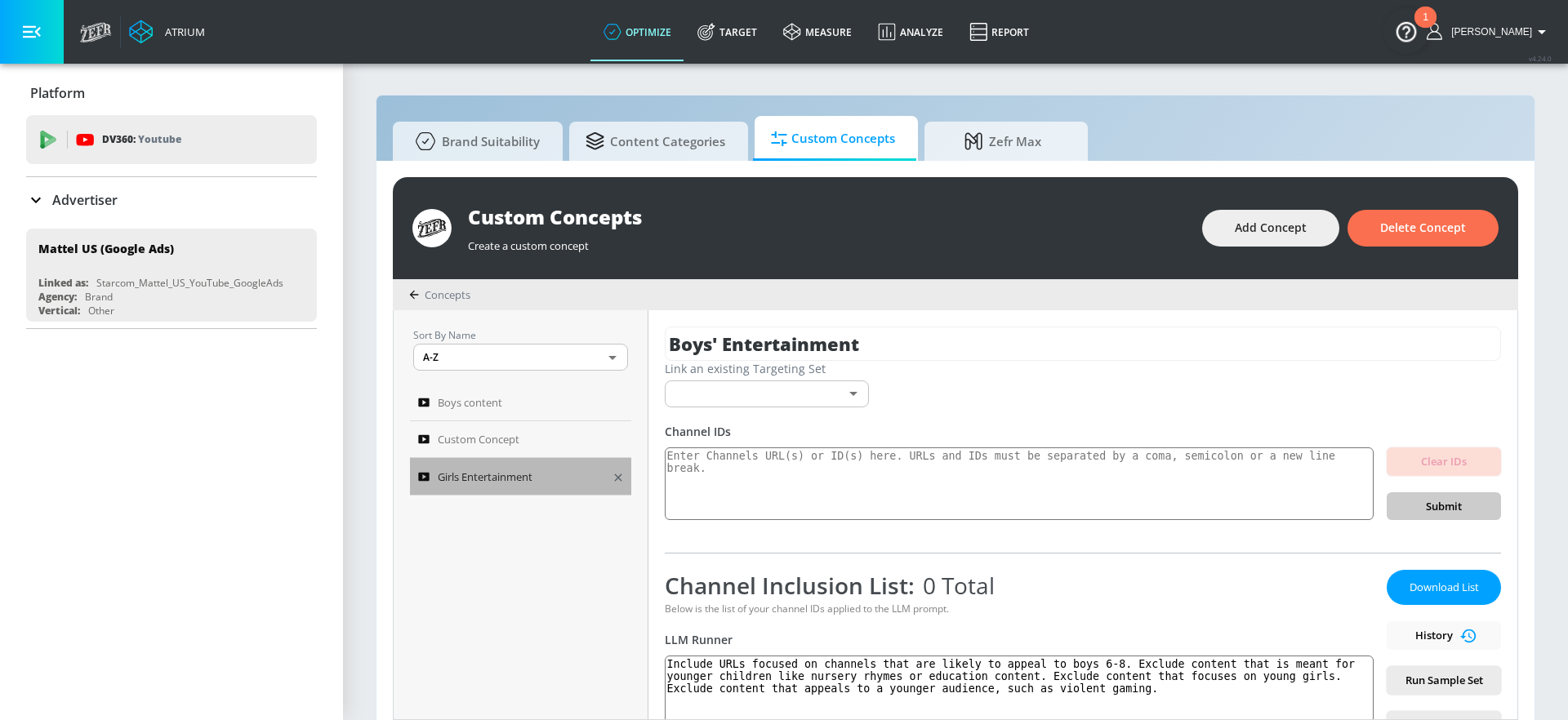
click at [521, 470] on span "Girls Entertainment" at bounding box center [485, 477] width 95 height 20
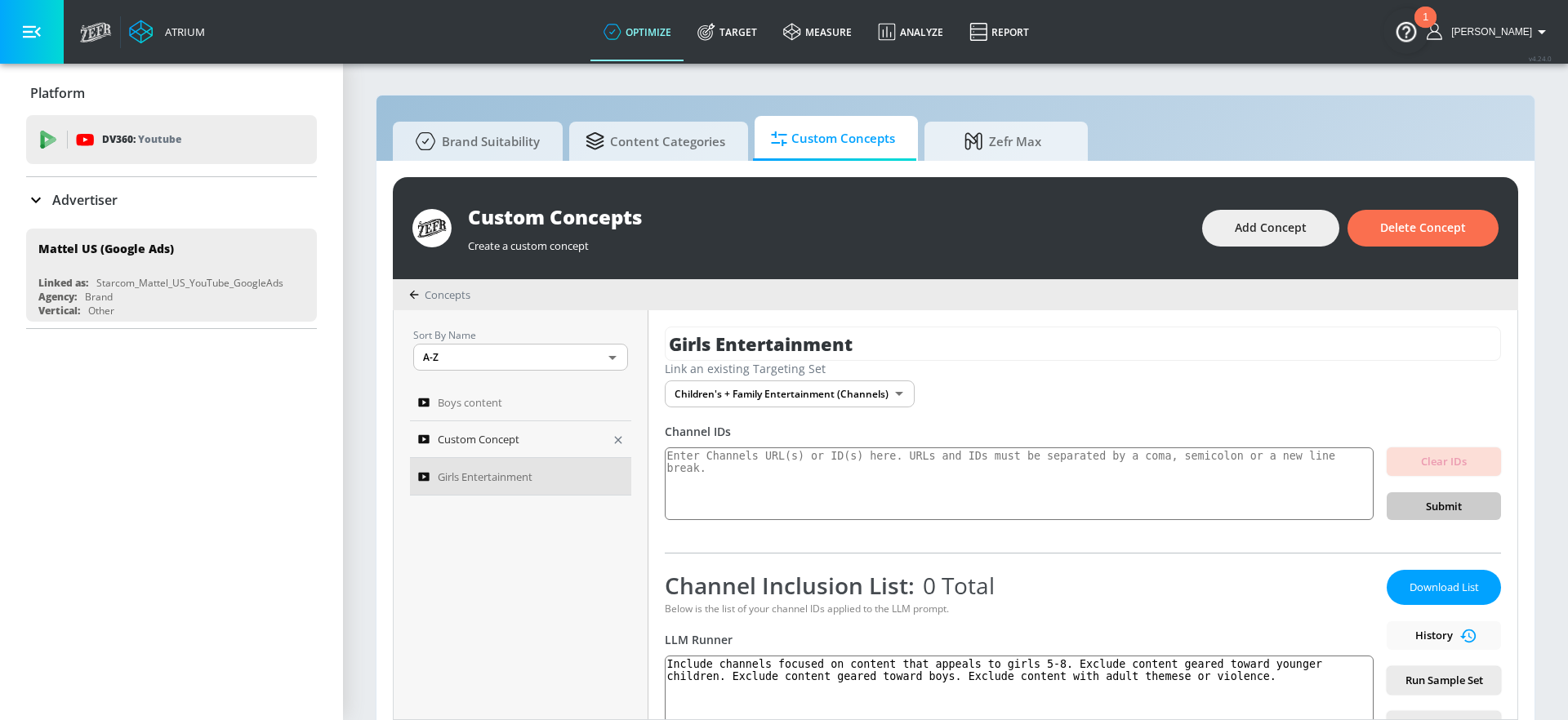
click at [548, 445] on div "Custom Concept" at bounding box center [509, 439] width 183 height 20
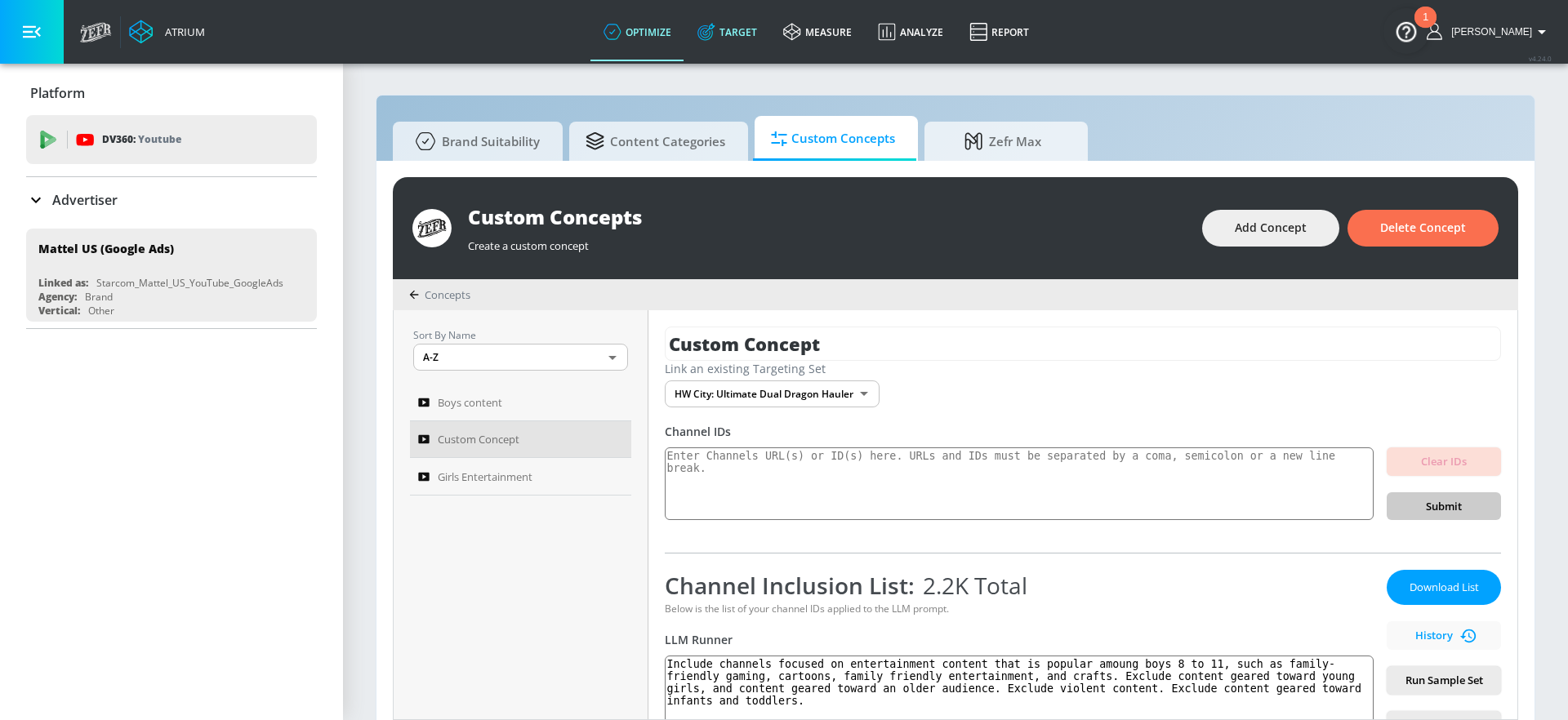
click at [757, 35] on link "Target" at bounding box center [727, 32] width 85 height 59
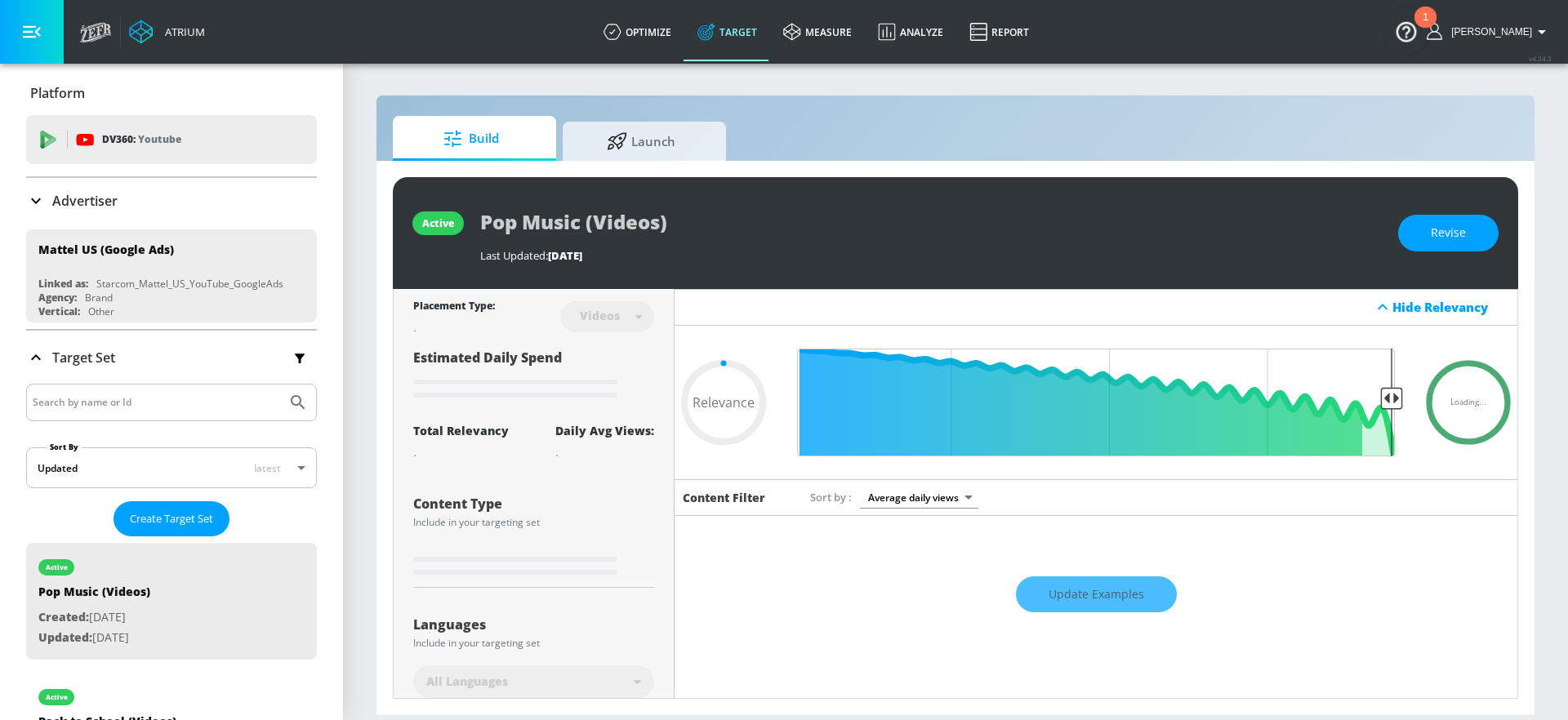
type input "0.05"
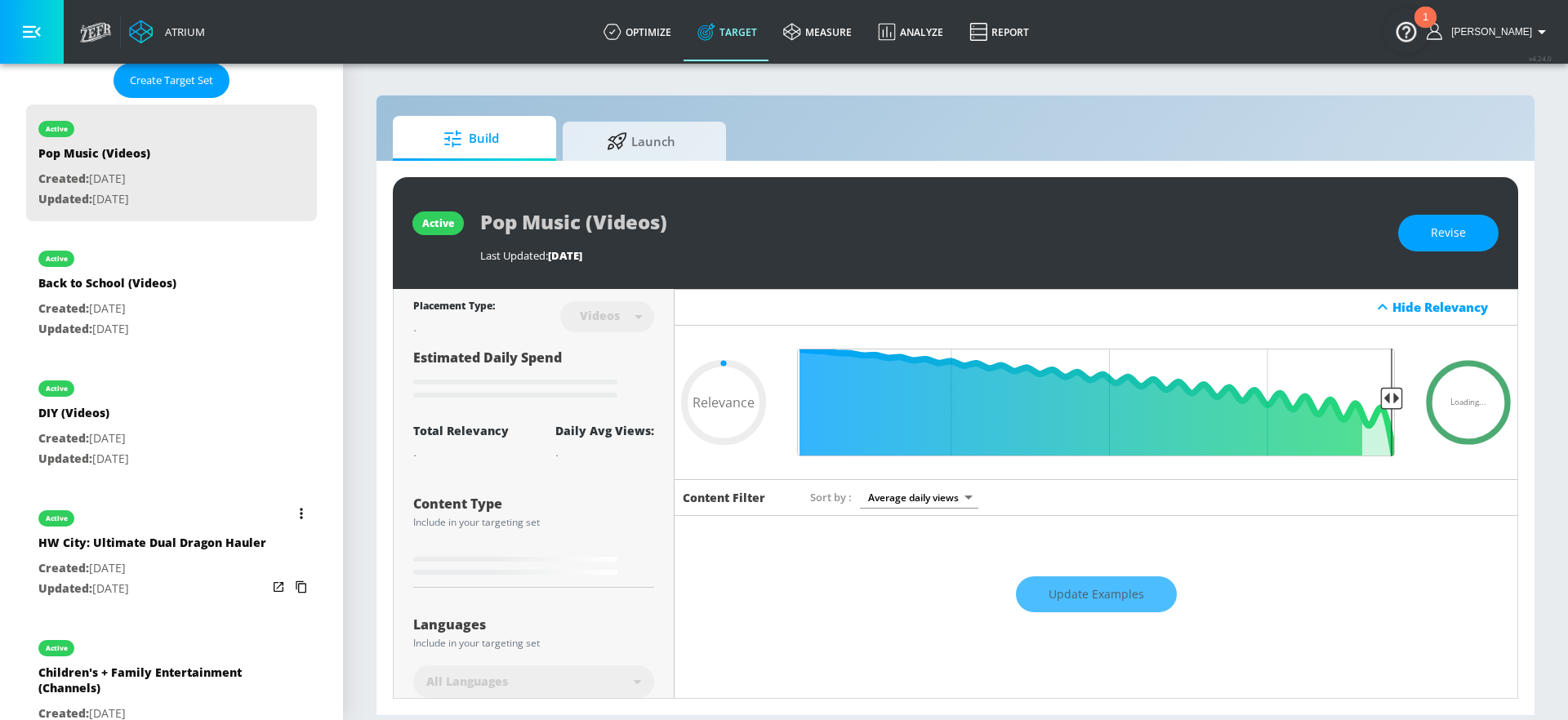
scroll to position [440, 0]
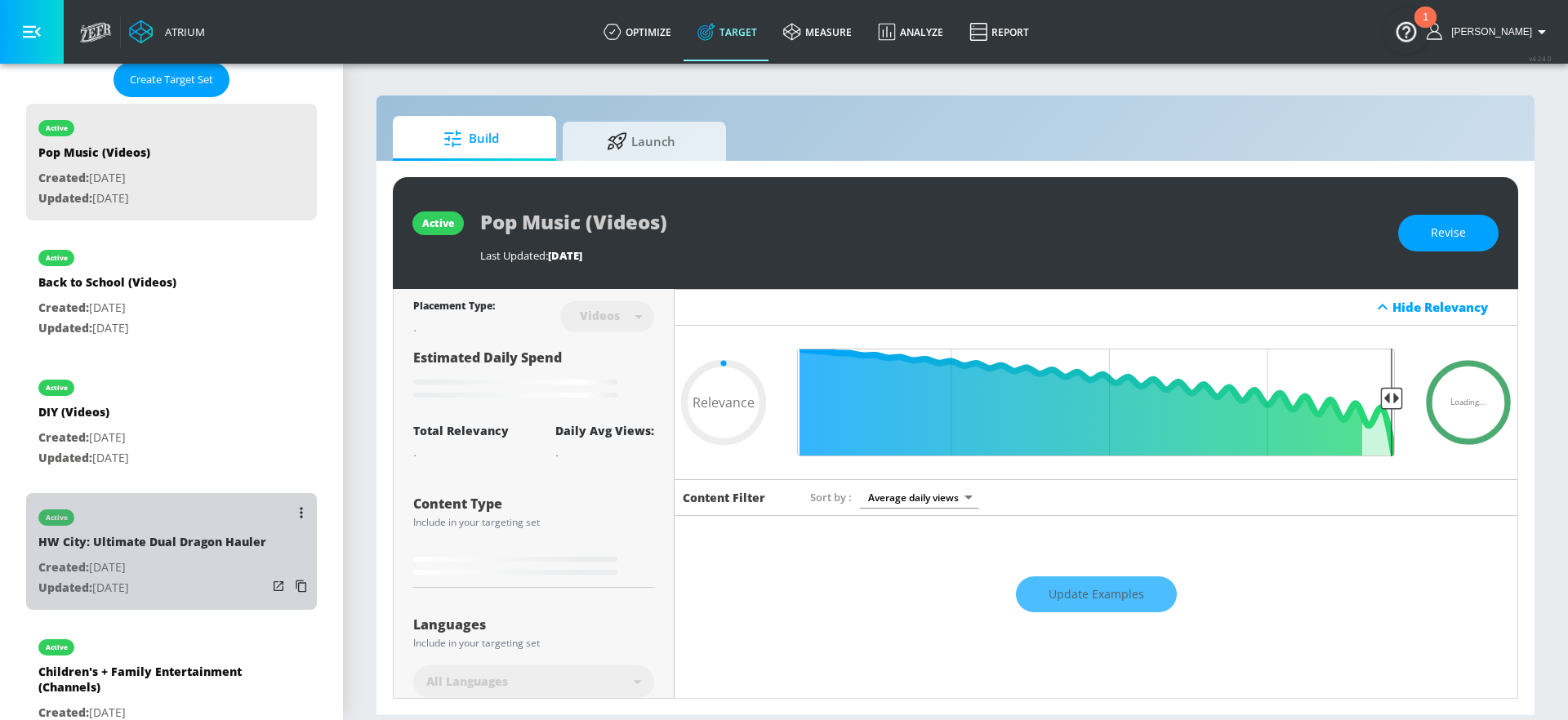
click at [187, 564] on p "Created: Aug. 27, 2025" at bounding box center [152, 568] width 228 height 20
type input "HW City: Ultimate Dual Dragon Hauler"
type input "channels"
type input "0.05"
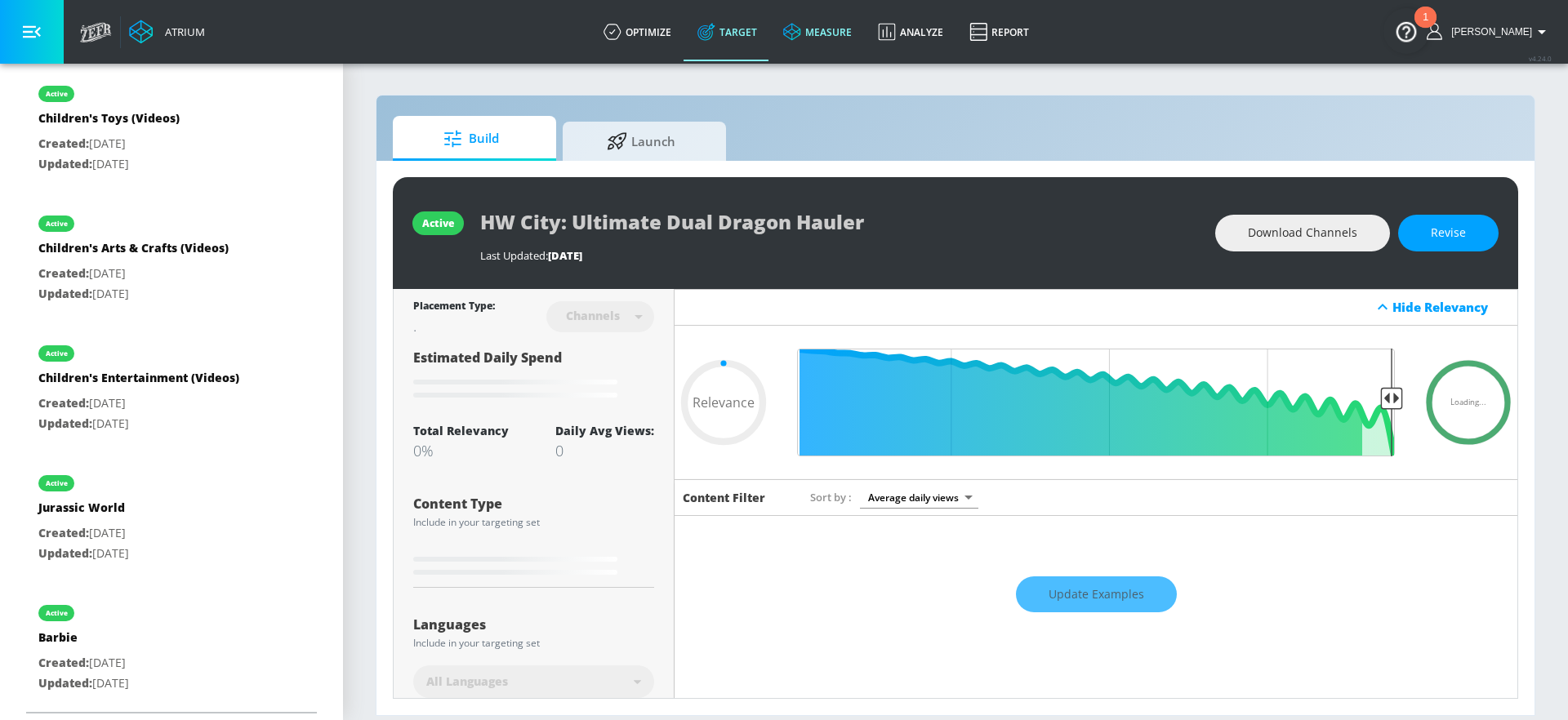
click at [861, 25] on link "measure" at bounding box center [818, 32] width 95 height 59
click at [641, 143] on span "Launch" at bounding box center [641, 138] width 124 height 39
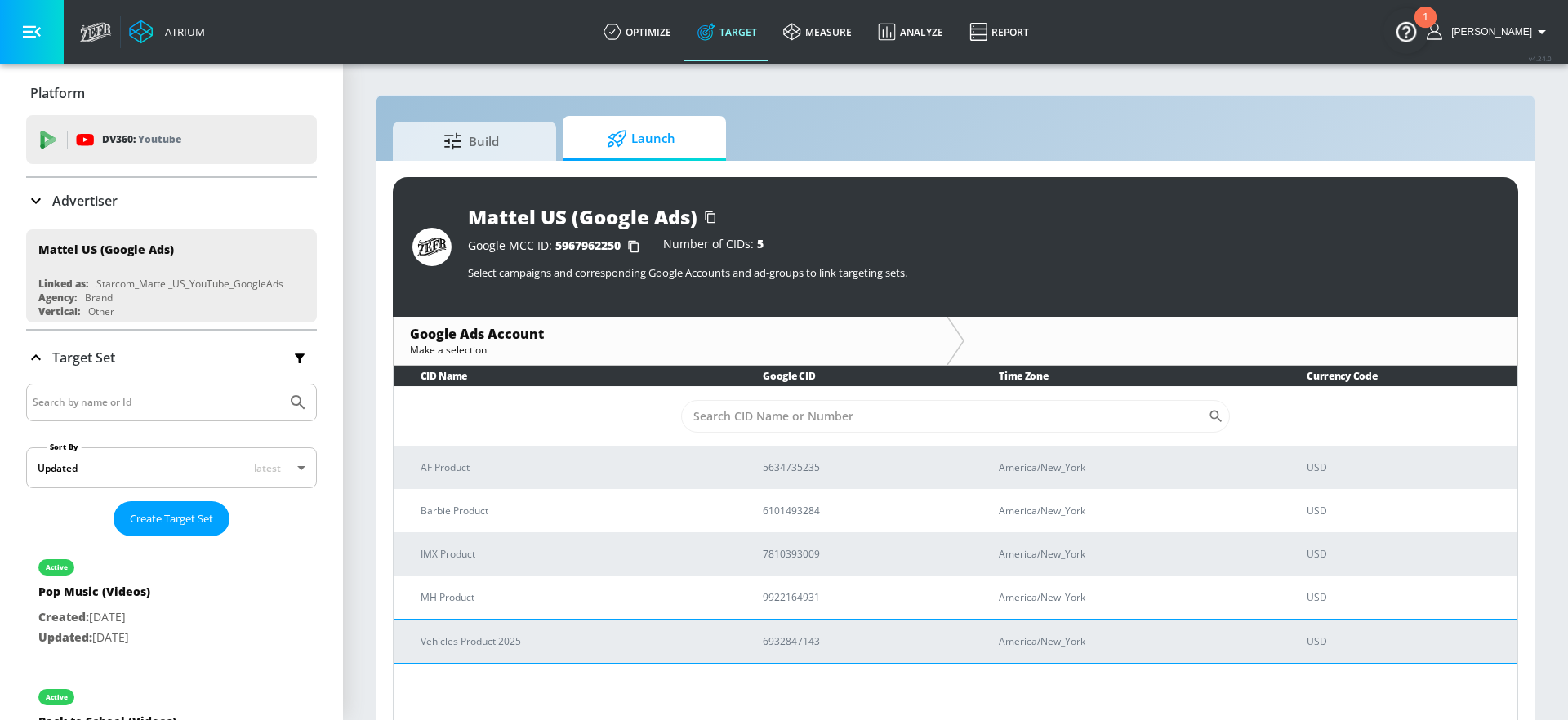
click at [543, 641] on p "Vehicles Product 2025" at bounding box center [572, 642] width 303 height 17
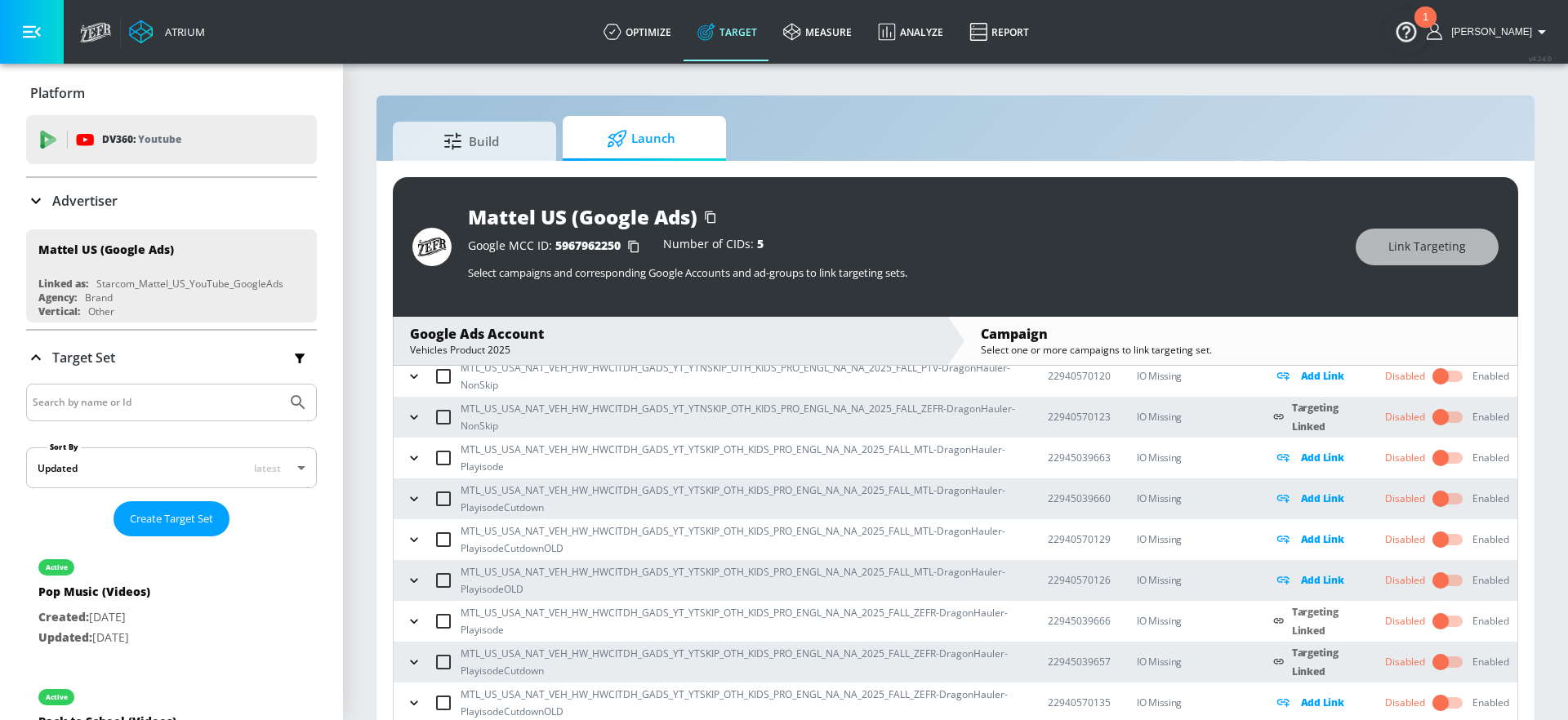
scroll to position [256, 0]
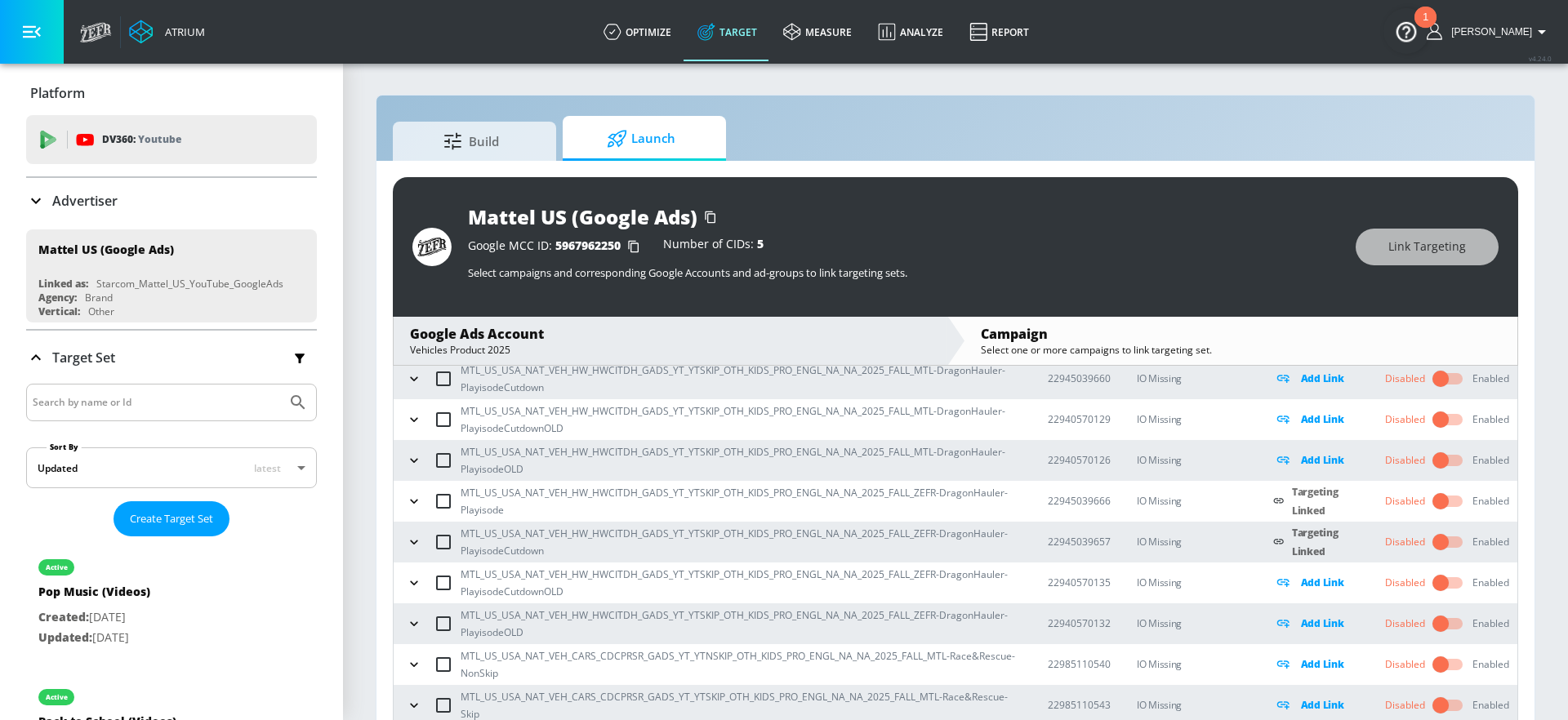
click at [414, 536] on icon "button" at bounding box center [414, 542] width 17 height 17
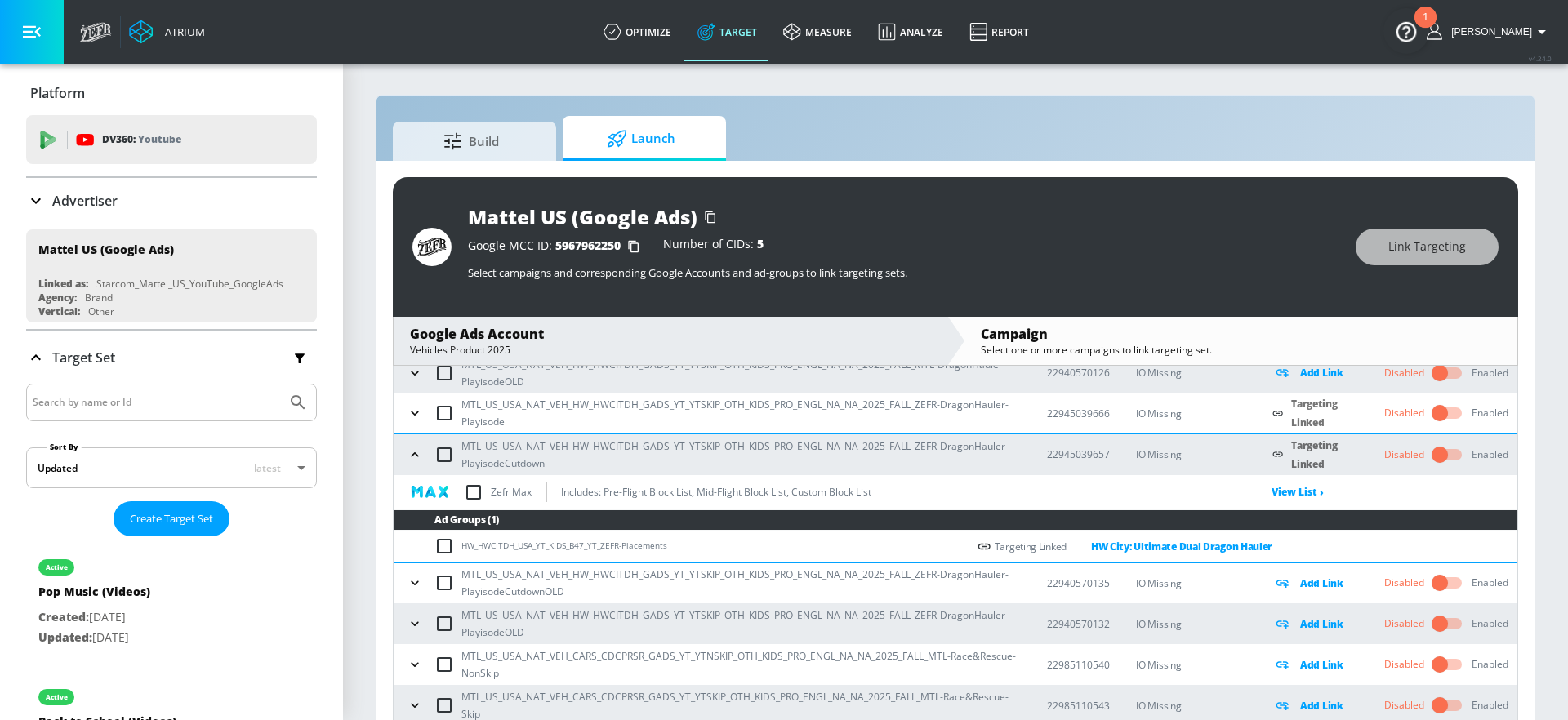
scroll to position [306, 0]
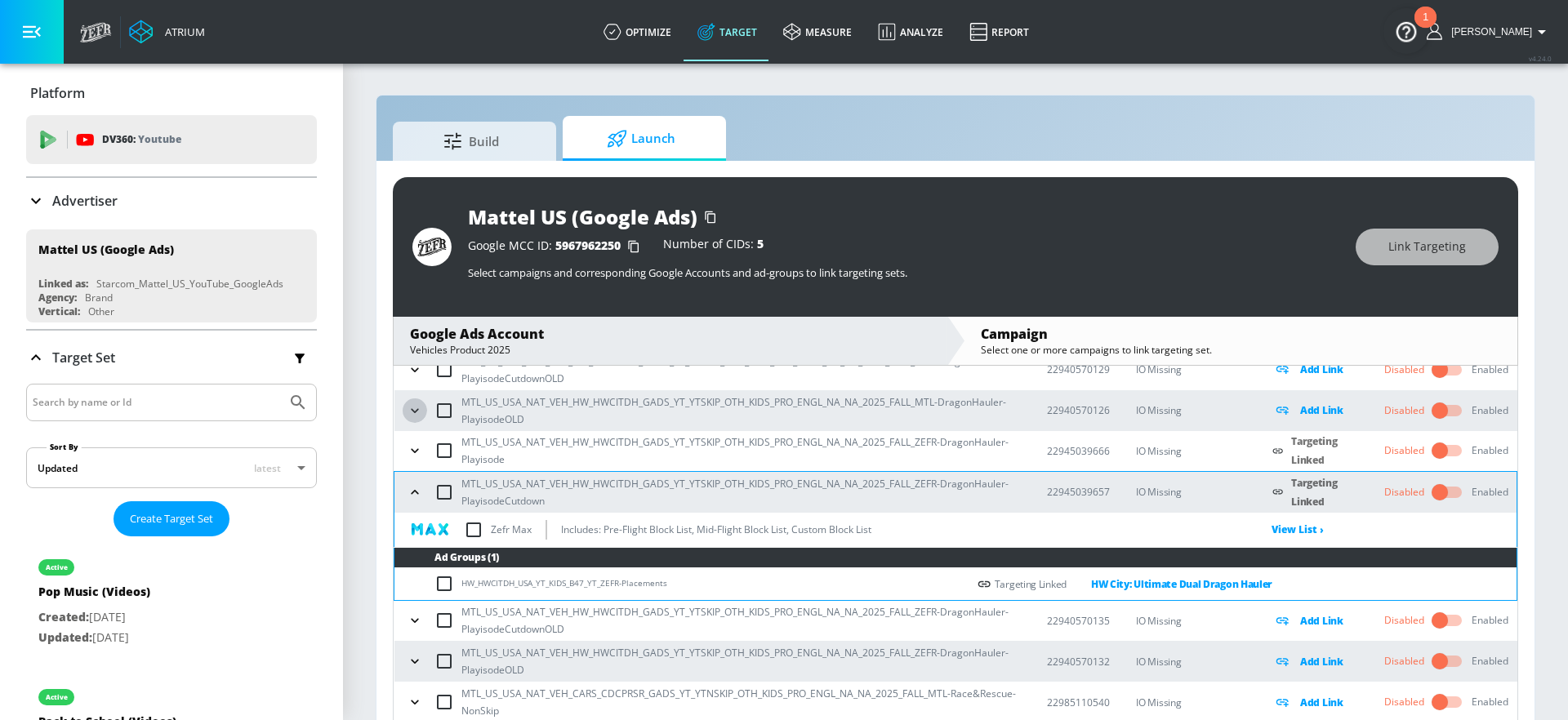
click at [414, 414] on icon "button" at bounding box center [414, 410] width 17 height 17
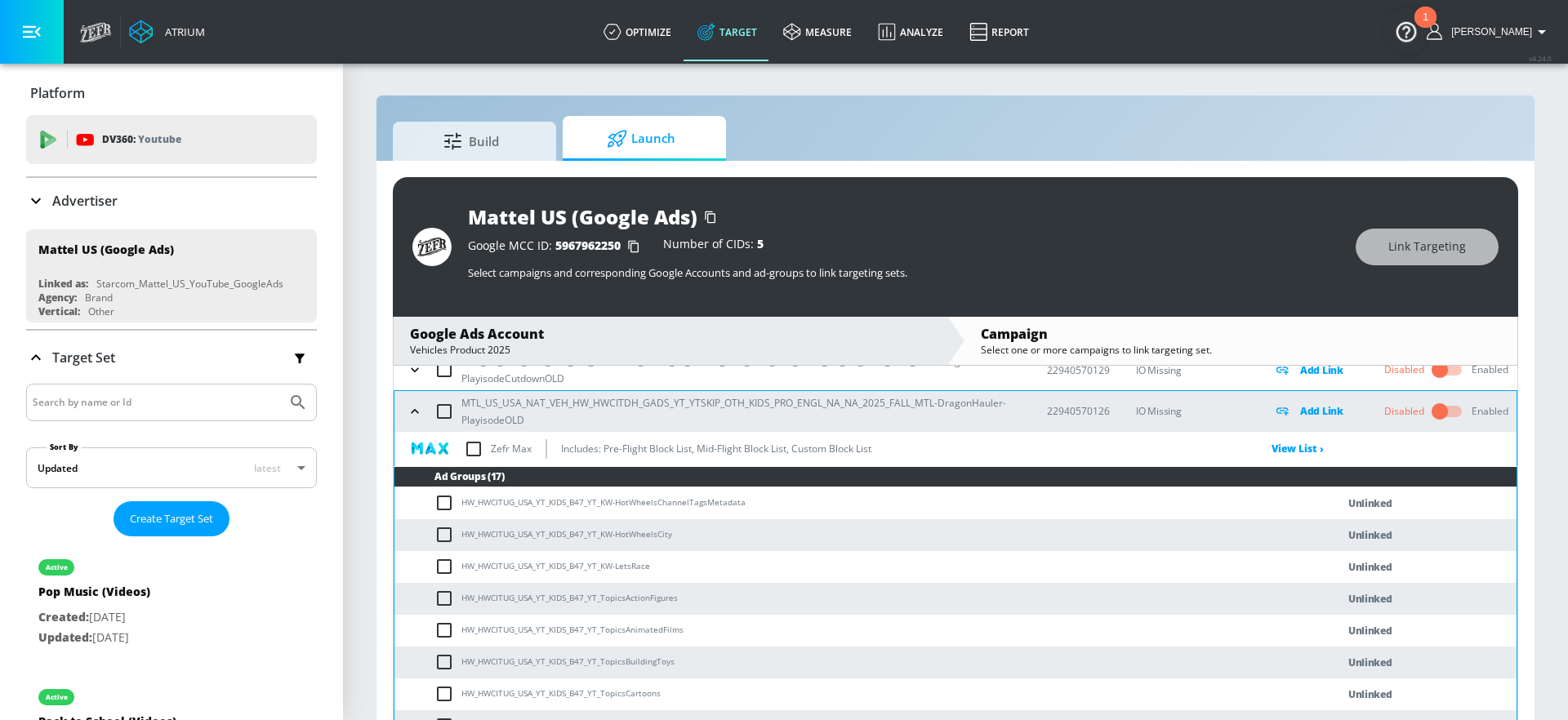
scroll to position [7, 0]
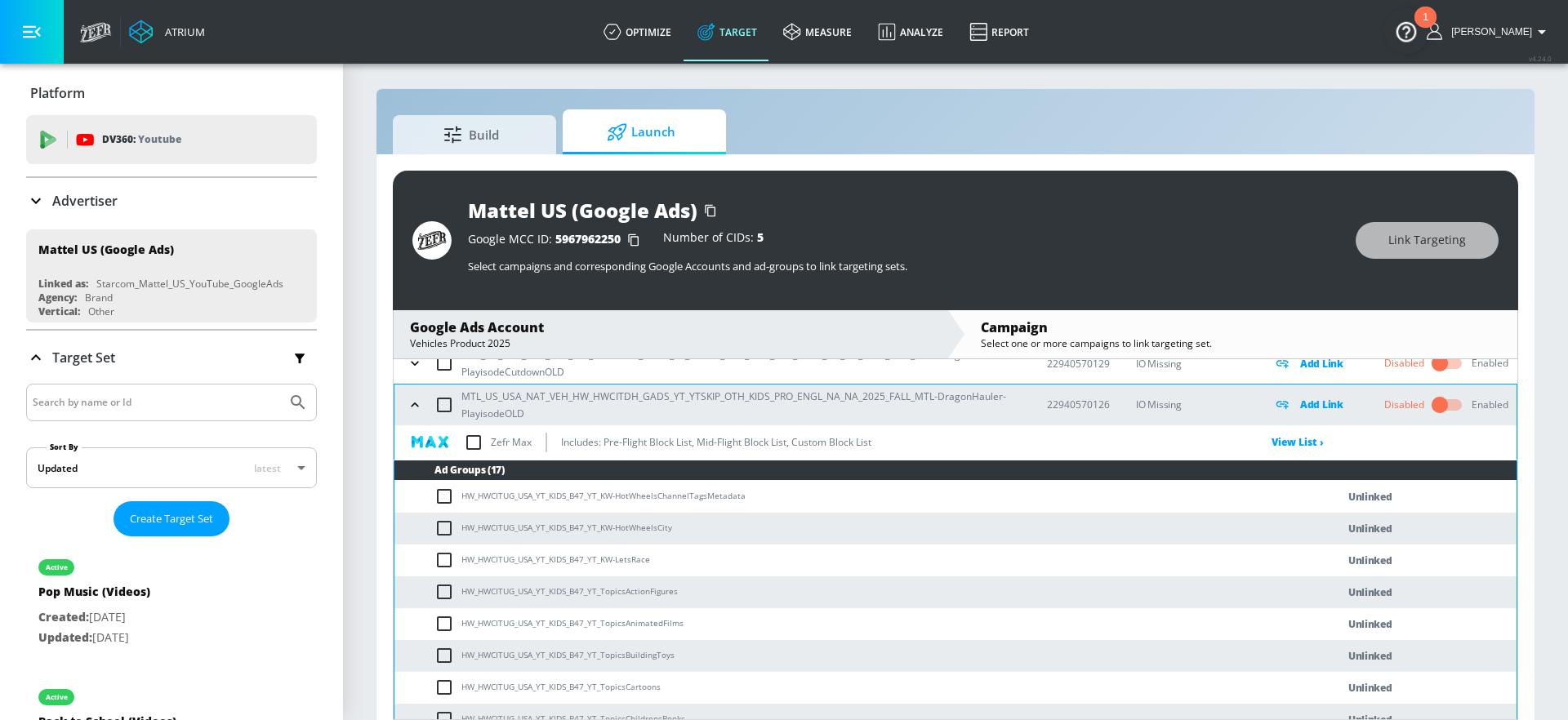
click at [637, 132] on span "Launch" at bounding box center [641, 131] width 124 height 39
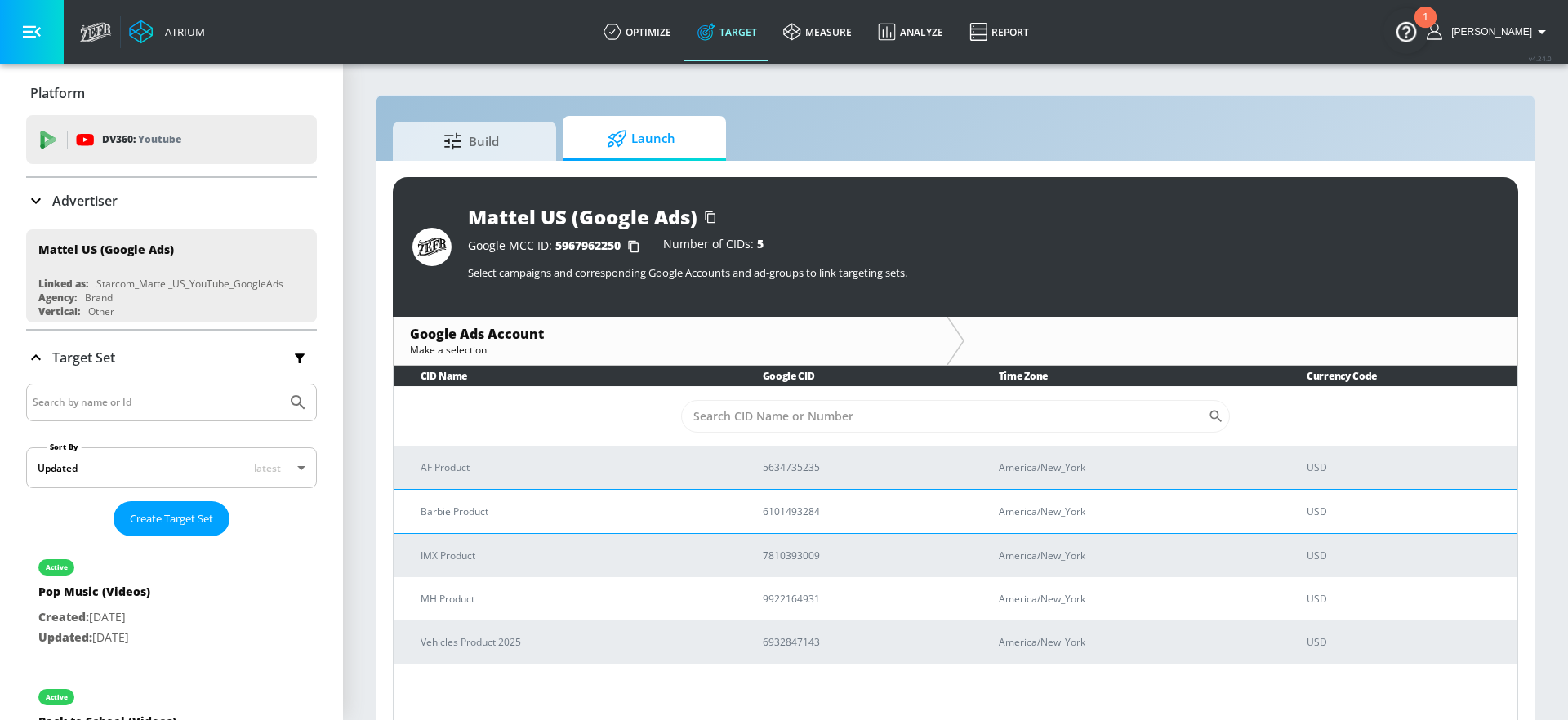
click at [587, 508] on p "Barbie Product" at bounding box center [572, 512] width 303 height 17
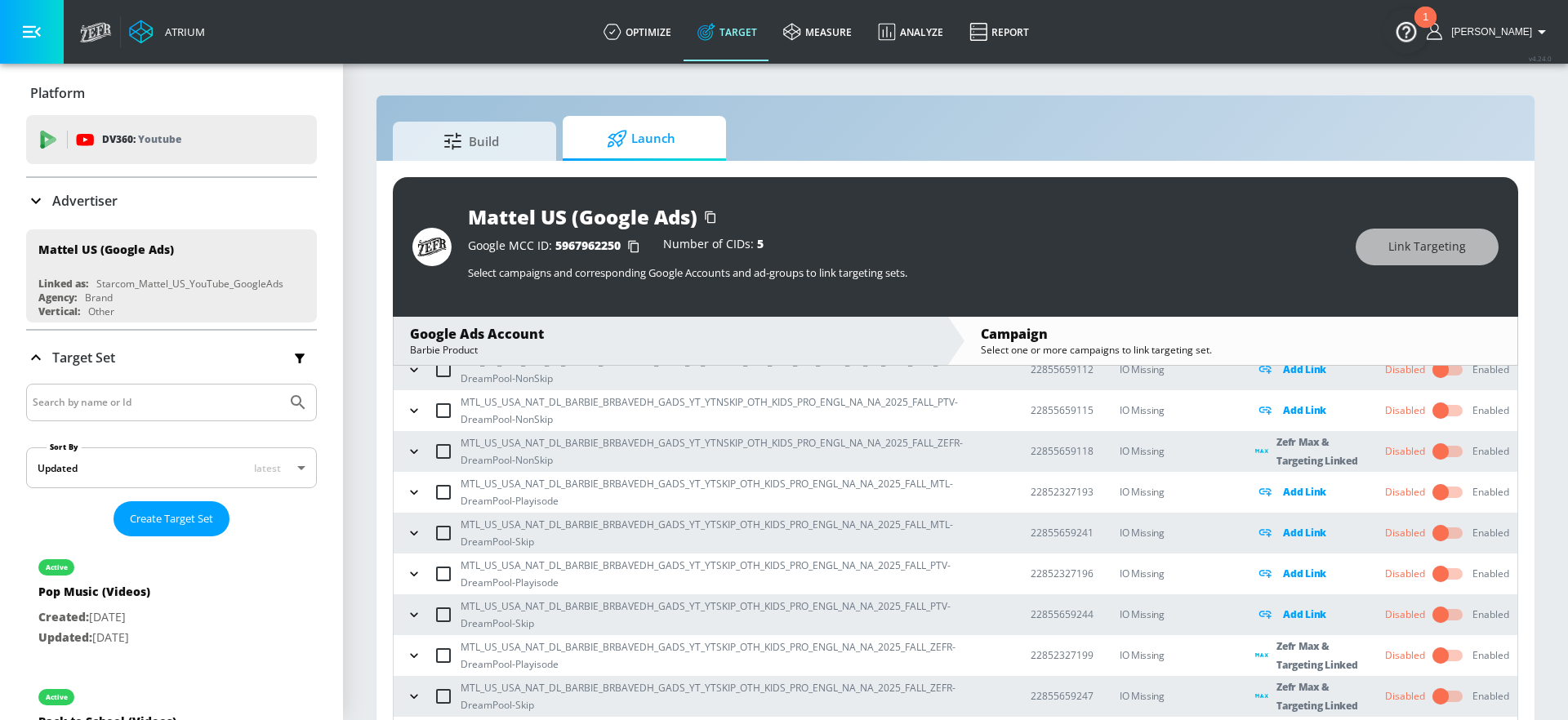
scroll to position [112, 0]
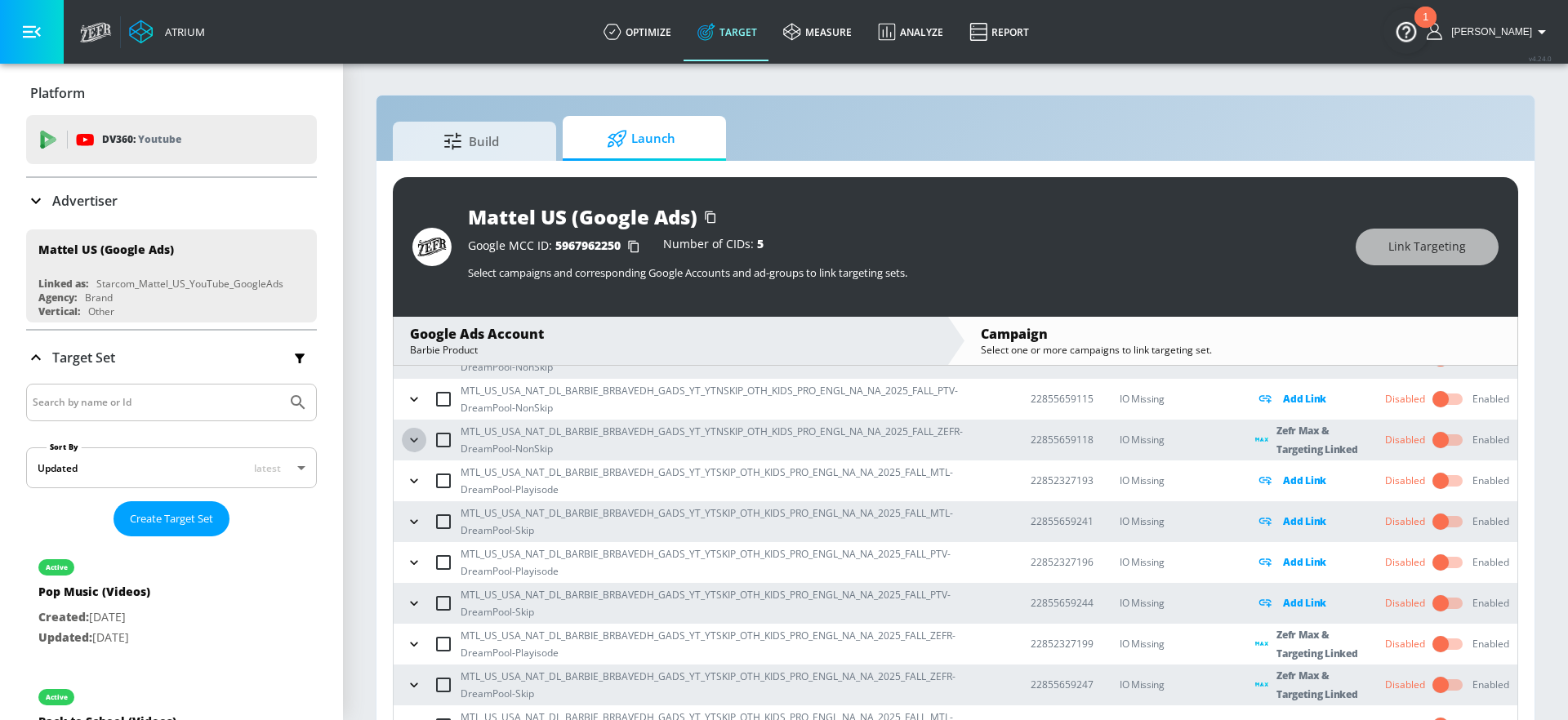
click at [415, 434] on icon "button" at bounding box center [414, 440] width 17 height 17
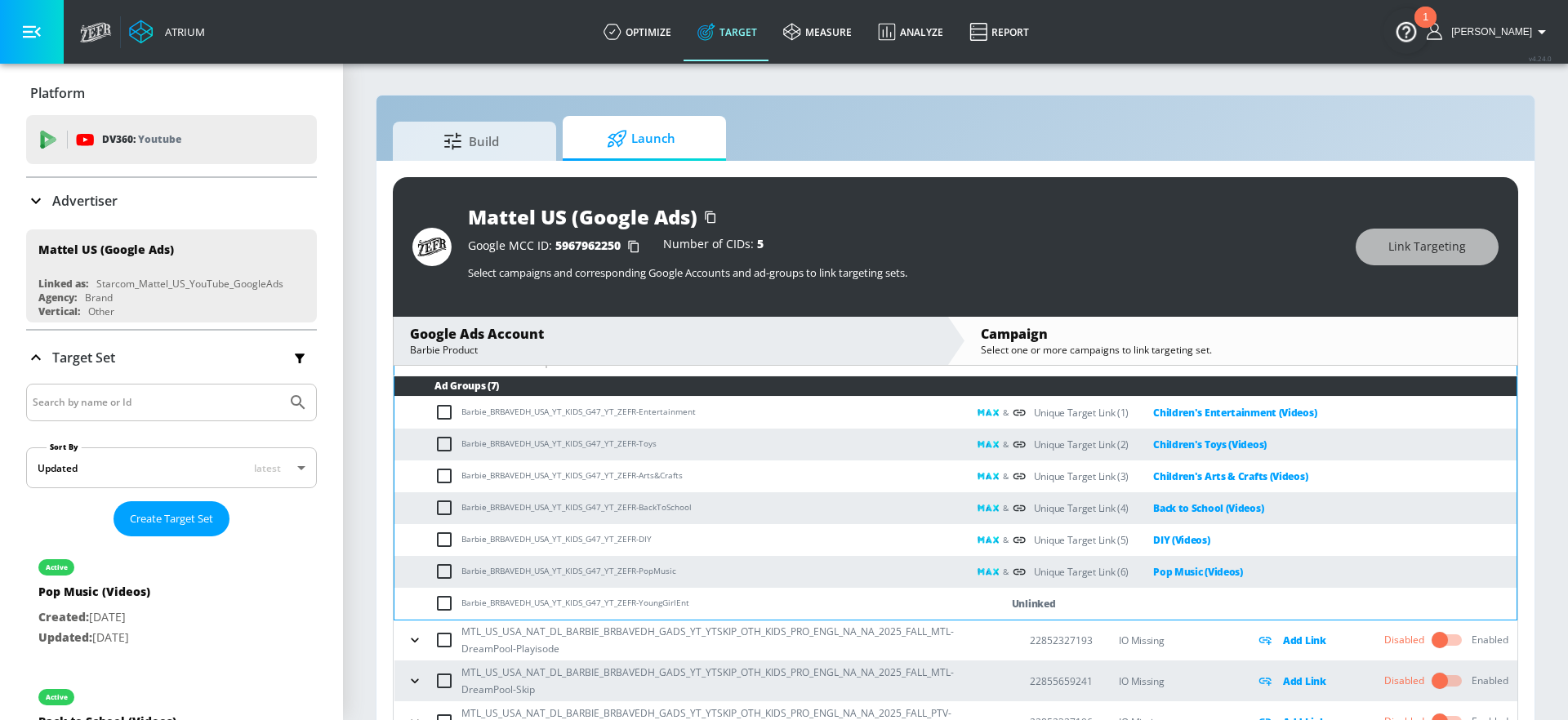
scroll to position [237, 0]
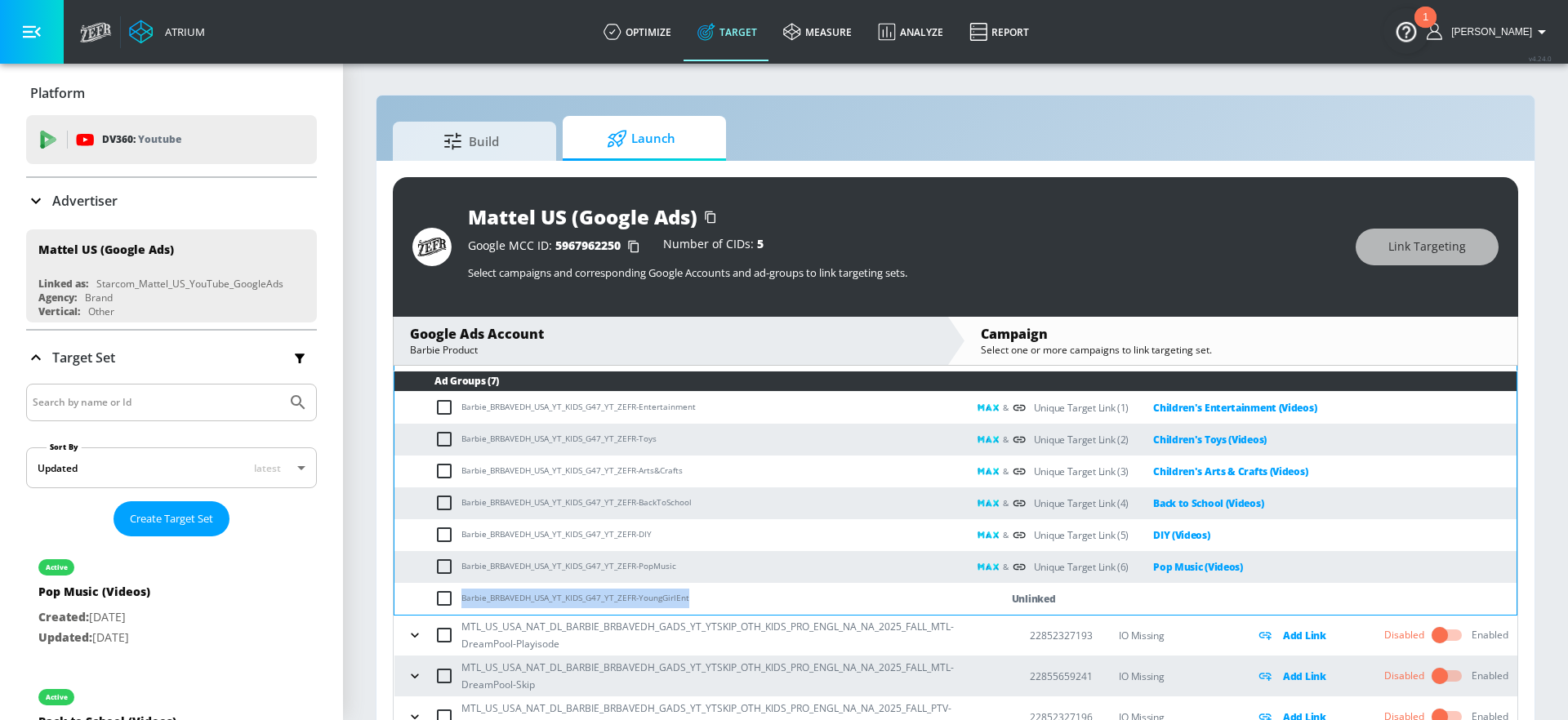
drag, startPoint x: 704, startPoint y: 600, endPoint x: 462, endPoint y: 593, distance: 242.1
click at [462, 593] on td "Barbie_BRBAVEDH_USA_YT_KIDS_G47_YT_ZEFR-YoungGirlEnt" at bounding box center [681, 599] width 573 height 32
click at [20, 50] on button "button" at bounding box center [31, 31] width 64 height 64
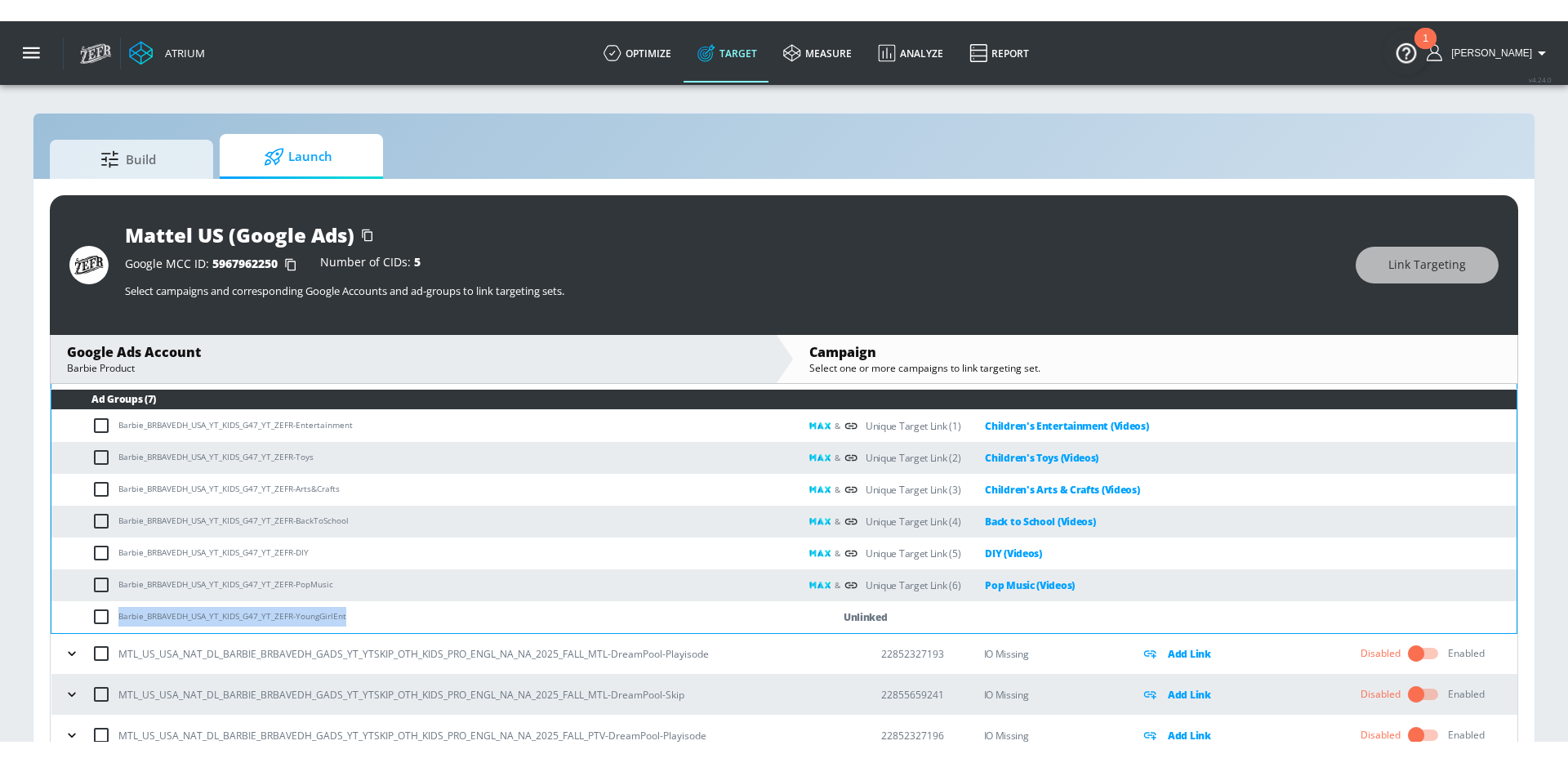
scroll to position [0, 0]
